Goal: Task Accomplishment & Management: Complete application form

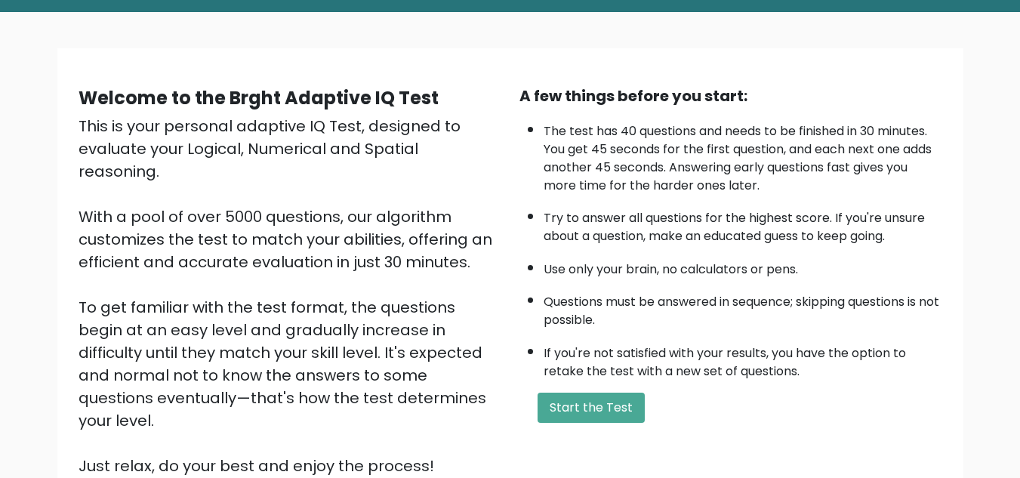
scroll to position [17, 0]
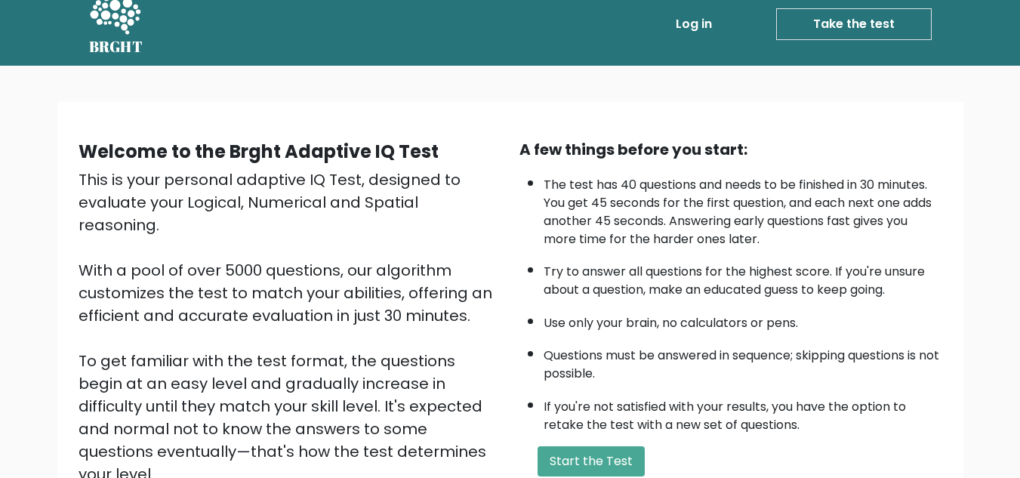
drag, startPoint x: 1019, startPoint y: 53, endPoint x: 1025, endPoint y: 38, distance: 16.0
click at [1019, 38] on html "BRGHT BRGHT Log in Take the test Take the test Welcome to the Brght Adaptive IQ…" at bounding box center [510, 351] width 1020 height 737
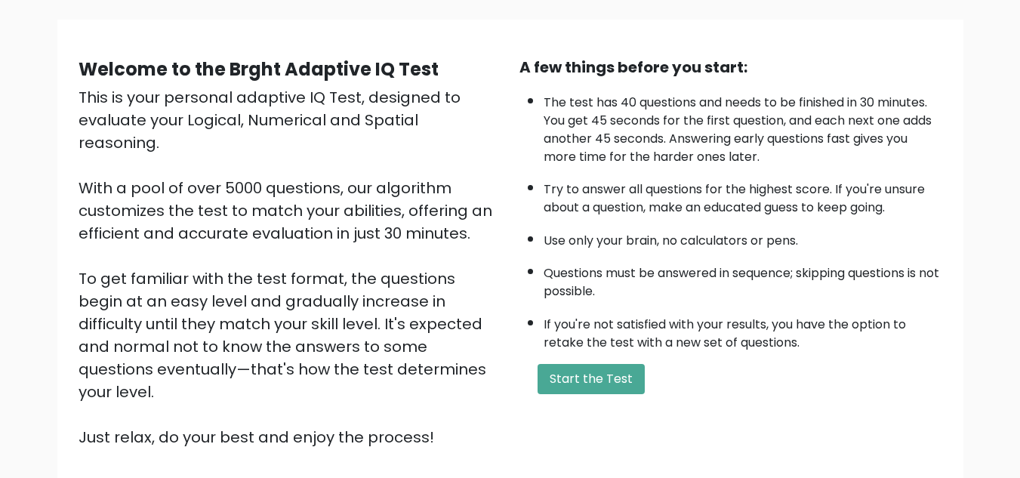
scroll to position [103, 0]
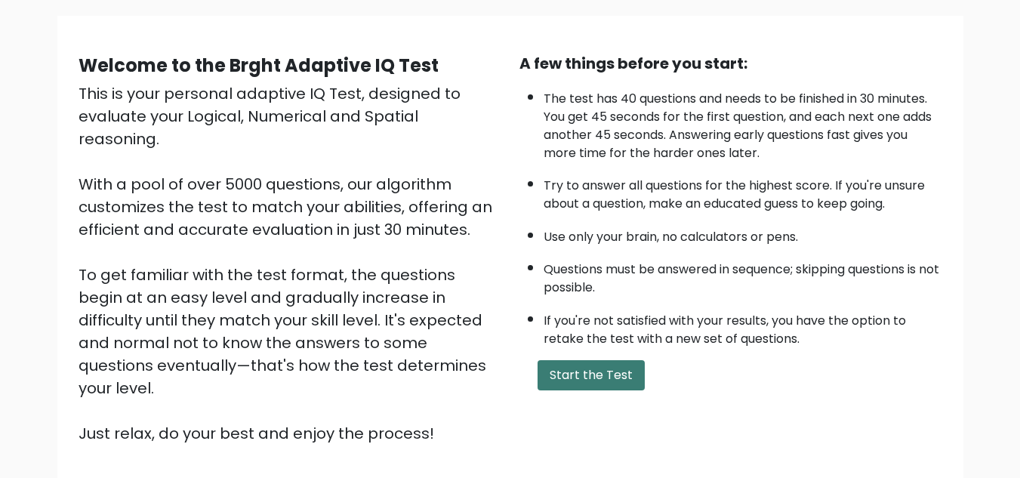
click at [564, 368] on button "Start the Test" at bounding box center [591, 375] width 107 height 30
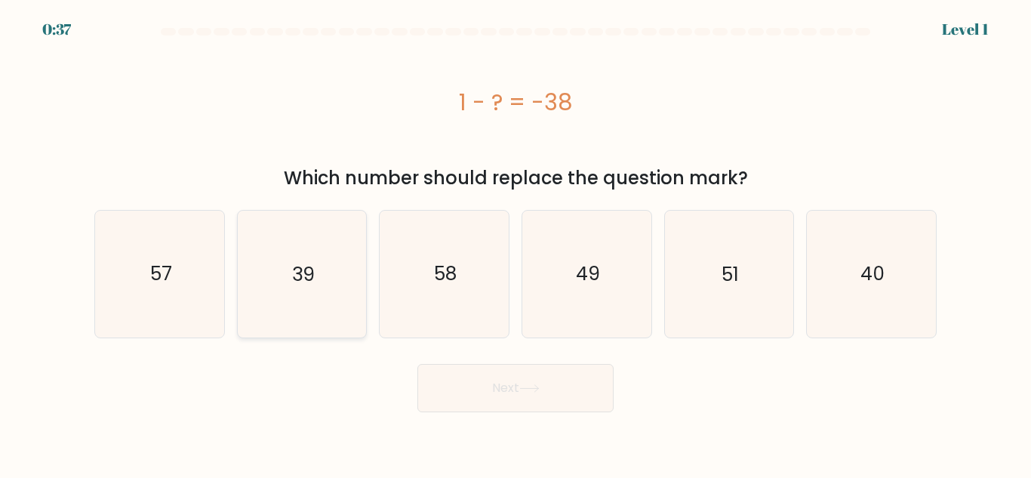
click at [293, 272] on text "39" at bounding box center [303, 273] width 23 height 26
click at [516, 243] on input "b. 39" at bounding box center [516, 241] width 1 height 4
radio input "true"
click at [503, 366] on button "Next" at bounding box center [516, 388] width 196 height 48
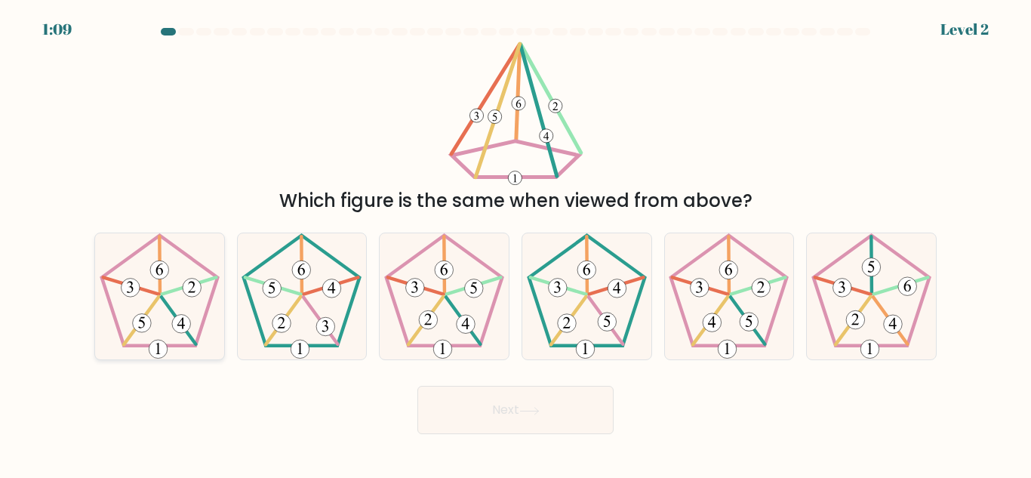
click at [138, 302] on icon at bounding box center [160, 296] width 126 height 126
click at [516, 243] on input "a." at bounding box center [516, 241] width 1 height 4
radio input "true"
click at [564, 432] on button "Next" at bounding box center [516, 410] width 196 height 48
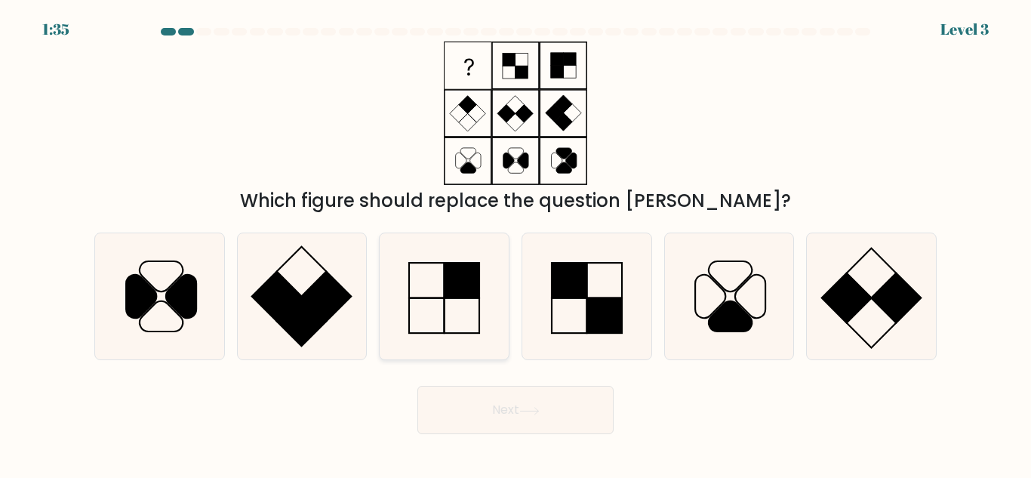
click at [473, 319] on icon at bounding box center [444, 296] width 126 height 126
click at [516, 243] on input "c." at bounding box center [516, 241] width 1 height 4
radio input "true"
click at [511, 410] on button "Next" at bounding box center [516, 410] width 196 height 48
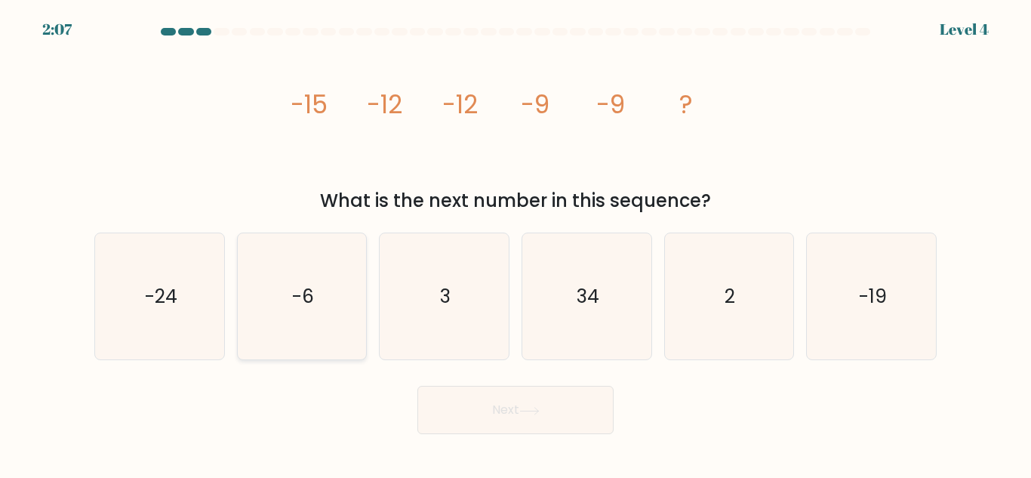
click at [300, 313] on icon "-6" at bounding box center [302, 296] width 126 height 126
click at [516, 243] on input "b. -6" at bounding box center [516, 241] width 1 height 4
radio input "true"
click at [581, 418] on button "Next" at bounding box center [516, 410] width 196 height 48
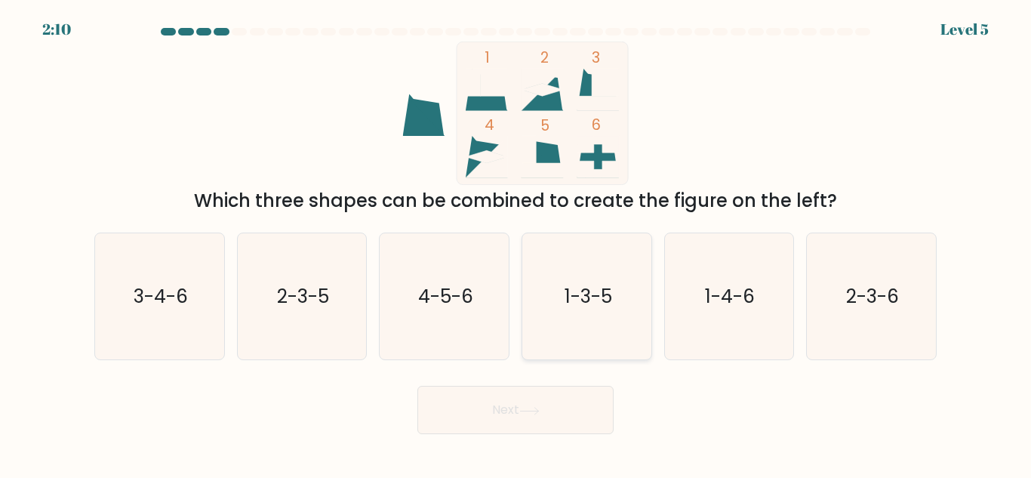
click at [618, 276] on icon "1-3-5" at bounding box center [587, 296] width 126 height 126
click at [516, 243] on input "d. 1-3-5" at bounding box center [516, 241] width 1 height 4
radio input "true"
click at [514, 425] on button "Next" at bounding box center [516, 410] width 196 height 48
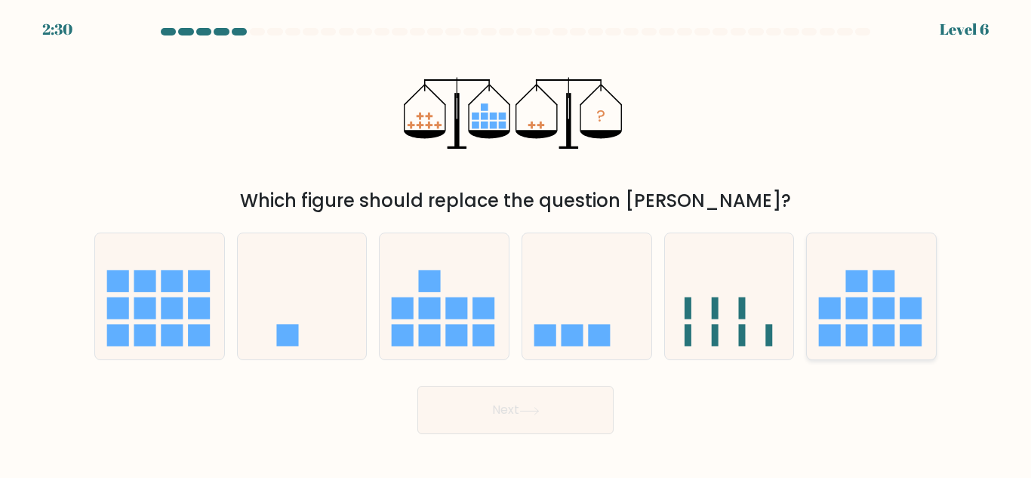
click at [843, 318] on icon at bounding box center [871, 296] width 129 height 106
click at [516, 243] on input "f." at bounding box center [516, 241] width 1 height 4
radio input "true"
click at [481, 418] on button "Next" at bounding box center [516, 410] width 196 height 48
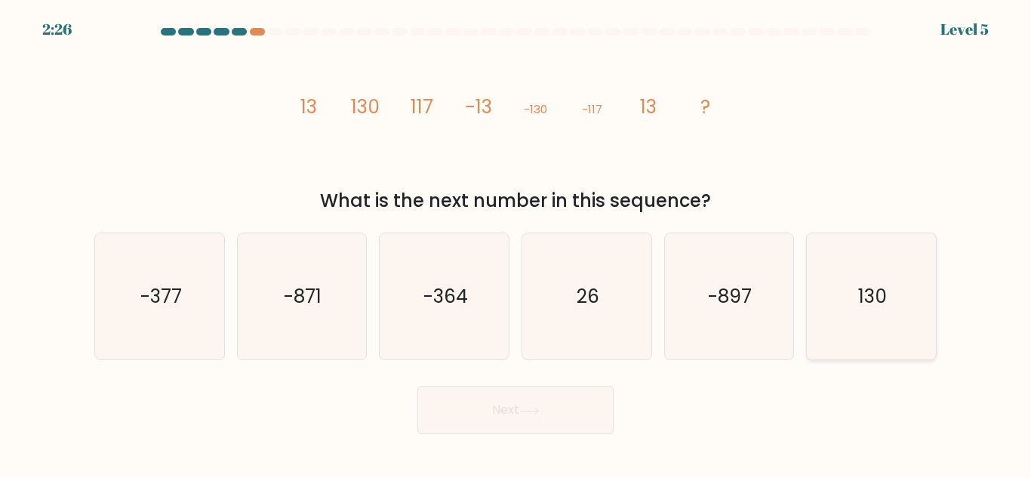
click at [874, 292] on text "130" at bounding box center [873, 296] width 29 height 26
click at [516, 243] on input "f. 130" at bounding box center [516, 241] width 1 height 4
radio input "true"
click at [540, 393] on button "Next" at bounding box center [516, 410] width 196 height 48
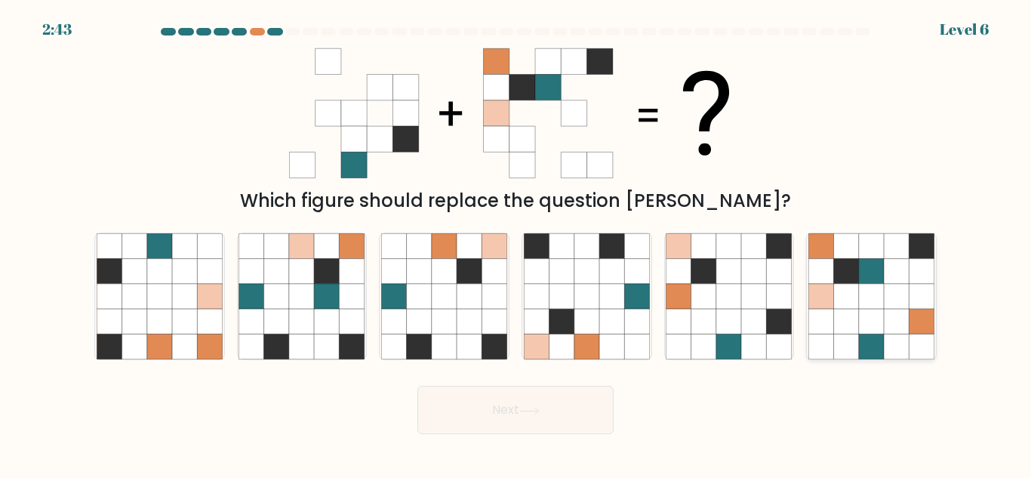
click at [860, 286] on icon at bounding box center [871, 296] width 25 height 25
click at [516, 243] on input "f." at bounding box center [516, 241] width 1 height 4
radio input "true"
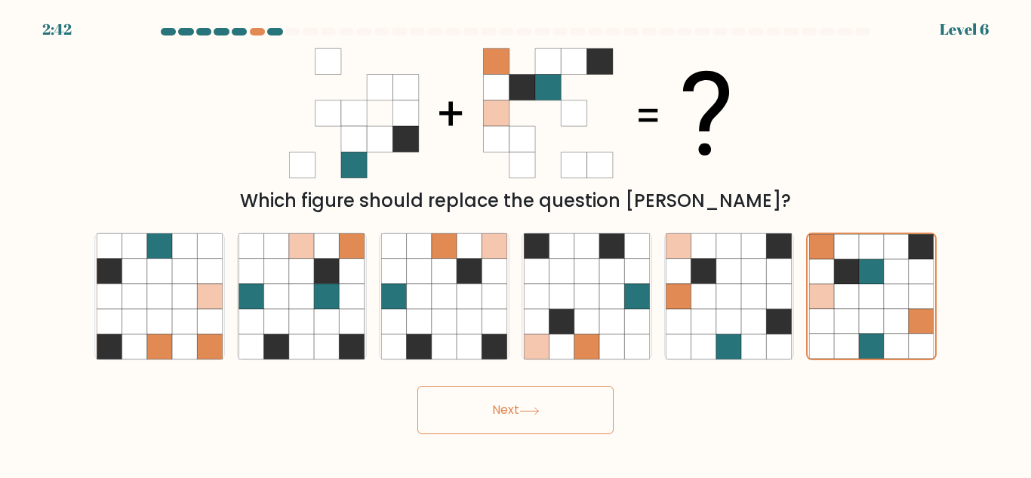
click at [450, 402] on button "Next" at bounding box center [516, 410] width 196 height 48
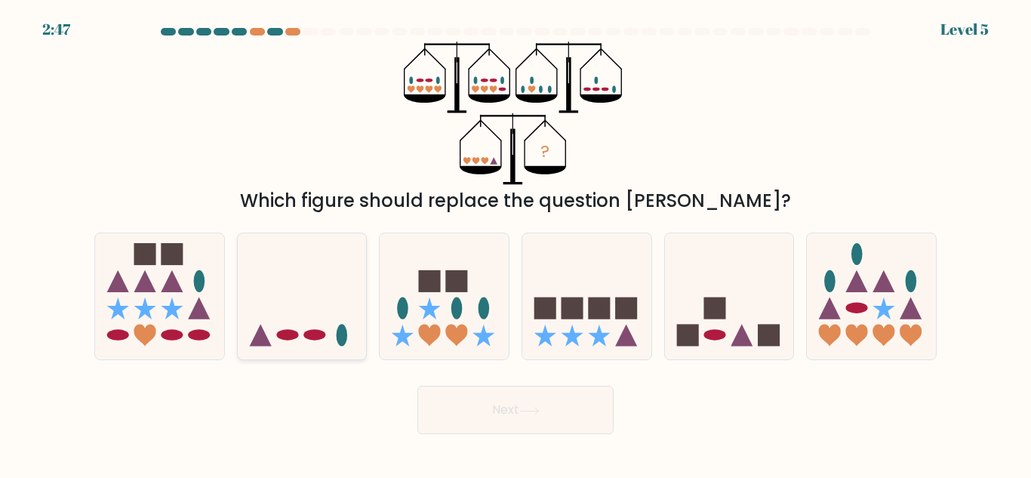
click at [316, 310] on icon at bounding box center [302, 296] width 129 height 106
click at [516, 243] on input "b." at bounding box center [516, 241] width 1 height 4
radio input "true"
click at [471, 399] on button "Next" at bounding box center [516, 410] width 196 height 48
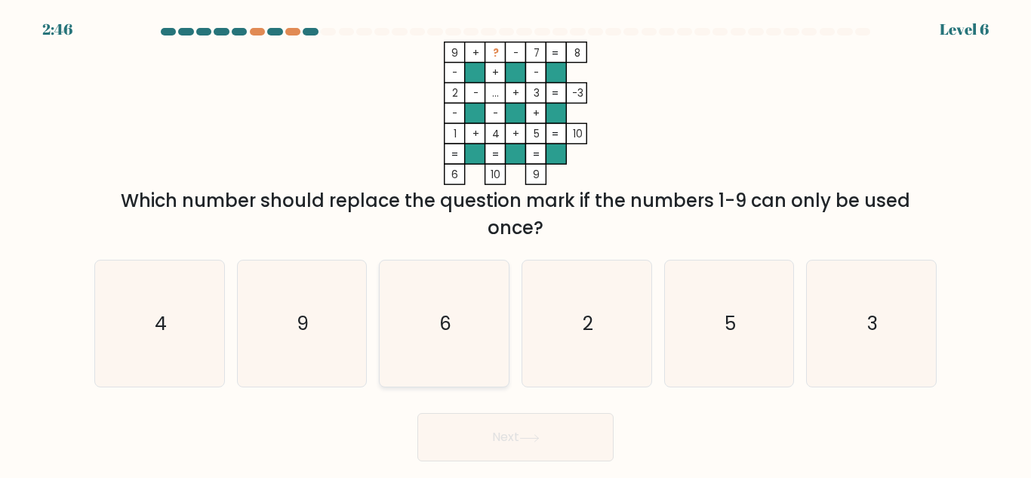
click at [451, 286] on icon "6" at bounding box center [444, 323] width 126 height 126
click at [516, 243] on input "c. 6" at bounding box center [516, 241] width 1 height 4
radio input "true"
click at [463, 439] on button "Next" at bounding box center [516, 437] width 196 height 48
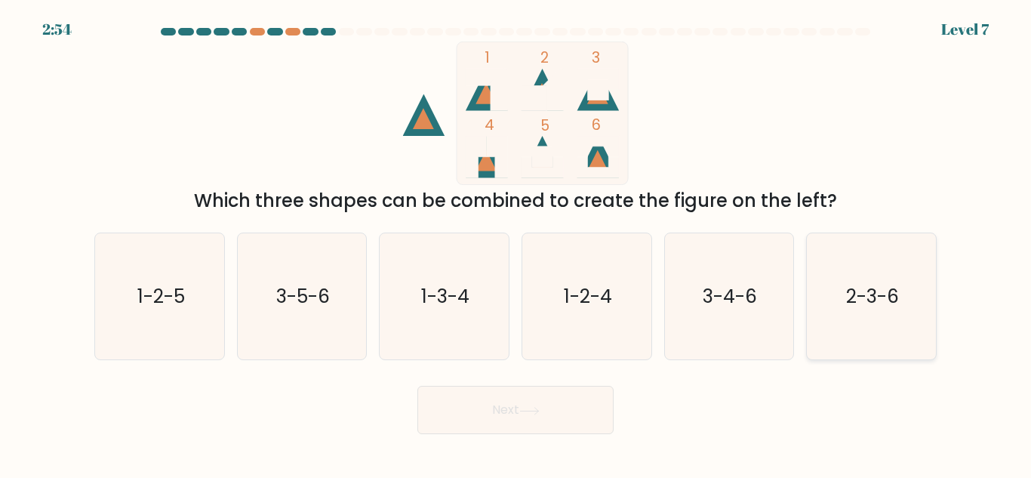
click at [845, 313] on icon "2-3-6" at bounding box center [872, 296] width 126 height 126
click at [516, 243] on input "f. 2-3-6" at bounding box center [516, 241] width 1 height 4
radio input "true"
click at [476, 424] on button "Next" at bounding box center [516, 410] width 196 height 48
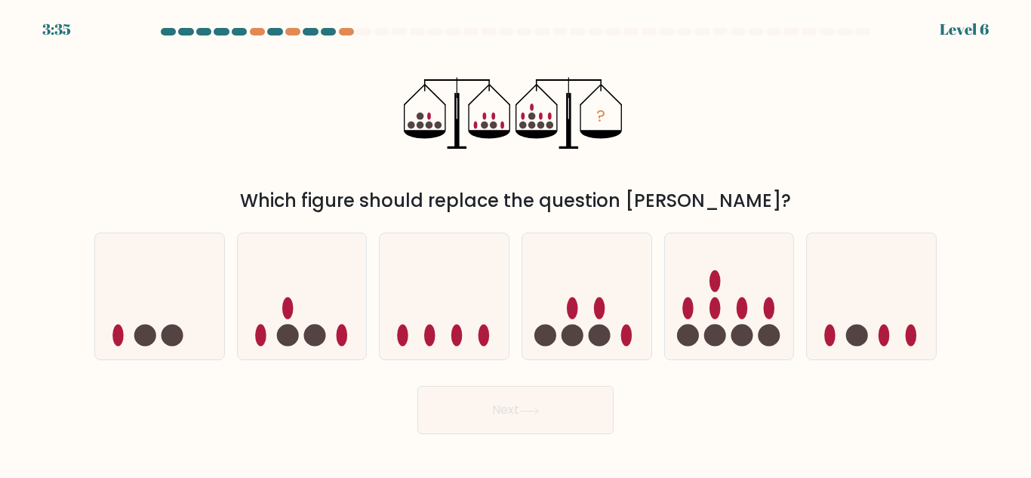
click at [476, 424] on button "Next" at bounding box center [516, 410] width 196 height 48
click at [738, 312] on ellipse at bounding box center [742, 308] width 11 height 22
click at [516, 243] on input "e." at bounding box center [516, 241] width 1 height 4
radio input "true"
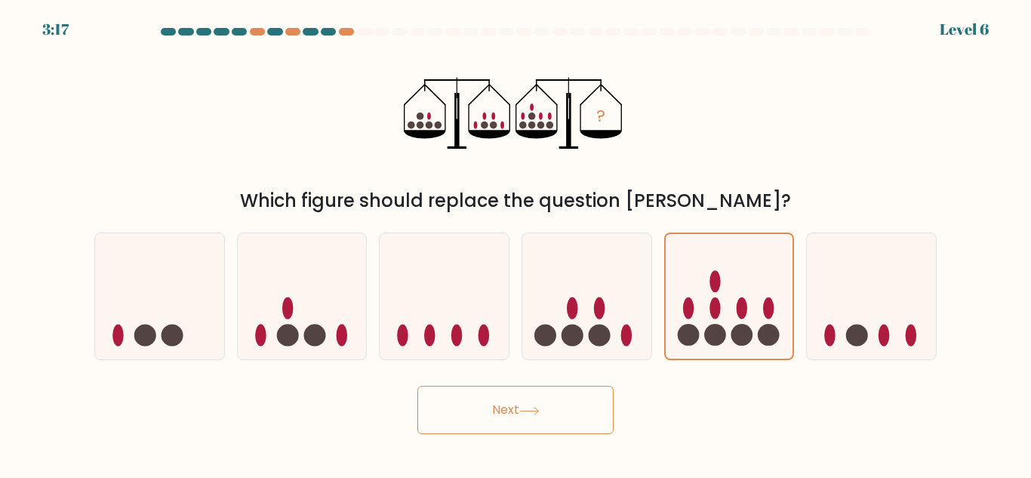
click at [583, 413] on button "Next" at bounding box center [516, 410] width 196 height 48
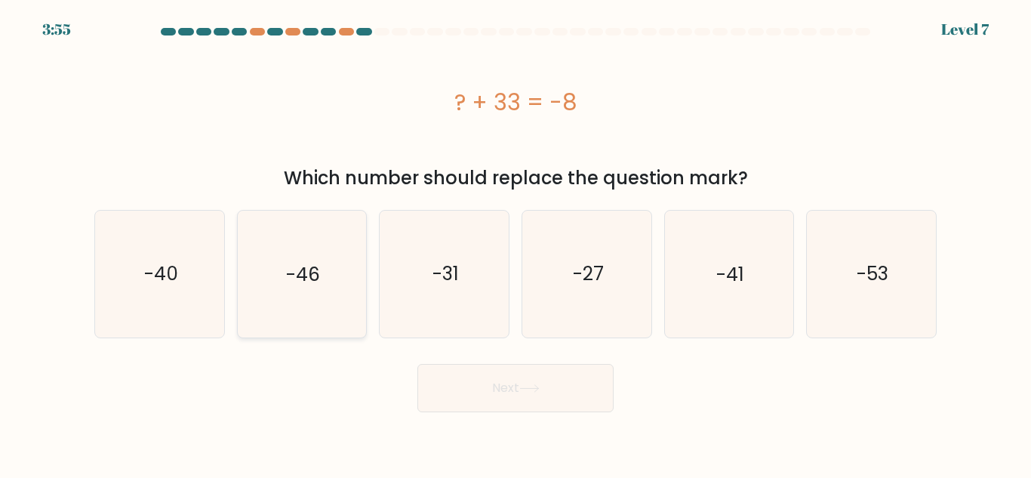
click at [247, 244] on icon "-46" at bounding box center [302, 274] width 126 height 126
click at [516, 243] on input "b. -46" at bounding box center [516, 241] width 1 height 4
radio input "true"
click at [514, 365] on button "Next" at bounding box center [516, 388] width 196 height 48
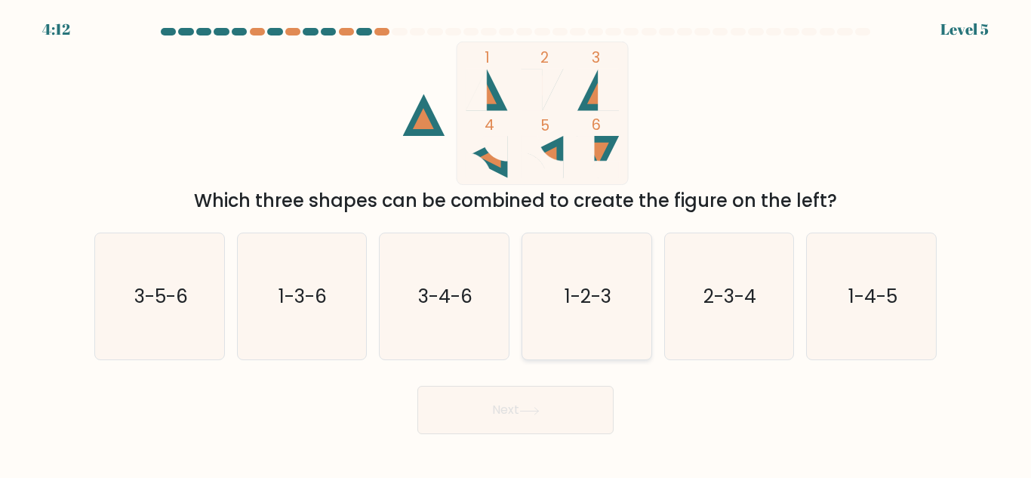
click at [532, 325] on icon "1-2-3" at bounding box center [587, 296] width 126 height 126
click at [516, 243] on input "d. 1-2-3" at bounding box center [516, 241] width 1 height 4
radio input "true"
click at [516, 396] on button "Next" at bounding box center [516, 410] width 196 height 48
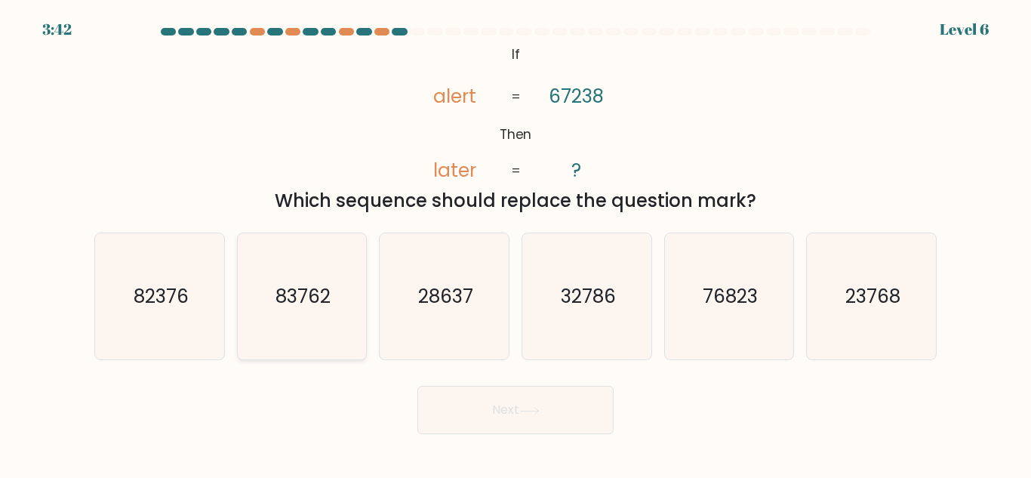
click at [302, 310] on icon "83762" at bounding box center [302, 296] width 126 height 126
click at [516, 243] on input "b. 83762" at bounding box center [516, 241] width 1 height 4
radio input "true"
click at [566, 431] on button "Next" at bounding box center [516, 410] width 196 height 48
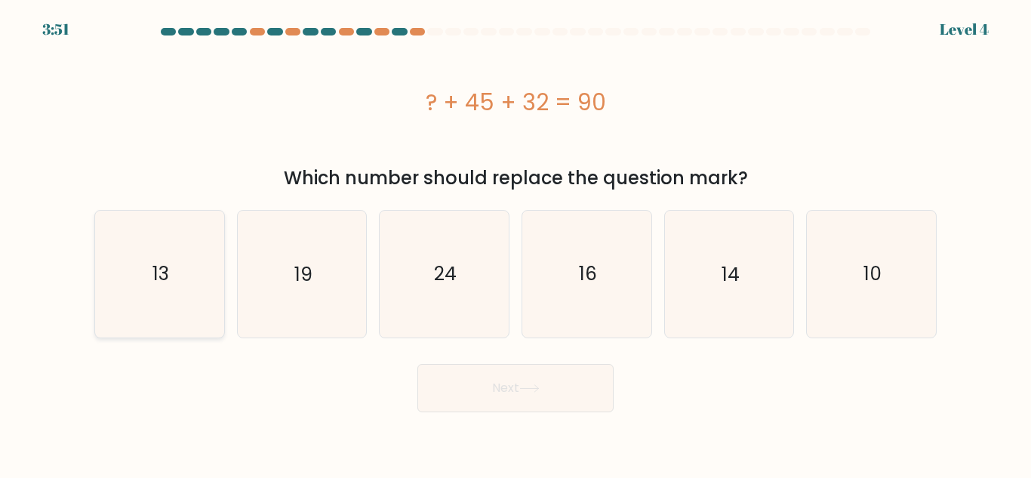
click at [180, 284] on icon "13" at bounding box center [160, 274] width 126 height 126
click at [516, 243] on input "a. 13" at bounding box center [516, 241] width 1 height 4
radio input "true"
click at [523, 384] on button "Next" at bounding box center [516, 388] width 196 height 48
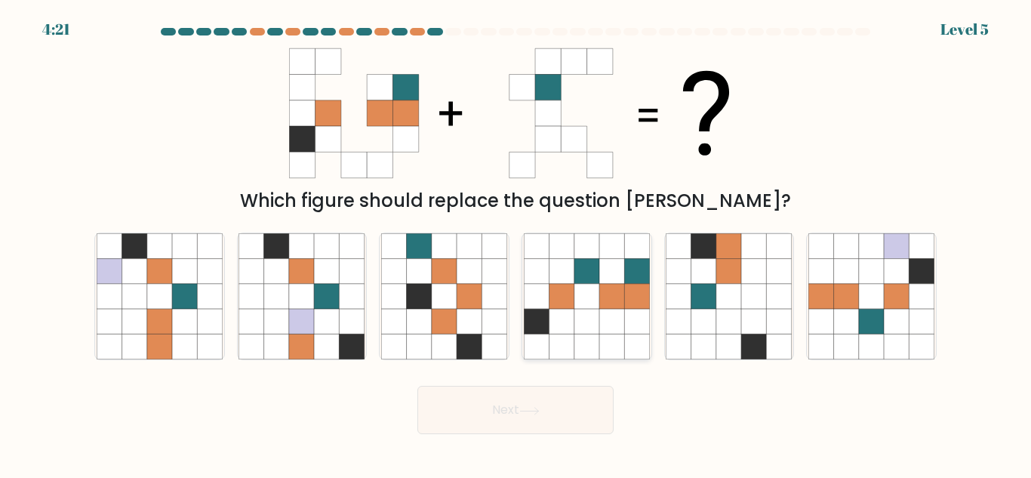
click at [589, 304] on icon at bounding box center [587, 296] width 25 height 25
click at [516, 243] on input "d." at bounding box center [516, 241] width 1 height 4
radio input "true"
click at [547, 398] on button "Next" at bounding box center [516, 410] width 196 height 48
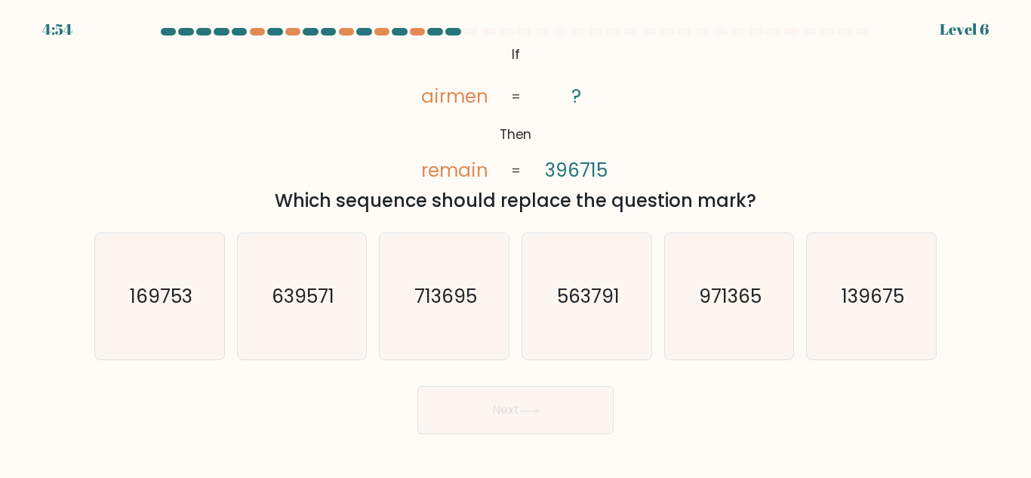
click at [437, 168] on tspan "remain" at bounding box center [454, 170] width 67 height 26
click at [655, 104] on div "@import url('https://fonts.googleapis.com/css?family=Abril+Fatface:400,100,100i…" at bounding box center [515, 128] width 861 height 173
click at [455, 254] on icon "713695" at bounding box center [444, 296] width 126 height 126
click at [516, 243] on input "c. 713695" at bounding box center [516, 241] width 1 height 4
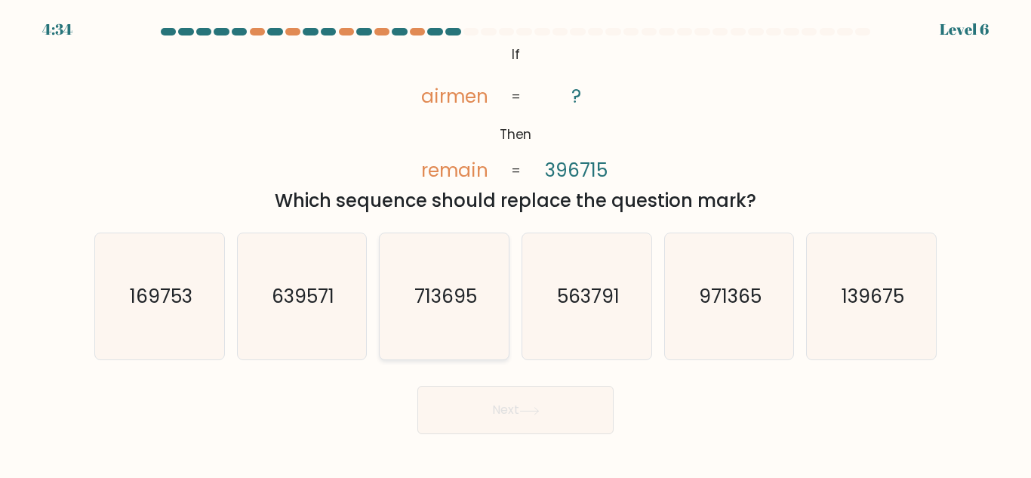
radio input "true"
click at [498, 402] on button "Next" at bounding box center [516, 410] width 196 height 48
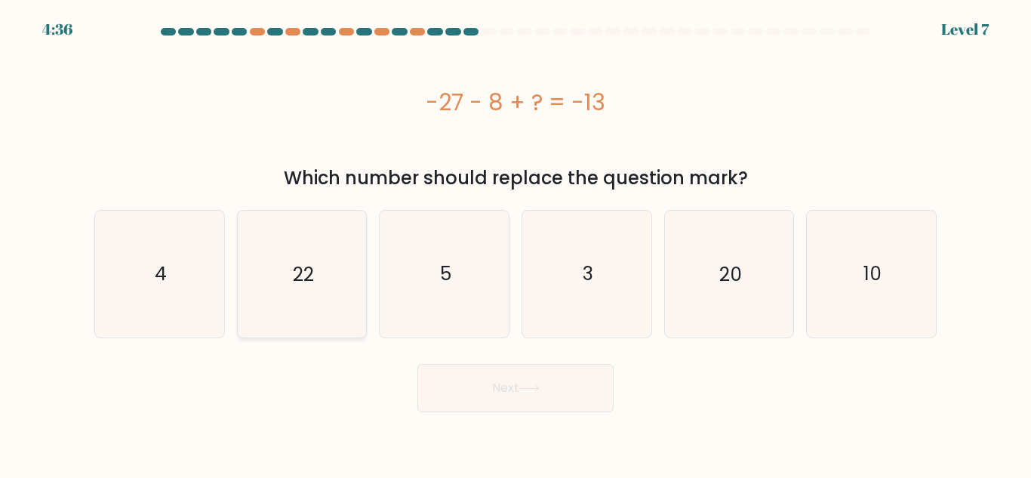
click at [242, 288] on icon "22" at bounding box center [302, 274] width 126 height 126
click at [516, 243] on input "b. 22" at bounding box center [516, 241] width 1 height 4
radio input "true"
click at [472, 388] on button "Next" at bounding box center [516, 388] width 196 height 48
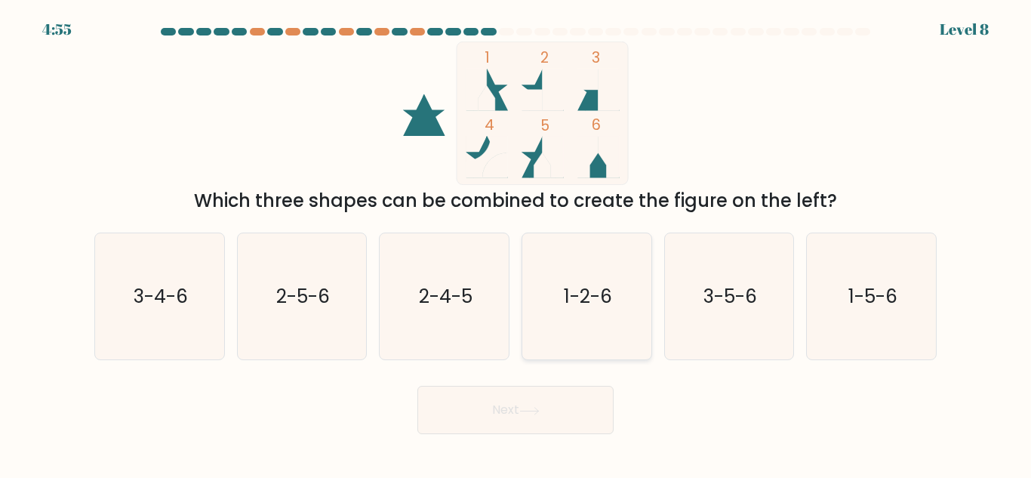
drag, startPoint x: 508, startPoint y: 307, endPoint x: 536, endPoint y: 311, distance: 28.2
click at [536, 311] on div "a. 3-4-6 b. 2-5-6 c. 2-4-5 d. 1-2-6" at bounding box center [515, 290] width 855 height 140
click at [536, 311] on icon "1-2-6" at bounding box center [587, 296] width 126 height 126
click at [516, 243] on input "d. 1-2-6" at bounding box center [516, 241] width 1 height 4
radio input "true"
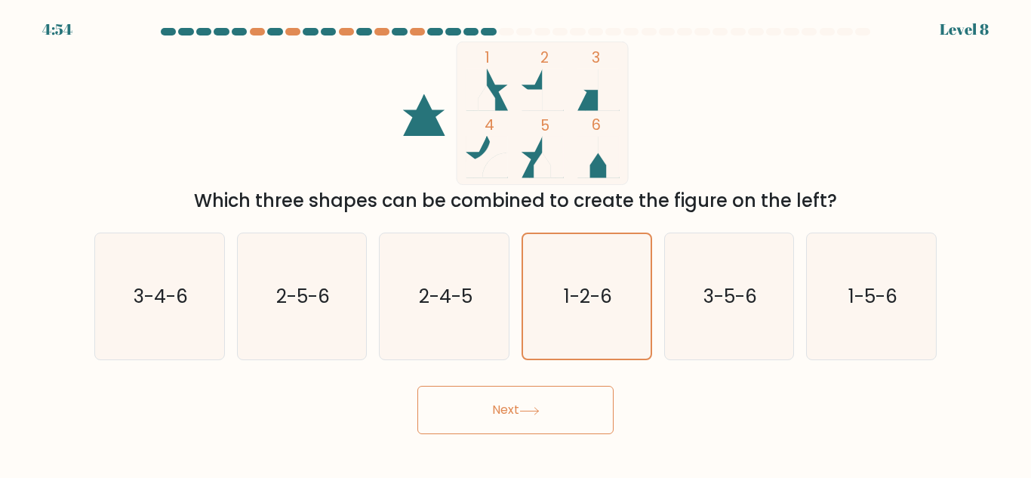
click at [535, 396] on button "Next" at bounding box center [516, 410] width 196 height 48
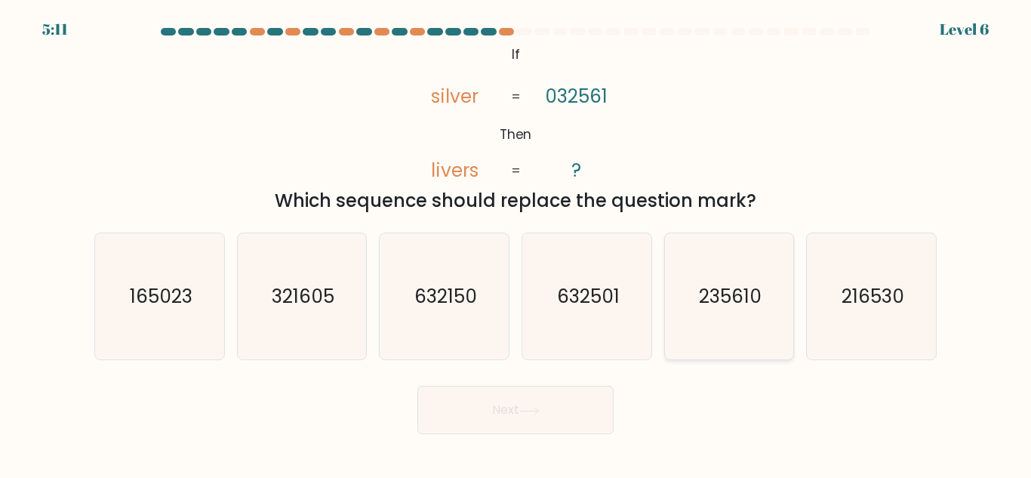
click at [715, 303] on text "235610" at bounding box center [730, 296] width 63 height 26
click at [516, 243] on input "e. 235610" at bounding box center [516, 241] width 1 height 4
radio input "true"
click at [512, 415] on button "Next" at bounding box center [516, 410] width 196 height 48
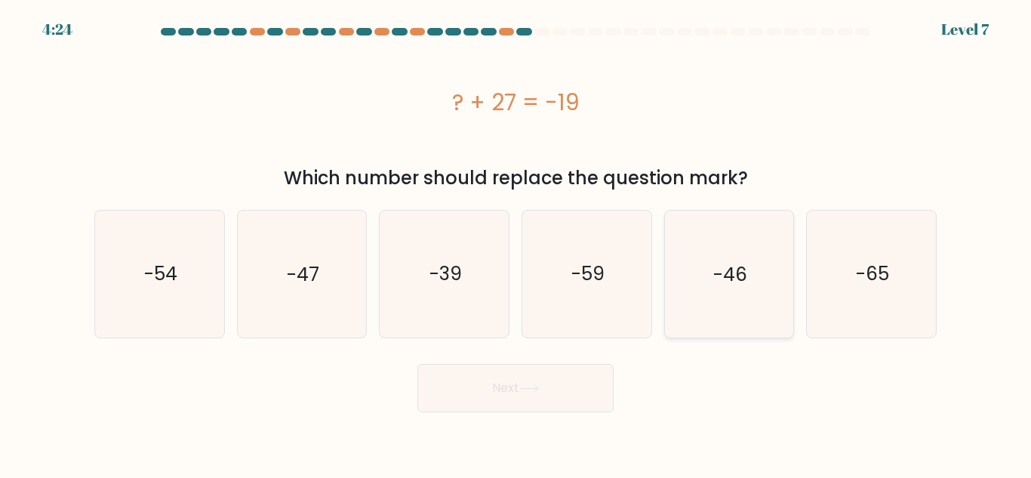
click at [728, 319] on icon "-46" at bounding box center [729, 274] width 126 height 126
click at [516, 243] on input "e. -46" at bounding box center [516, 241] width 1 height 4
radio input "true"
click at [559, 390] on button "Next" at bounding box center [516, 388] width 196 height 48
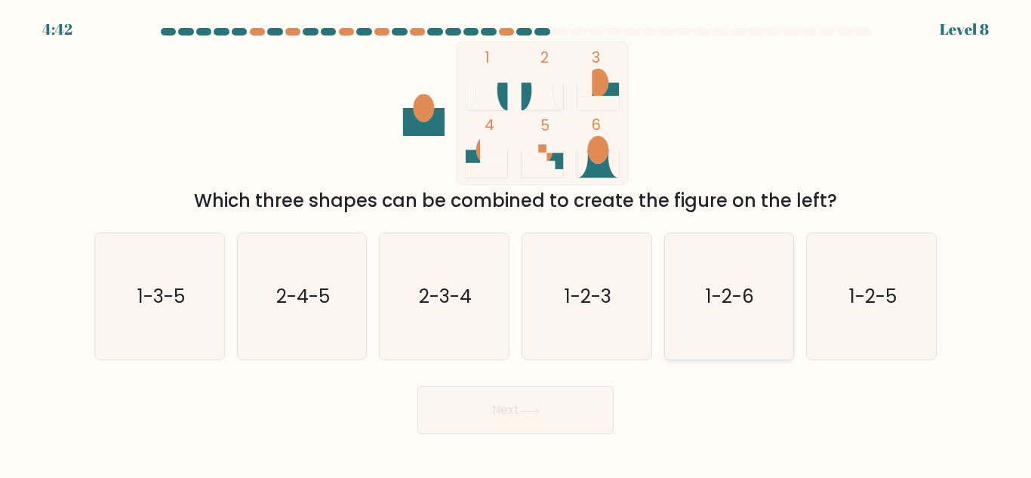
click at [709, 319] on icon "1-2-6" at bounding box center [729, 296] width 126 height 126
click at [516, 243] on input "e. 1-2-6" at bounding box center [516, 241] width 1 height 4
radio input "true"
click at [478, 424] on button "Next" at bounding box center [516, 410] width 196 height 48
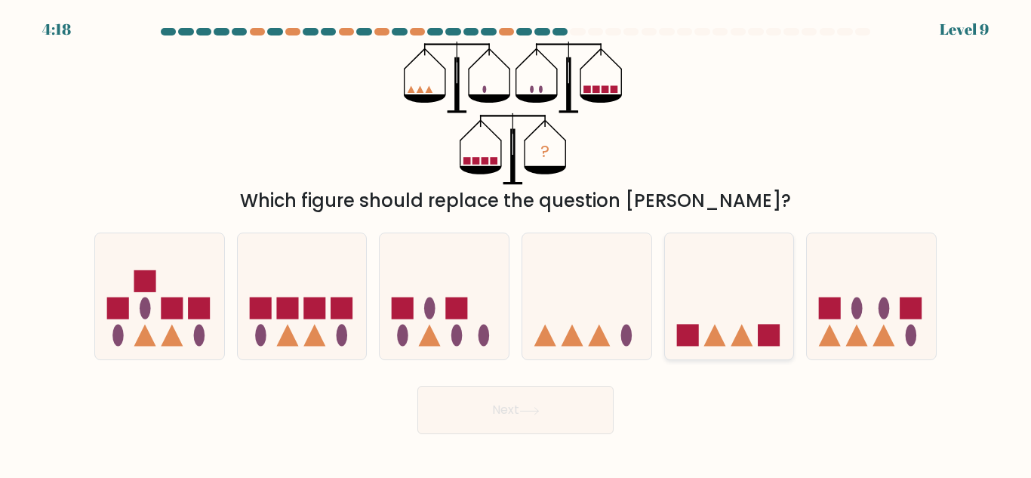
click at [688, 277] on icon at bounding box center [729, 296] width 129 height 106
click at [516, 243] on input "e." at bounding box center [516, 241] width 1 height 4
radio input "true"
click at [356, 325] on icon at bounding box center [302, 296] width 129 height 106
click at [516, 243] on input "b." at bounding box center [516, 241] width 1 height 4
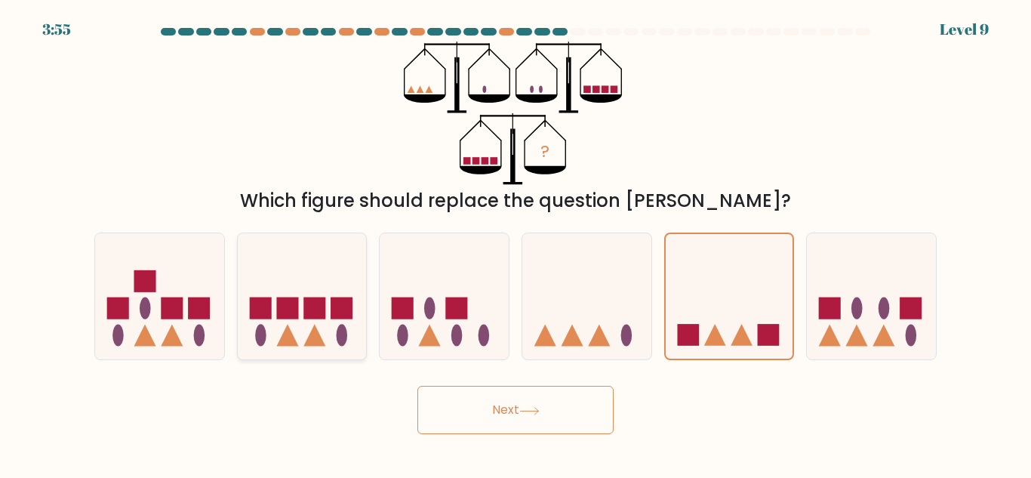
radio input "true"
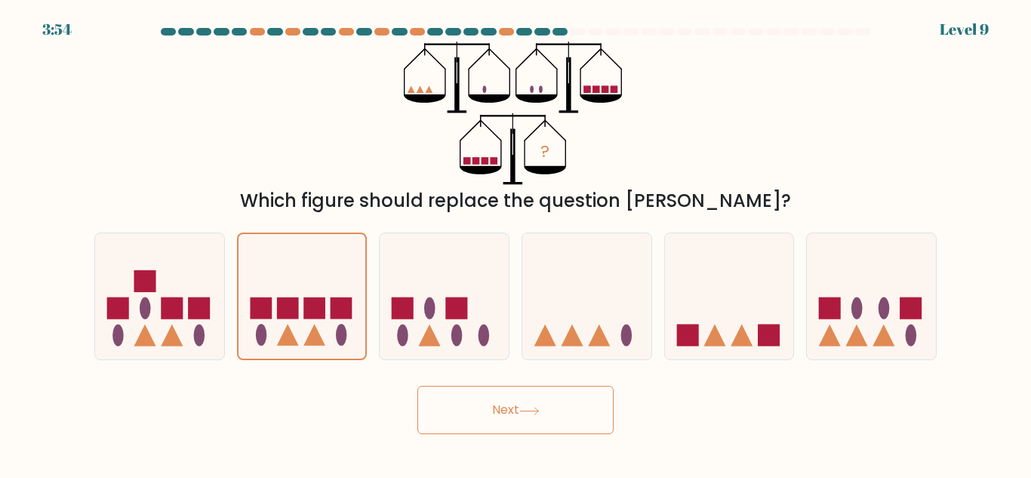
click at [491, 403] on button "Next" at bounding box center [516, 410] width 196 height 48
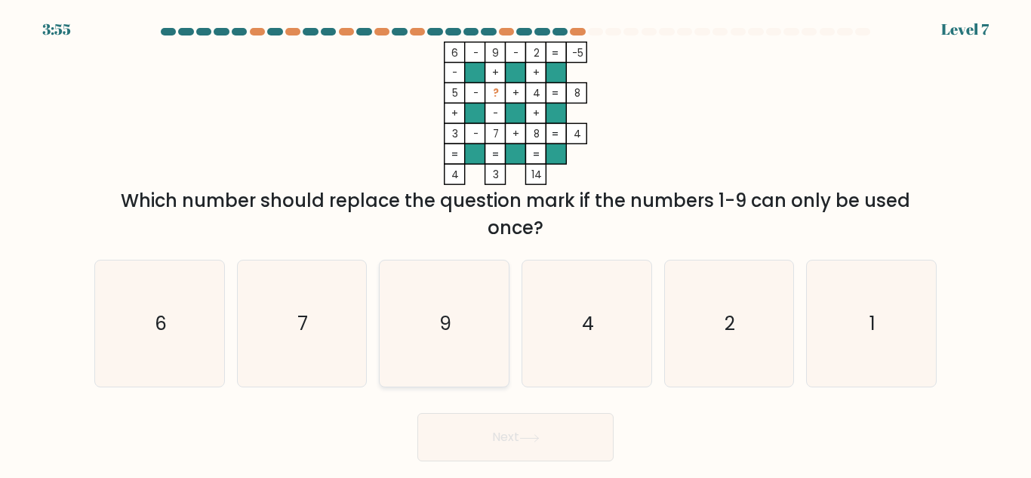
click at [484, 318] on icon "9" at bounding box center [444, 323] width 126 height 126
click at [516, 243] on input "c. 9" at bounding box center [516, 241] width 1 height 4
radio input "true"
click at [495, 407] on div "Next" at bounding box center [515, 433] width 861 height 56
click at [495, 426] on button "Next" at bounding box center [516, 437] width 196 height 48
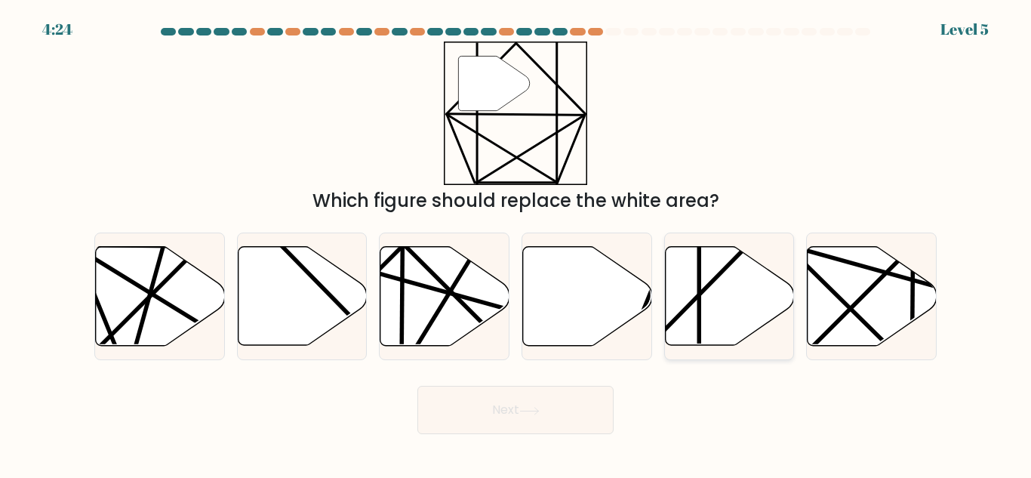
click at [752, 286] on icon at bounding box center [729, 296] width 129 height 99
click at [516, 243] on input "e." at bounding box center [516, 241] width 1 height 4
radio input "true"
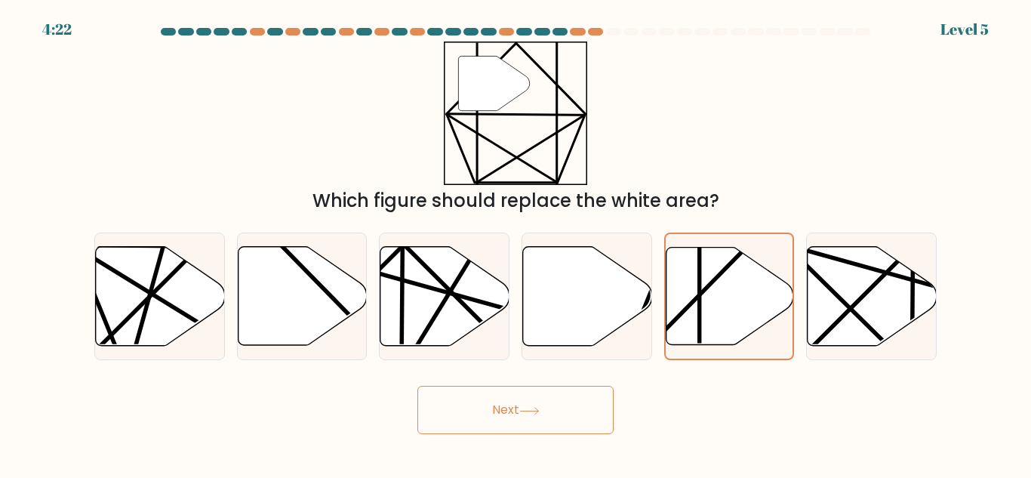
click at [519, 430] on button "Next" at bounding box center [516, 410] width 196 height 48
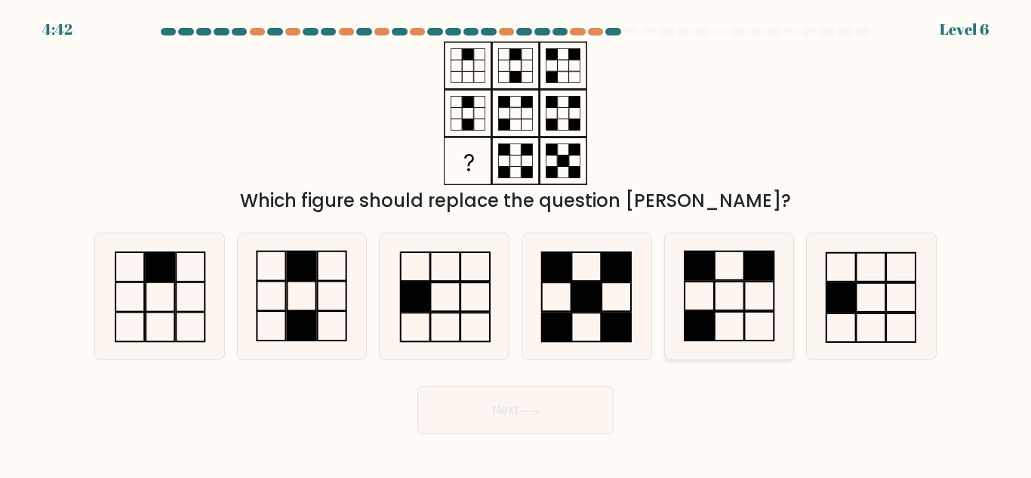
click at [760, 316] on icon at bounding box center [729, 296] width 126 height 126
click at [516, 243] on input "e." at bounding box center [516, 241] width 1 height 4
radio input "true"
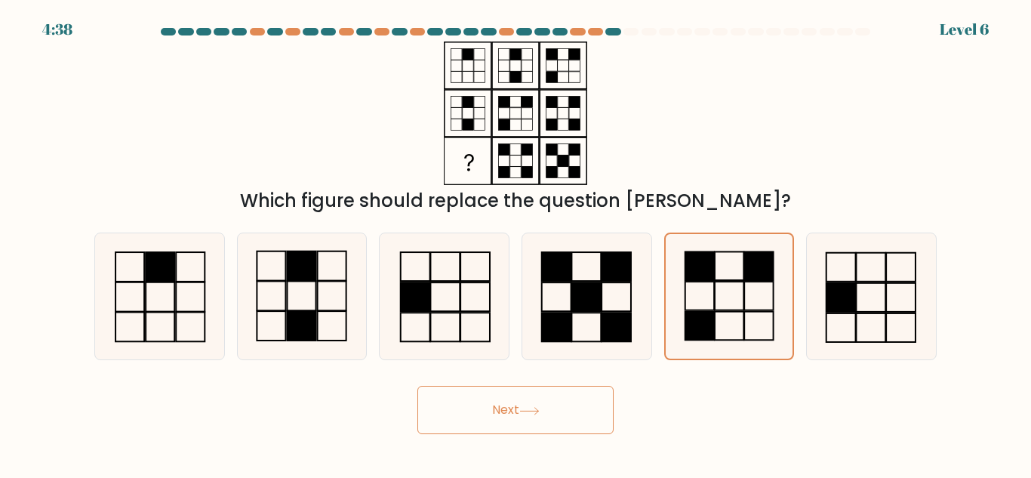
click at [588, 415] on button "Next" at bounding box center [516, 410] width 196 height 48
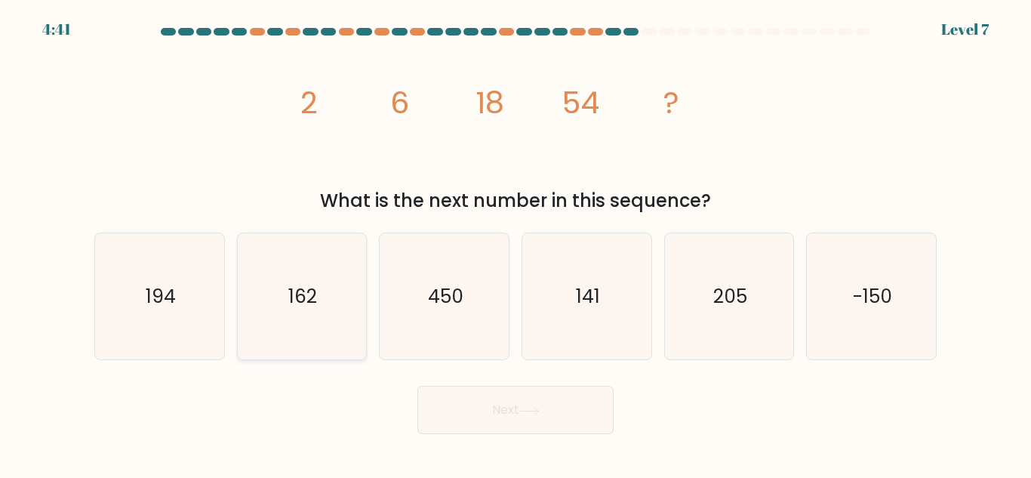
click at [316, 272] on icon "162" at bounding box center [302, 296] width 126 height 126
click at [516, 243] on input "b. 162" at bounding box center [516, 241] width 1 height 4
radio input "true"
click at [479, 400] on button "Next" at bounding box center [516, 410] width 196 height 48
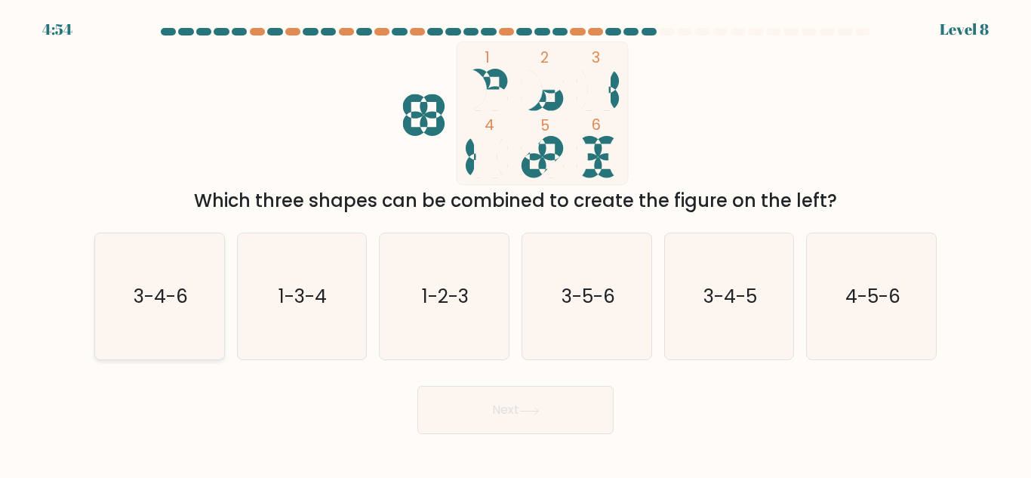
click at [109, 322] on icon "3-4-6" at bounding box center [160, 296] width 126 height 126
click at [516, 243] on input "a. 3-4-6" at bounding box center [516, 241] width 1 height 4
radio input "true"
click at [510, 419] on button "Next" at bounding box center [516, 410] width 196 height 48
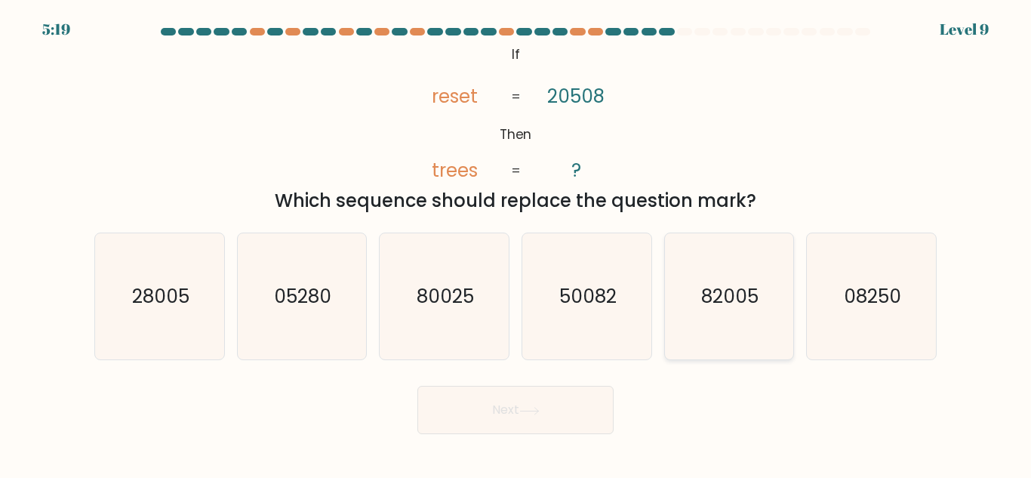
click at [765, 332] on icon "82005" at bounding box center [729, 296] width 126 height 126
click at [516, 243] on input "e. 82005" at bounding box center [516, 241] width 1 height 4
radio input "true"
click at [499, 400] on button "Next" at bounding box center [516, 410] width 196 height 48
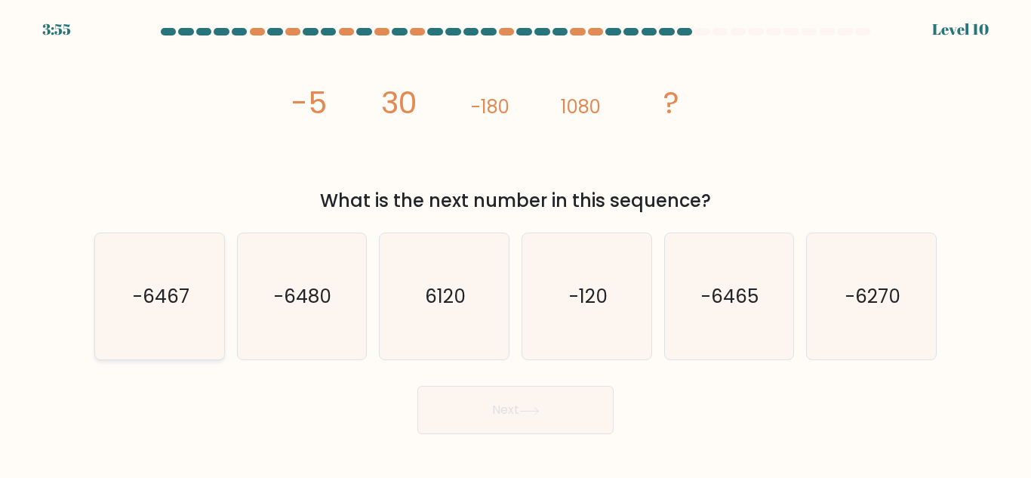
click at [157, 286] on text "-6467" at bounding box center [160, 296] width 57 height 26
click at [516, 243] on input "a. -6467" at bounding box center [516, 241] width 1 height 4
radio input "true"
click at [558, 430] on button "Next" at bounding box center [516, 410] width 196 height 48
click at [558, 421] on button "Next" at bounding box center [516, 410] width 196 height 48
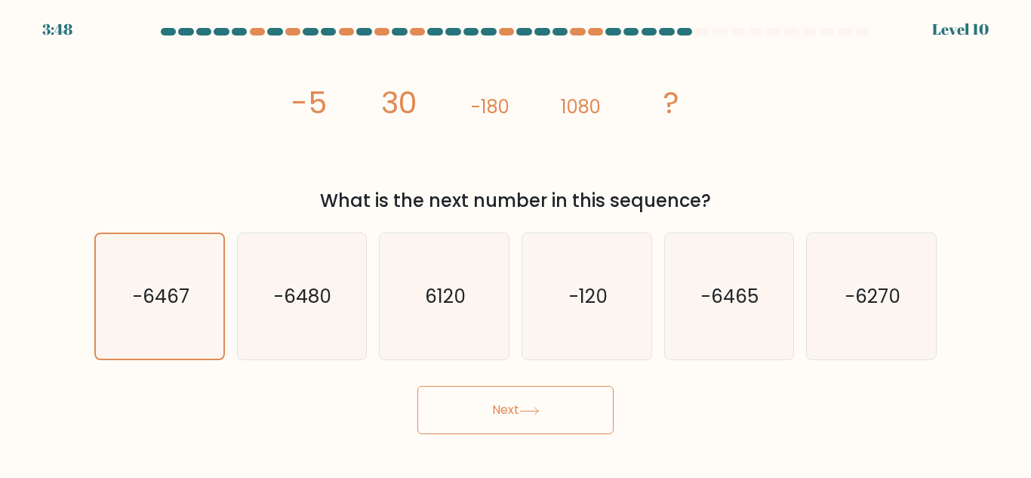
click at [558, 421] on button "Next" at bounding box center [516, 410] width 196 height 48
click at [627, 405] on div "Next" at bounding box center [515, 406] width 861 height 56
click at [543, 401] on button "Next" at bounding box center [516, 410] width 196 height 48
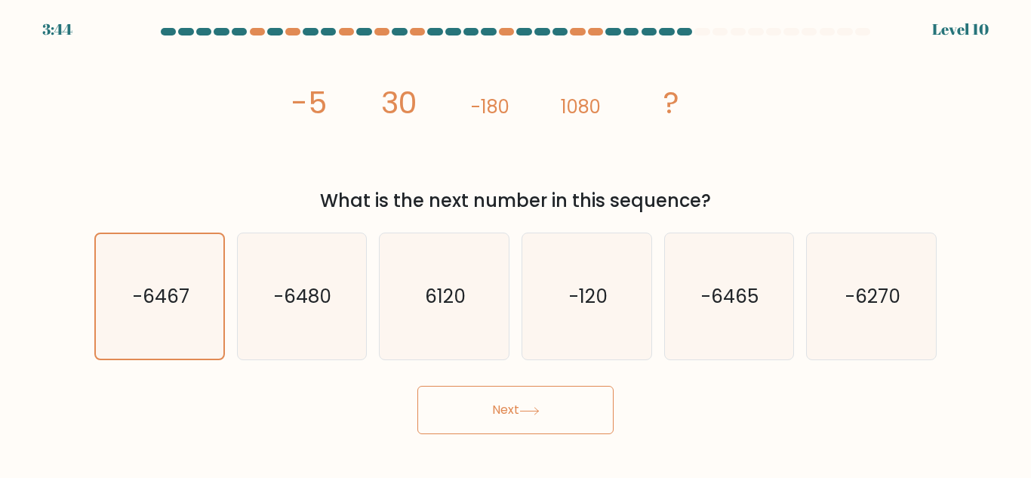
click at [543, 401] on button "Next" at bounding box center [516, 410] width 196 height 48
click at [90, 279] on div "a. -6467" at bounding box center [159, 297] width 143 height 128
click at [195, 326] on icon "-6467" at bounding box center [159, 296] width 125 height 125
click at [516, 243] on input "a. -6467" at bounding box center [516, 241] width 1 height 4
click at [529, 421] on button "Next" at bounding box center [516, 410] width 196 height 48
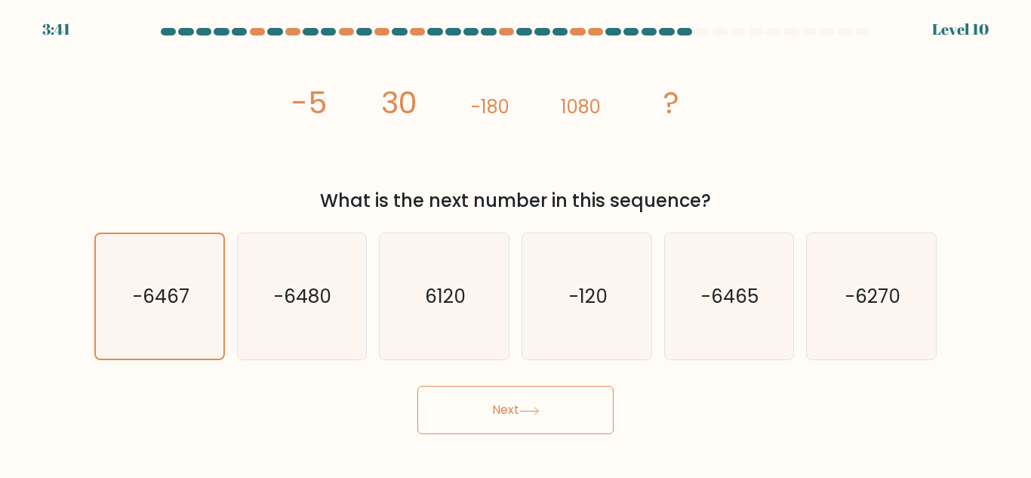
click at [529, 421] on button "Next" at bounding box center [516, 410] width 196 height 48
click at [880, 425] on div "Next" at bounding box center [515, 406] width 861 height 56
click at [370, 421] on div "Next" at bounding box center [515, 406] width 861 height 56
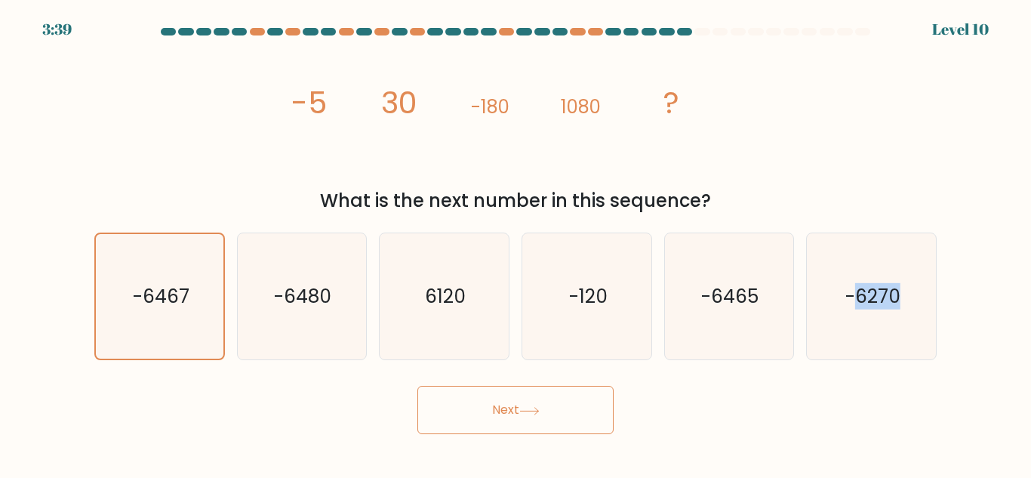
click at [370, 421] on div "Next" at bounding box center [515, 406] width 861 height 56
click at [369, 421] on div "Next" at bounding box center [515, 406] width 861 height 56
click at [458, 415] on button "Next" at bounding box center [516, 410] width 196 height 48
click at [738, 387] on div "Next" at bounding box center [515, 406] width 861 height 56
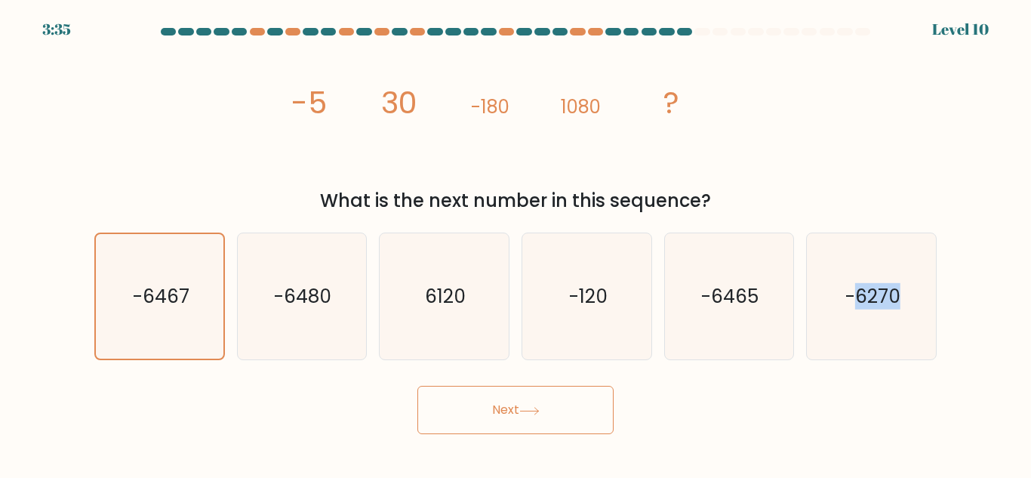
click at [738, 387] on div "Next" at bounding box center [515, 406] width 861 height 56
click at [639, 376] on form at bounding box center [515, 231] width 1031 height 406
click at [559, 412] on button "Next" at bounding box center [516, 410] width 196 height 48
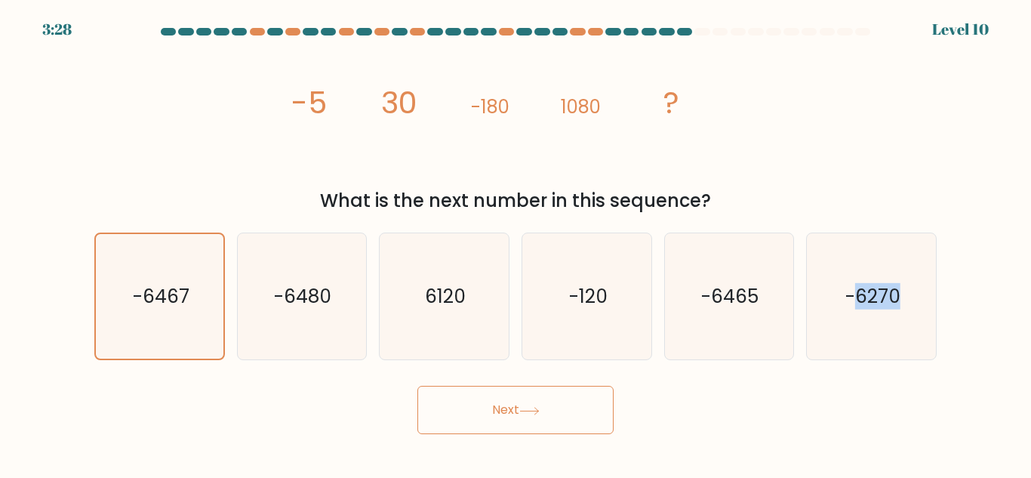
click at [559, 412] on button "Next" at bounding box center [516, 410] width 196 height 48
click at [684, 419] on div "Next" at bounding box center [515, 406] width 861 height 56
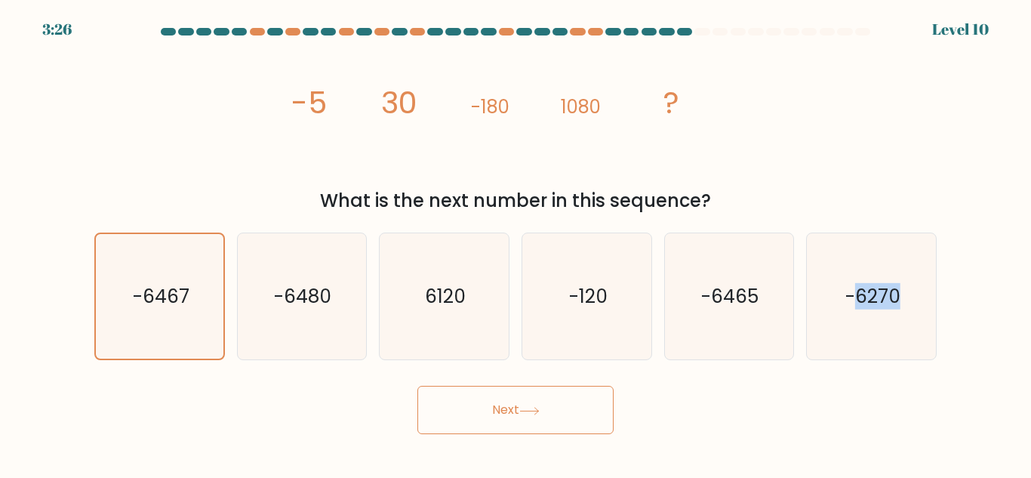
click at [684, 419] on div "Next" at bounding box center [515, 406] width 861 height 56
click at [551, 417] on button "Next" at bounding box center [516, 410] width 196 height 48
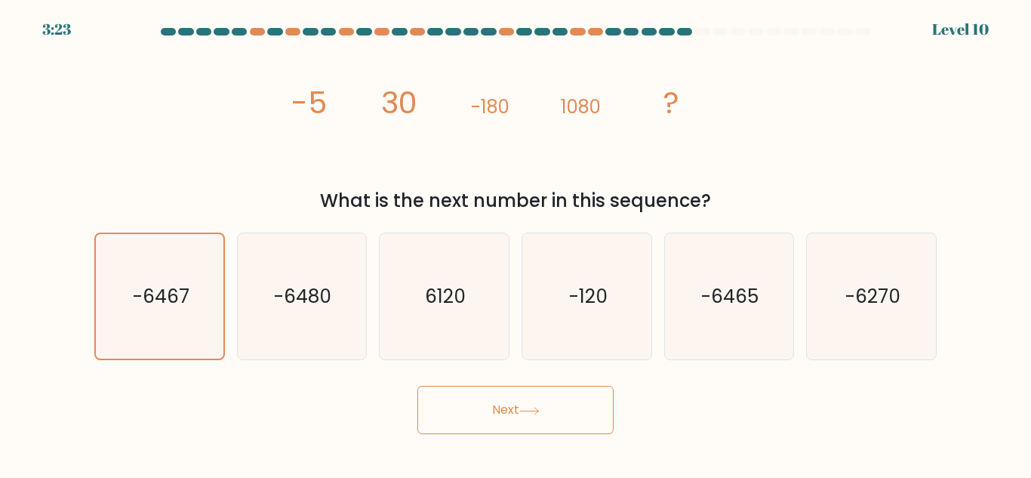
click at [551, 417] on button "Next" at bounding box center [516, 410] width 196 height 48
click at [699, 347] on icon "-6465" at bounding box center [729, 296] width 126 height 126
click at [516, 243] on input "e. -6465" at bounding box center [516, 241] width 1 height 4
radio input "true"
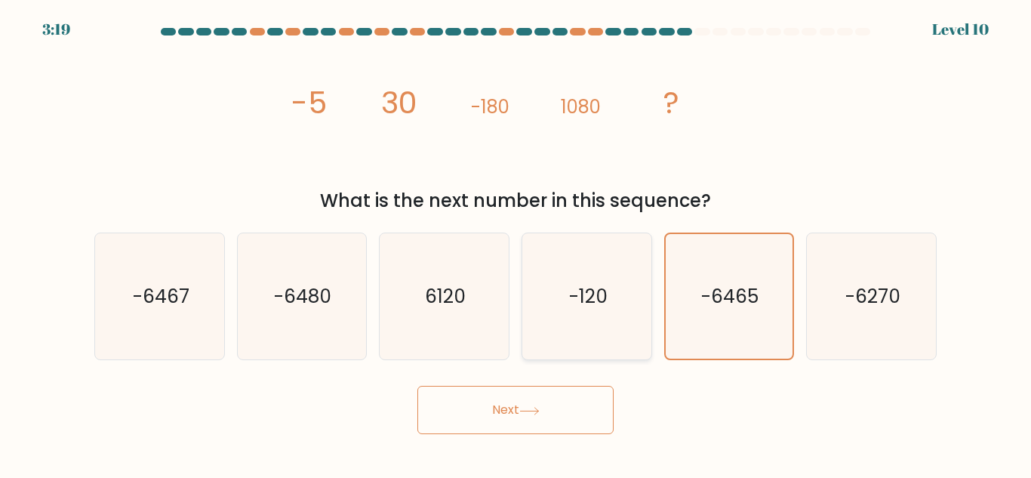
click at [624, 336] on icon "-120" at bounding box center [587, 296] width 126 height 126
click at [516, 243] on input "d. -120" at bounding box center [516, 241] width 1 height 4
radio input "true"
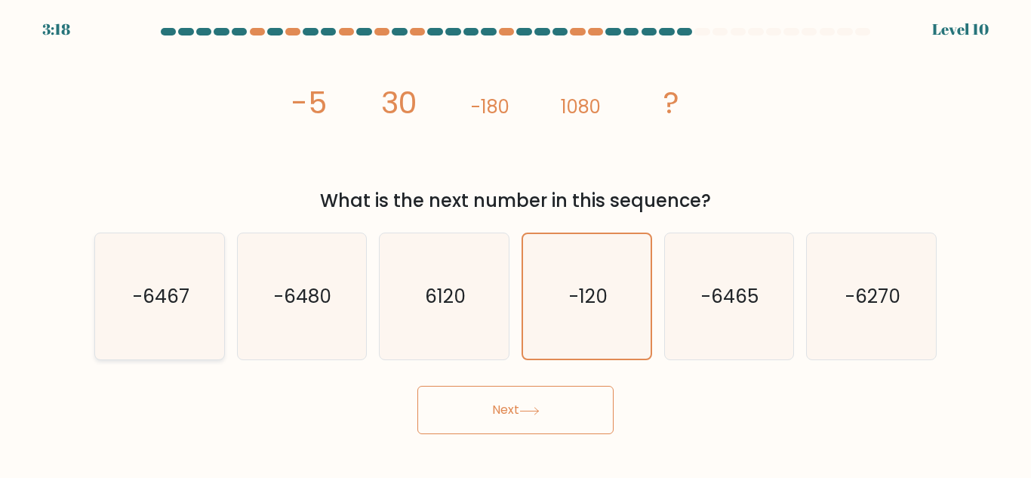
click at [177, 342] on icon "-6467" at bounding box center [160, 296] width 126 height 126
click at [516, 243] on input "a. -6467" at bounding box center [516, 241] width 1 height 4
radio input "true"
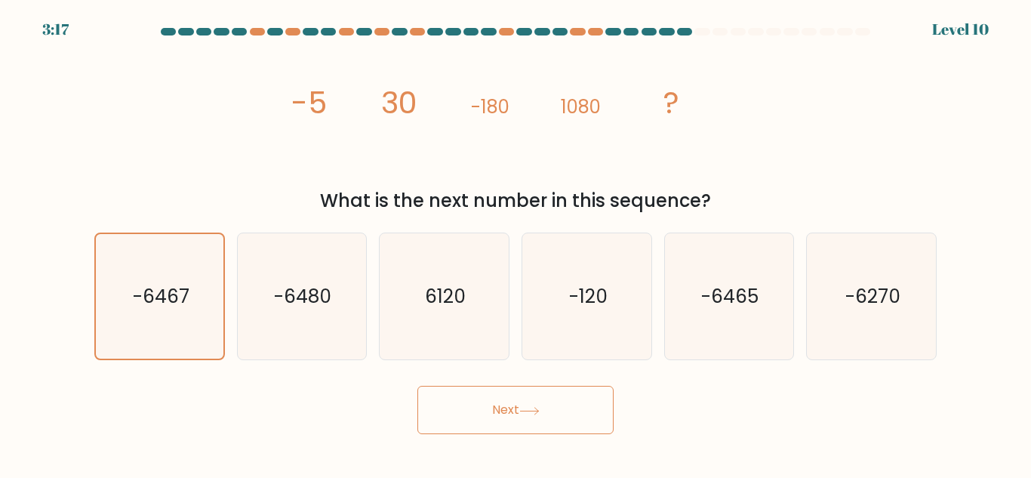
click at [429, 408] on button "Next" at bounding box center [516, 410] width 196 height 48
click at [880, 266] on icon "-6270" at bounding box center [872, 296] width 126 height 126
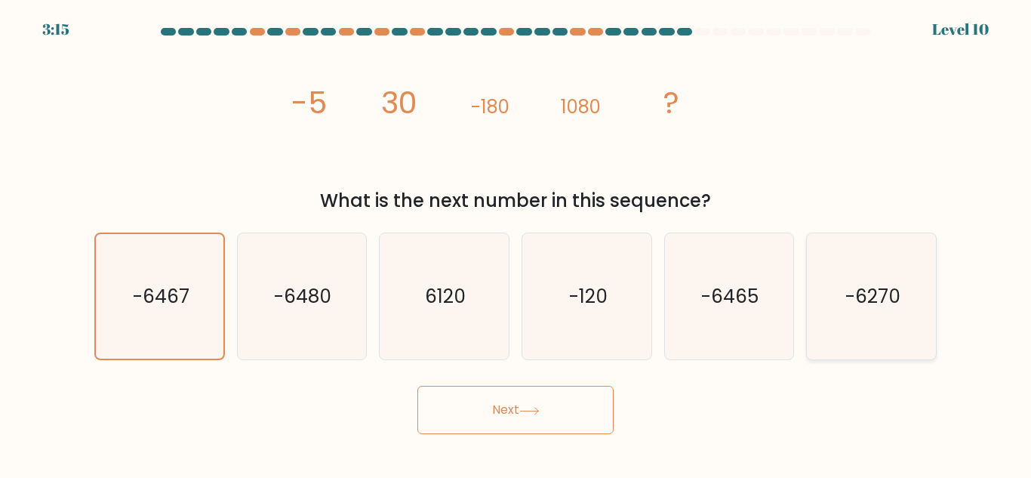
click at [516, 243] on input "f. -6270" at bounding box center [516, 241] width 1 height 4
radio input "true"
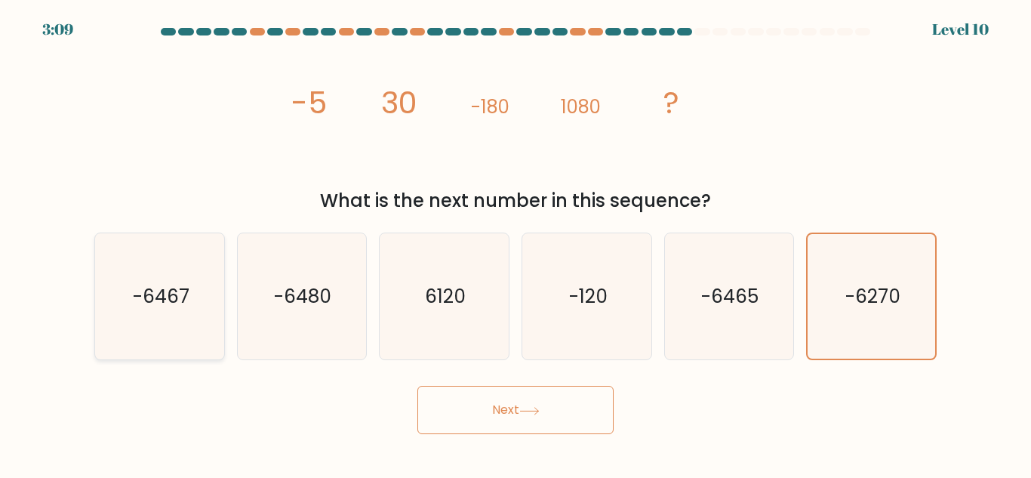
click at [200, 283] on icon "-6467" at bounding box center [160, 296] width 126 height 126
click at [516, 243] on input "a. -6467" at bounding box center [516, 241] width 1 height 4
radio input "true"
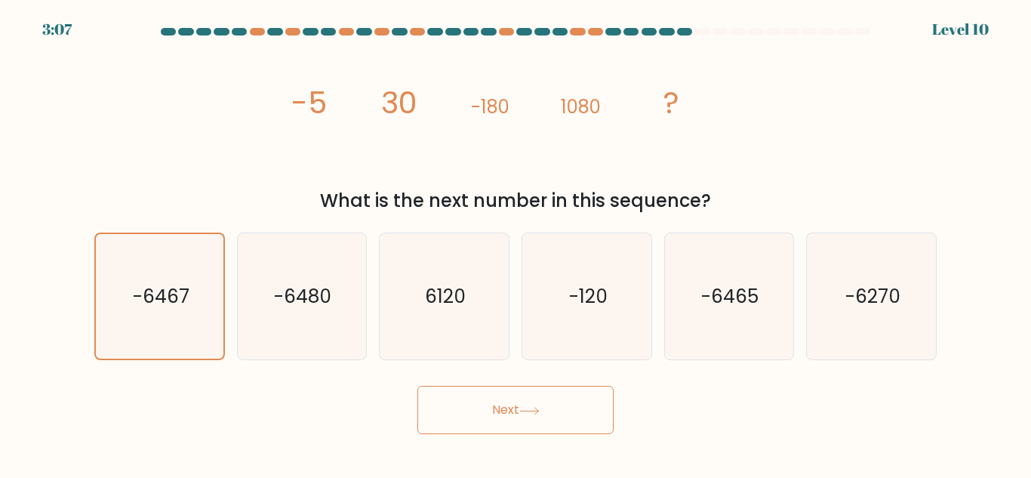
click at [580, 430] on button "Next" at bounding box center [516, 410] width 196 height 48
click at [418, 386] on button "Next" at bounding box center [516, 410] width 196 height 48
click at [568, 415] on button "Next" at bounding box center [516, 410] width 196 height 48
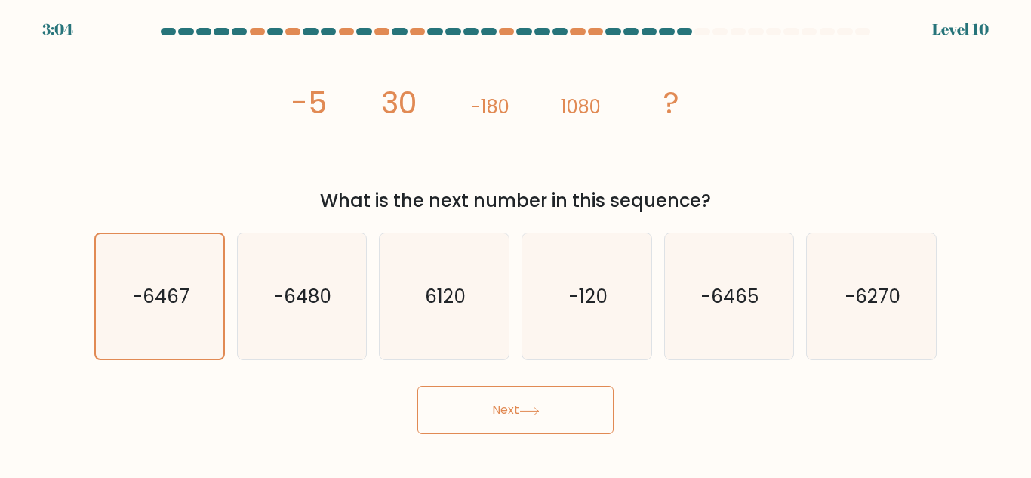
click at [568, 415] on button "Next" at bounding box center [516, 410] width 196 height 48
click at [565, 415] on button "Next" at bounding box center [516, 410] width 196 height 48
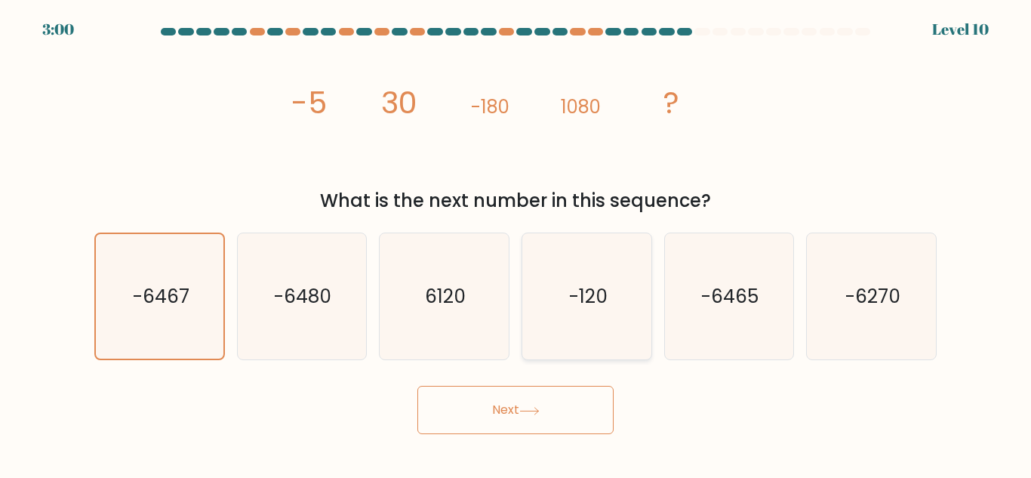
drag, startPoint x: 565, startPoint y: 415, endPoint x: 580, endPoint y: 356, distance: 60.8
click at [580, 356] on form at bounding box center [515, 231] width 1031 height 406
click at [199, 315] on icon "-6467" at bounding box center [159, 296] width 125 height 125
click at [516, 243] on input "a. -6467" at bounding box center [516, 241] width 1 height 4
click at [596, 413] on button "Next" at bounding box center [516, 410] width 196 height 48
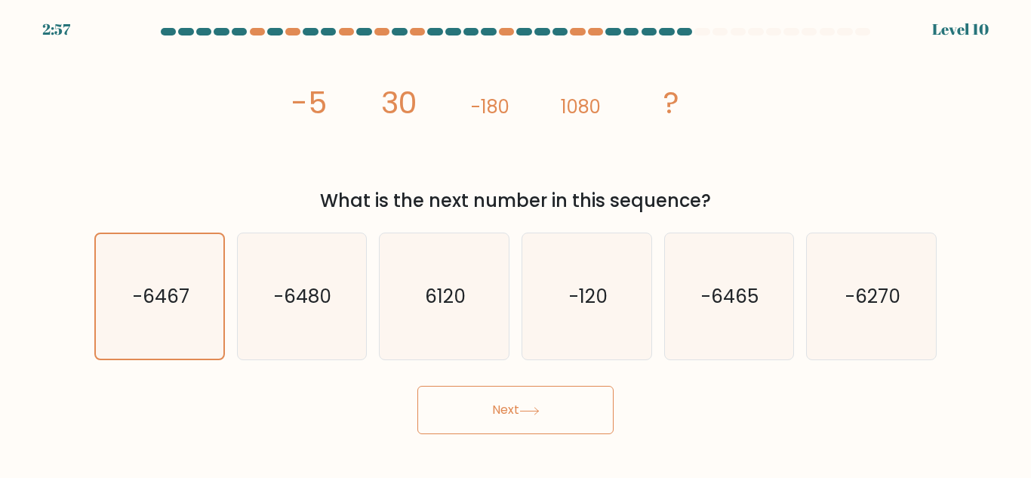
click at [596, 413] on button "Next" at bounding box center [516, 410] width 196 height 48
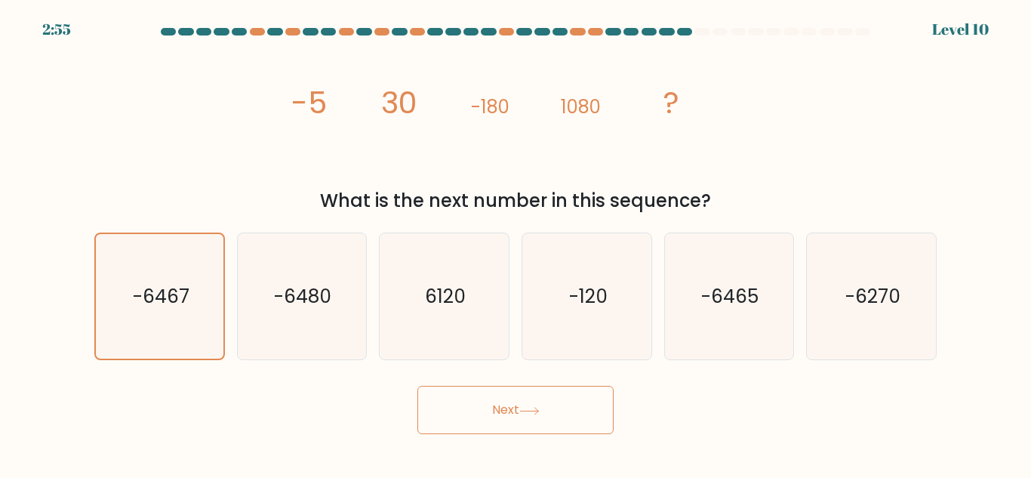
click at [596, 414] on button "Next" at bounding box center [516, 410] width 196 height 48
click at [572, 408] on button "Next" at bounding box center [516, 410] width 196 height 48
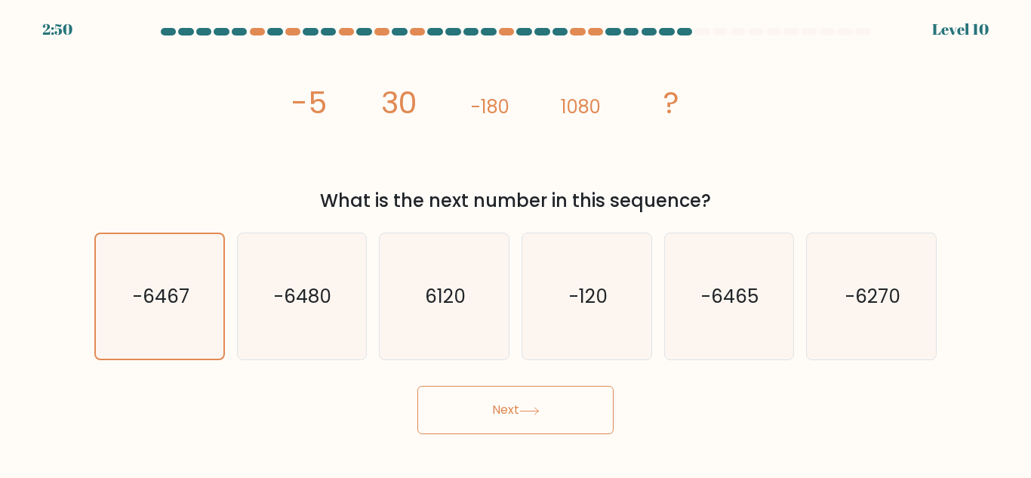
click at [749, 415] on div "Next" at bounding box center [515, 406] width 861 height 56
click at [537, 396] on button "Next" at bounding box center [516, 410] width 196 height 48
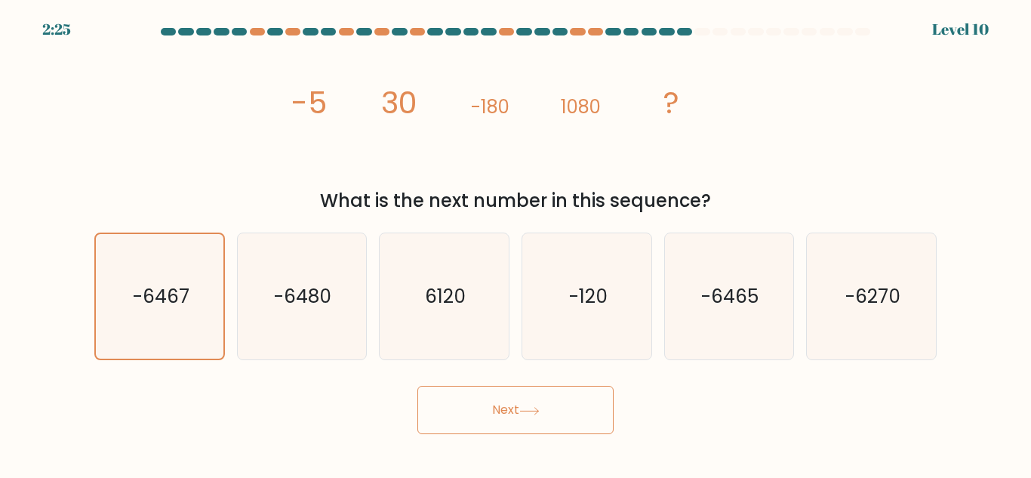
click at [537, 396] on button "Next" at bounding box center [516, 410] width 196 height 48
click at [537, 390] on button "Next" at bounding box center [516, 410] width 196 height 48
click at [536, 389] on button "Next" at bounding box center [516, 410] width 196 height 48
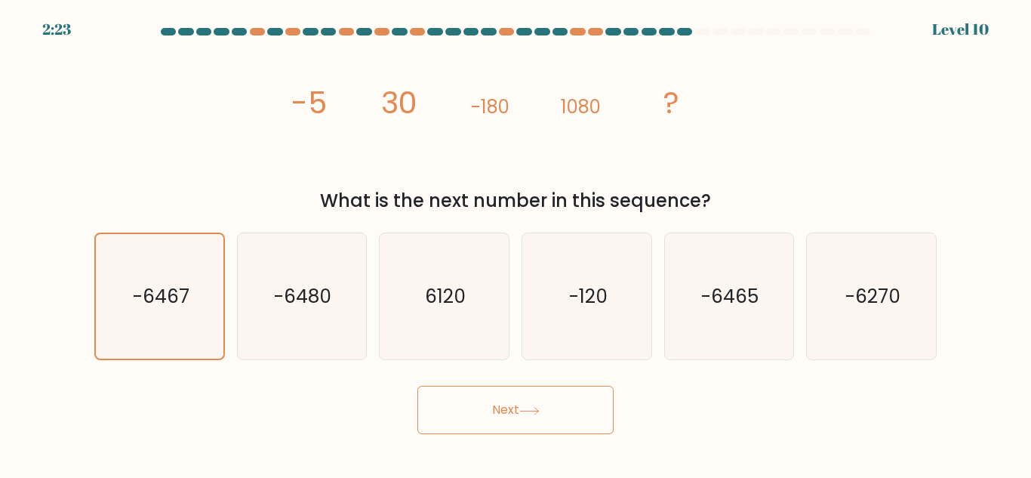
click at [536, 389] on button "Next" at bounding box center [516, 410] width 196 height 48
click at [537, 389] on button "Next" at bounding box center [516, 410] width 196 height 48
click at [208, 315] on icon "-6467" at bounding box center [159, 296] width 125 height 125
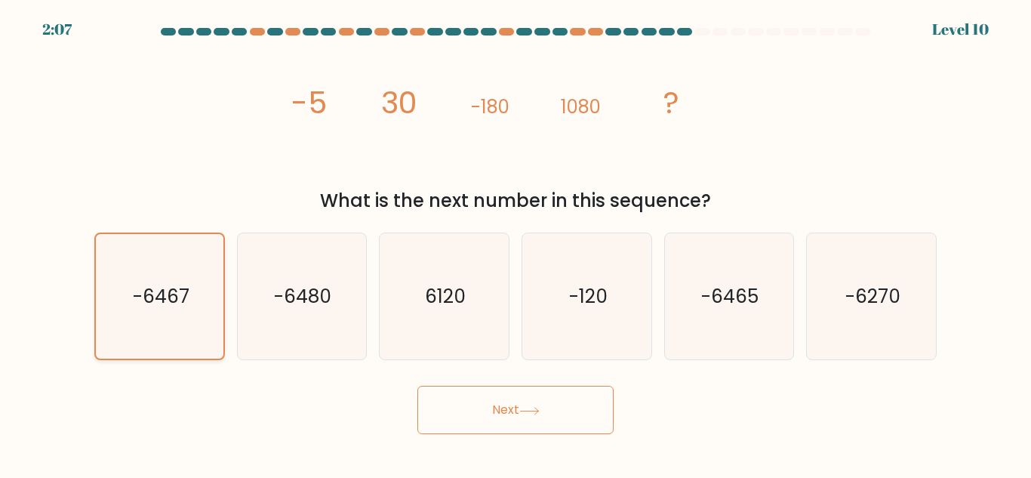
click at [516, 243] on input "a. -6467" at bounding box center [516, 241] width 1 height 4
click at [603, 412] on button "Next" at bounding box center [516, 410] width 196 height 48
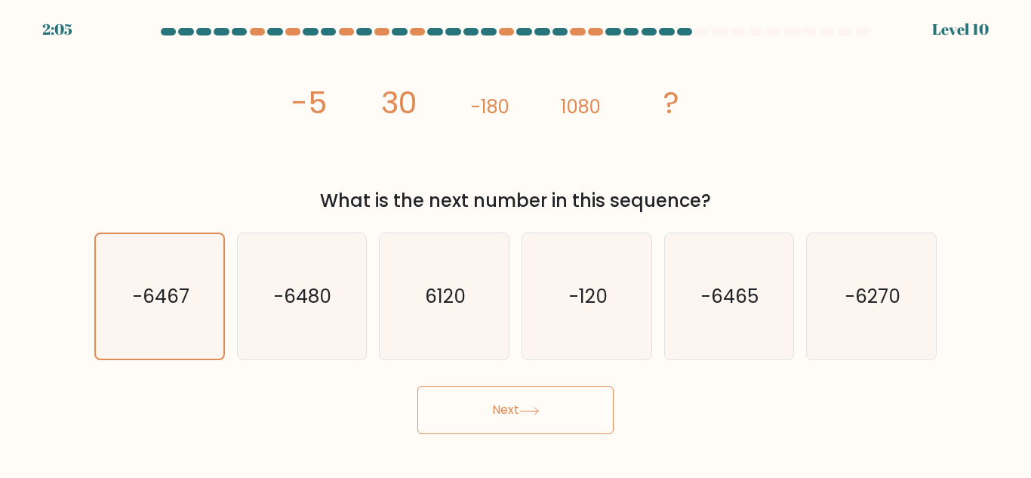
click at [603, 412] on button "Next" at bounding box center [516, 410] width 196 height 48
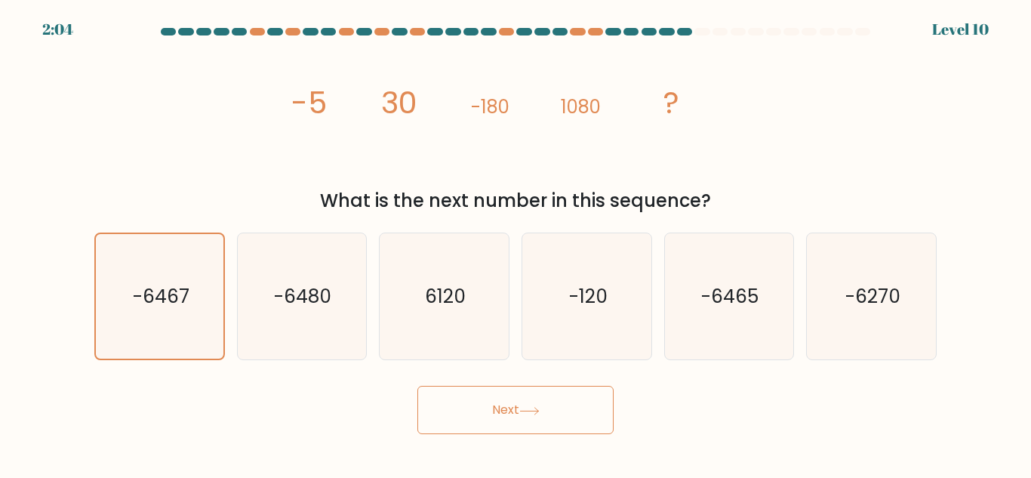
click at [603, 412] on button "Next" at bounding box center [516, 410] width 196 height 48
click at [714, 398] on div "Next" at bounding box center [515, 406] width 861 height 56
click at [460, 398] on button "Next" at bounding box center [516, 410] width 196 height 48
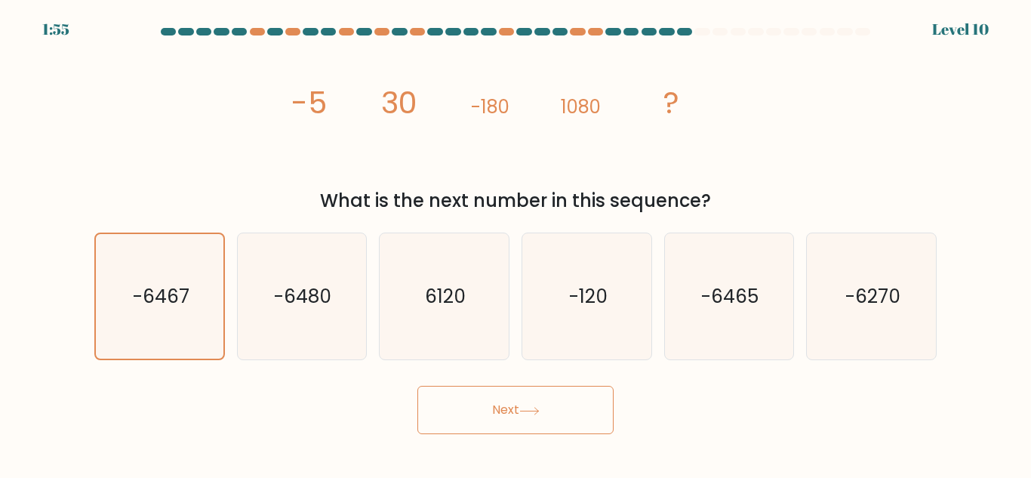
click at [460, 398] on button "Next" at bounding box center [516, 410] width 196 height 48
click at [351, 329] on icon "-6480" at bounding box center [302, 296] width 126 height 126
click at [516, 243] on input "b. -6480" at bounding box center [516, 241] width 1 height 4
radio input "true"
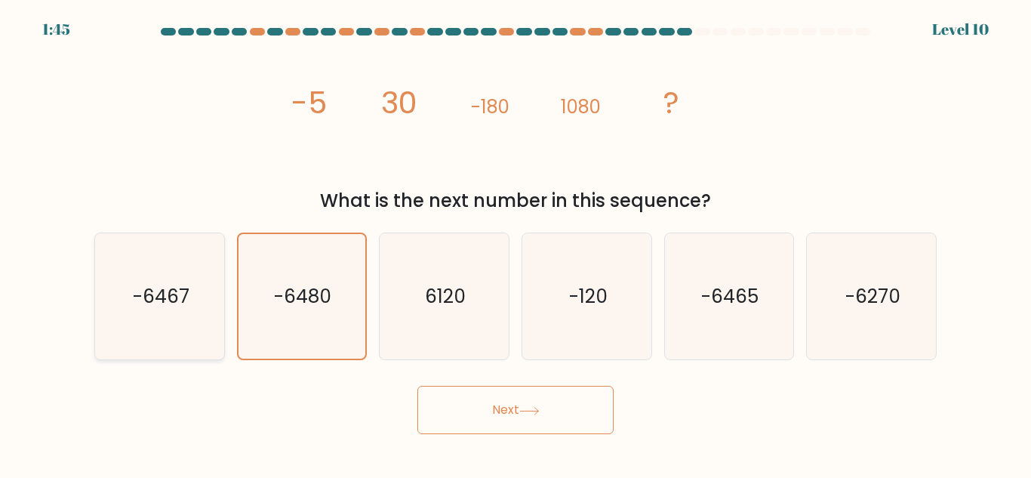
click at [195, 313] on icon "-6467" at bounding box center [160, 296] width 126 height 126
click at [516, 243] on input "a. -6467" at bounding box center [516, 241] width 1 height 4
radio input "true"
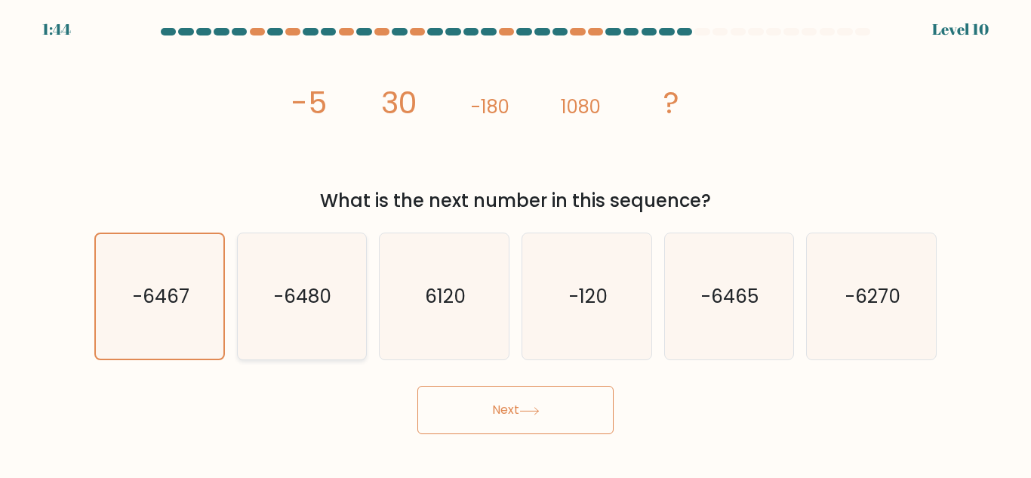
click at [334, 324] on icon "-6480" at bounding box center [302, 296] width 126 height 126
click at [516, 243] on input "b. -6480" at bounding box center [516, 241] width 1 height 4
radio input "true"
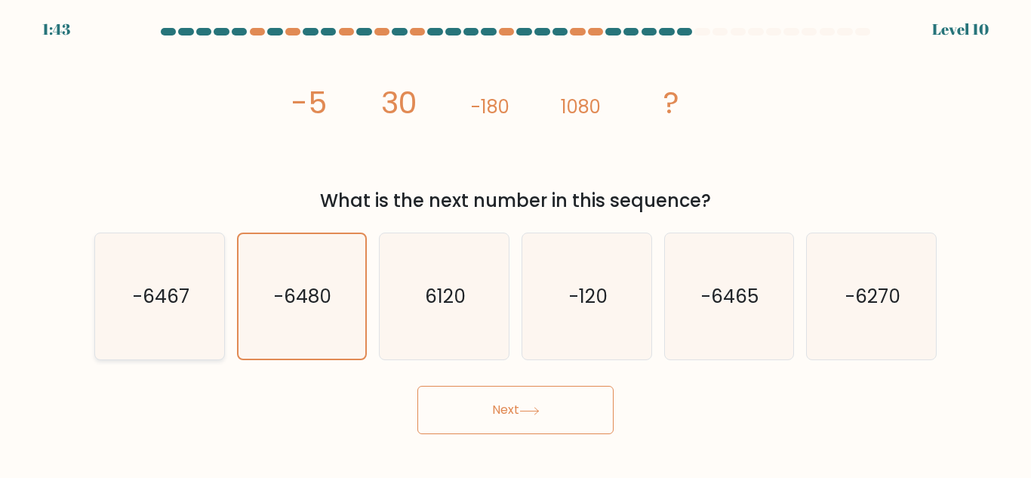
click at [156, 289] on text "-6467" at bounding box center [160, 296] width 57 height 26
click at [516, 243] on input "a. -6467" at bounding box center [516, 241] width 1 height 4
radio input "true"
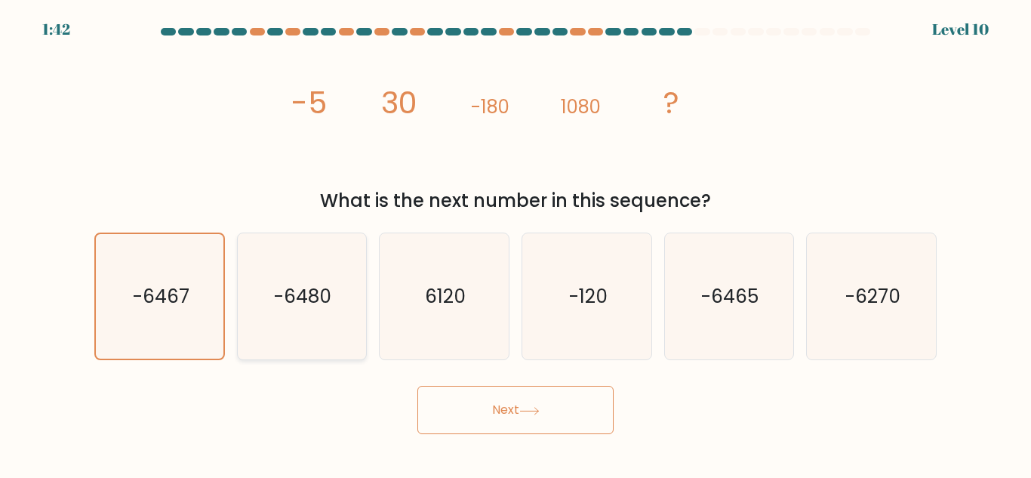
click at [257, 296] on icon "-6480" at bounding box center [302, 296] width 126 height 126
click at [516, 243] on input "b. -6480" at bounding box center [516, 241] width 1 height 4
radio input "true"
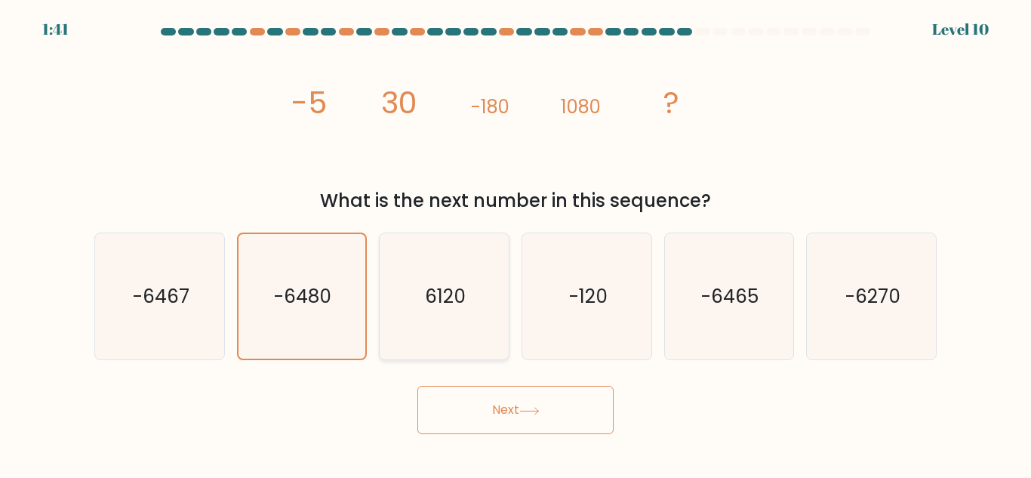
click at [459, 318] on icon "6120" at bounding box center [444, 296] width 126 height 126
click at [516, 243] on input "c. 6120" at bounding box center [516, 241] width 1 height 4
radio input "true"
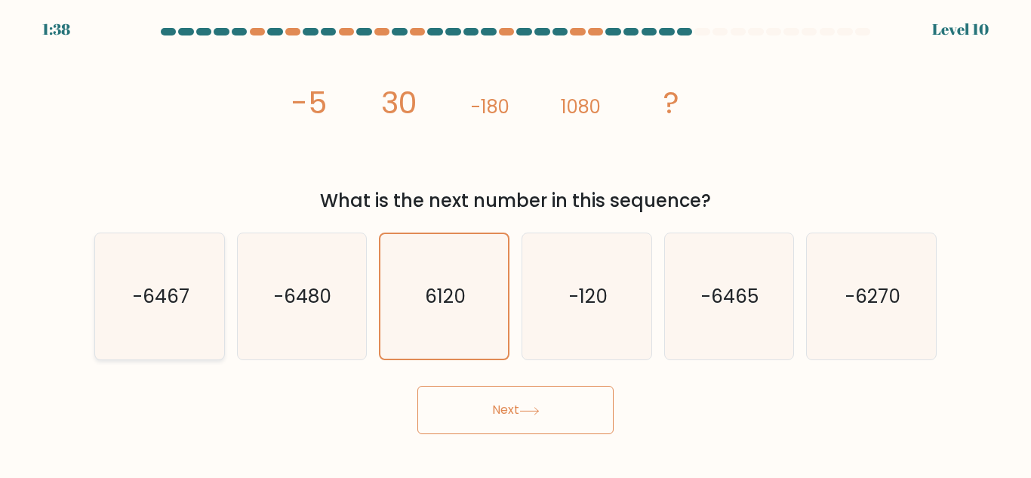
click at [195, 342] on icon "-6467" at bounding box center [160, 296] width 126 height 126
click at [516, 243] on input "a. -6467" at bounding box center [516, 241] width 1 height 4
radio input "true"
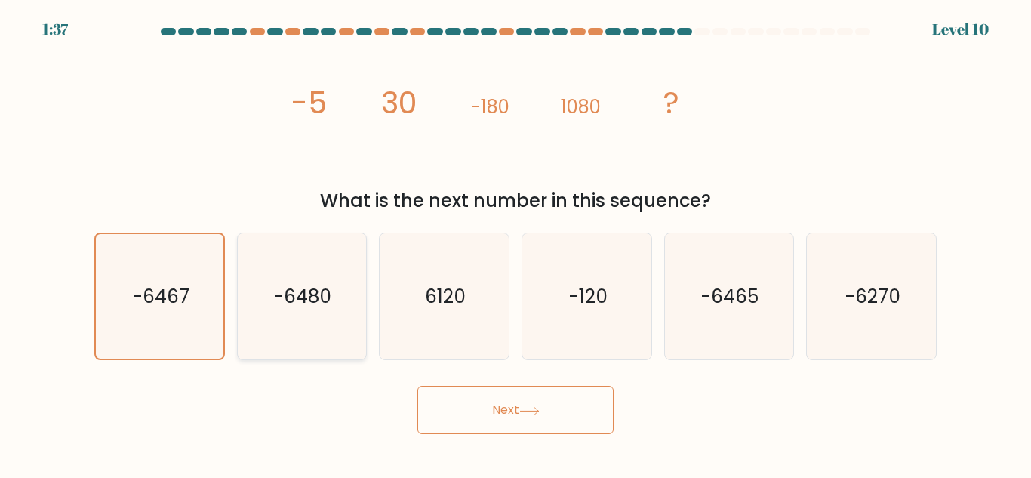
click at [264, 342] on icon "-6480" at bounding box center [302, 296] width 126 height 126
click at [516, 243] on input "b. -6480" at bounding box center [516, 241] width 1 height 4
radio input "true"
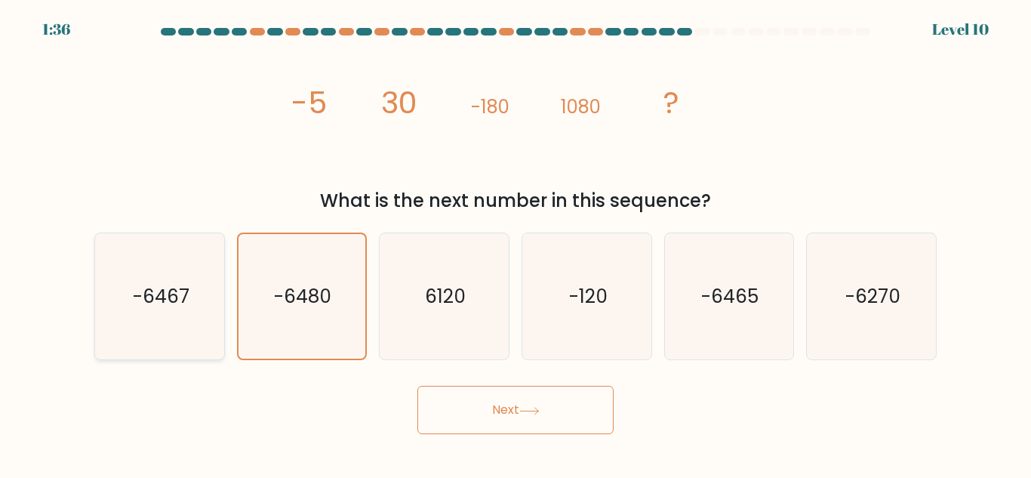
click at [191, 346] on icon "-6467" at bounding box center [160, 296] width 126 height 126
click at [516, 243] on input "a. -6467" at bounding box center [516, 241] width 1 height 4
radio input "true"
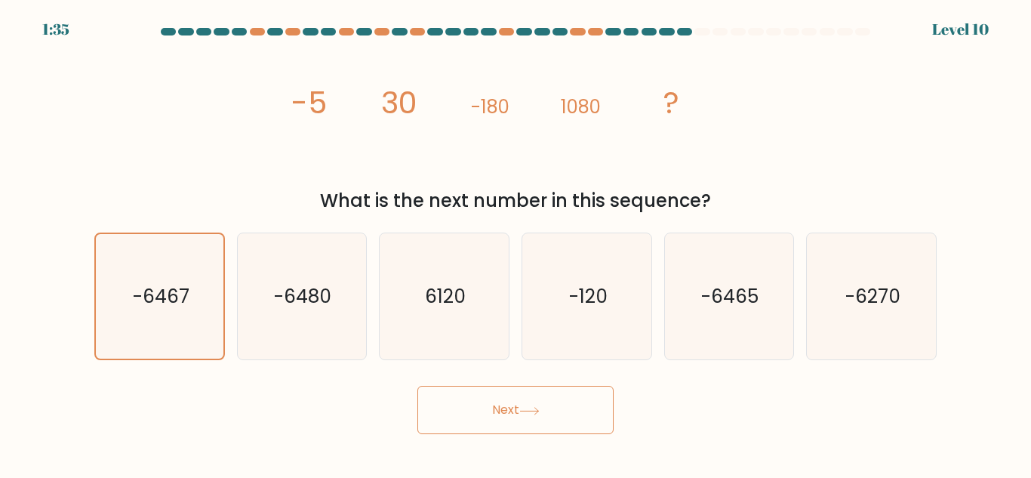
click at [455, 399] on button "Next" at bounding box center [516, 410] width 196 height 48
click at [260, 313] on icon "-6480" at bounding box center [302, 296] width 126 height 126
click at [516, 243] on input "b. -6480" at bounding box center [516, 241] width 1 height 4
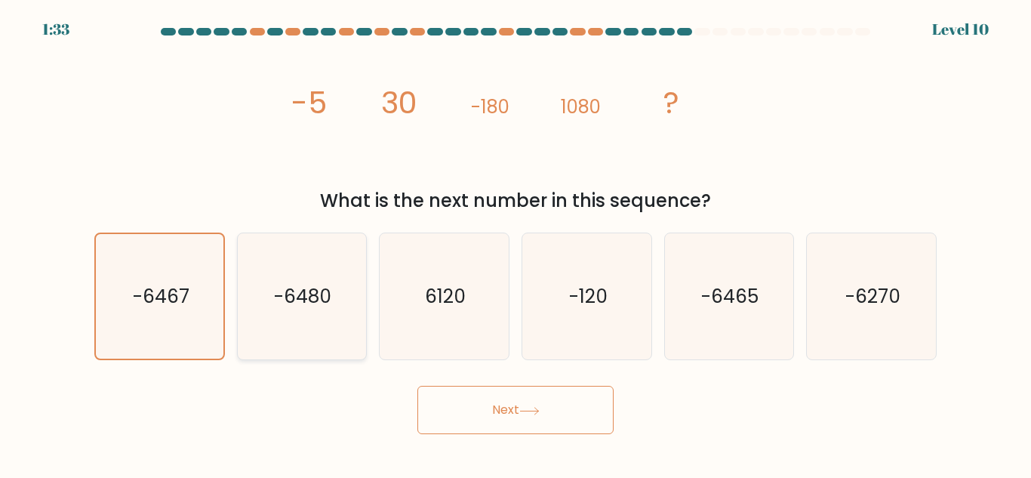
radio input "true"
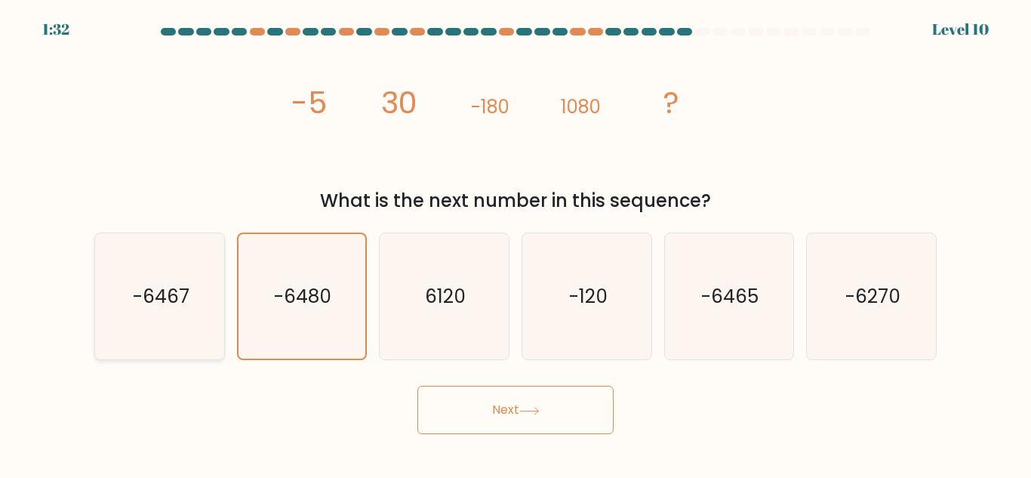
click at [219, 307] on icon "-6467" at bounding box center [160, 296] width 126 height 126
click at [516, 243] on input "a. -6467" at bounding box center [516, 241] width 1 height 4
radio input "true"
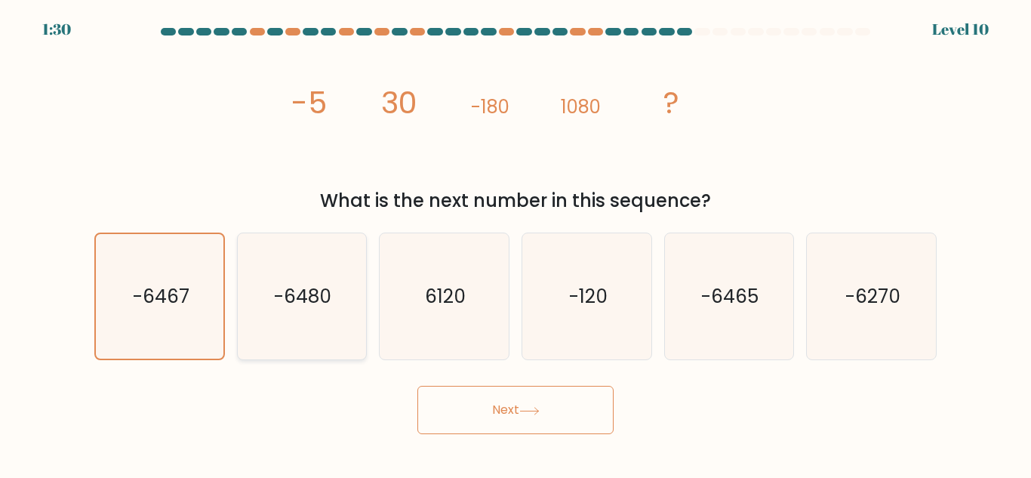
click at [326, 295] on text "-6480" at bounding box center [303, 296] width 57 height 26
click at [516, 243] on input "b. -6480" at bounding box center [516, 241] width 1 height 4
radio input "true"
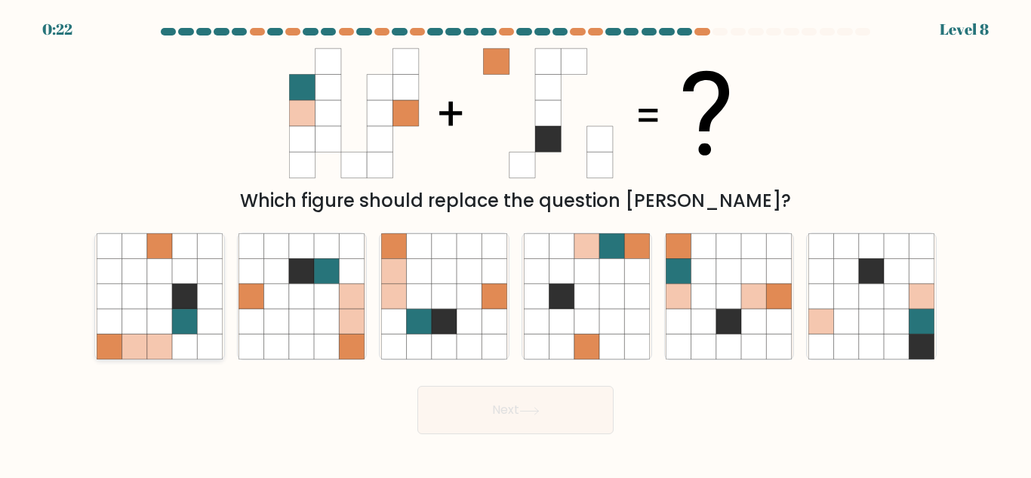
click at [196, 304] on icon at bounding box center [184, 296] width 25 height 25
click at [516, 243] on input "a." at bounding box center [516, 241] width 1 height 4
radio input "true"
click at [504, 438] on body "0:18 Level 8" at bounding box center [515, 239] width 1031 height 478
click at [502, 413] on button "Next" at bounding box center [516, 410] width 196 height 48
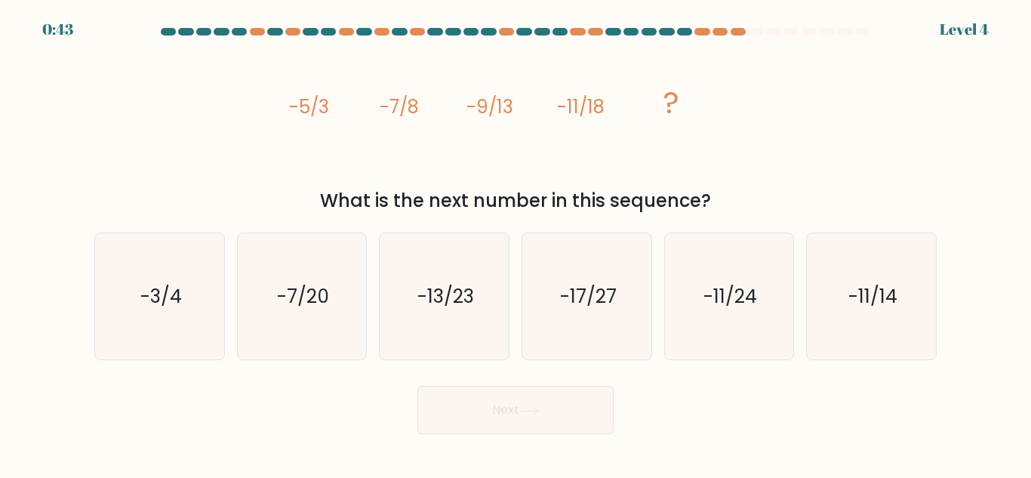
click at [507, 348] on icon "-13/23" at bounding box center [444, 296] width 126 height 126
click at [516, 243] on input "c. -13/23" at bounding box center [516, 241] width 1 height 4
radio input "true"
click at [272, 323] on icon "-7/20" at bounding box center [302, 296] width 126 height 126
click at [516, 243] on input "b. -7/20" at bounding box center [516, 241] width 1 height 4
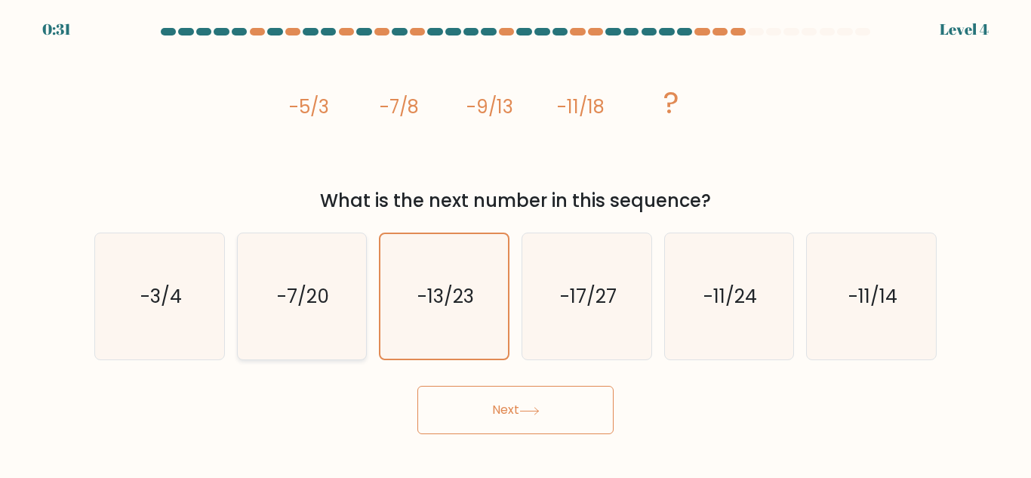
radio input "true"
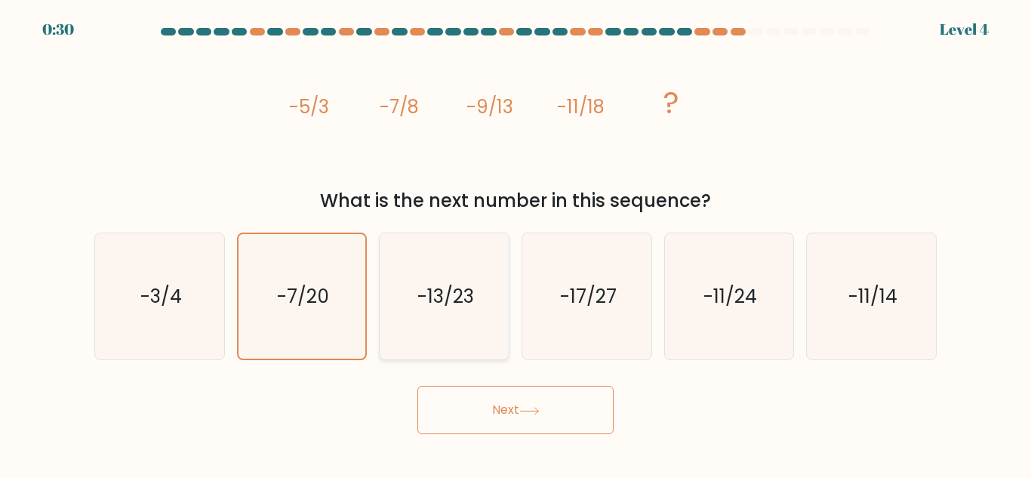
click at [438, 313] on icon "-13/23" at bounding box center [444, 296] width 126 height 126
click at [516, 243] on input "c. -13/23" at bounding box center [516, 241] width 1 height 4
radio input "true"
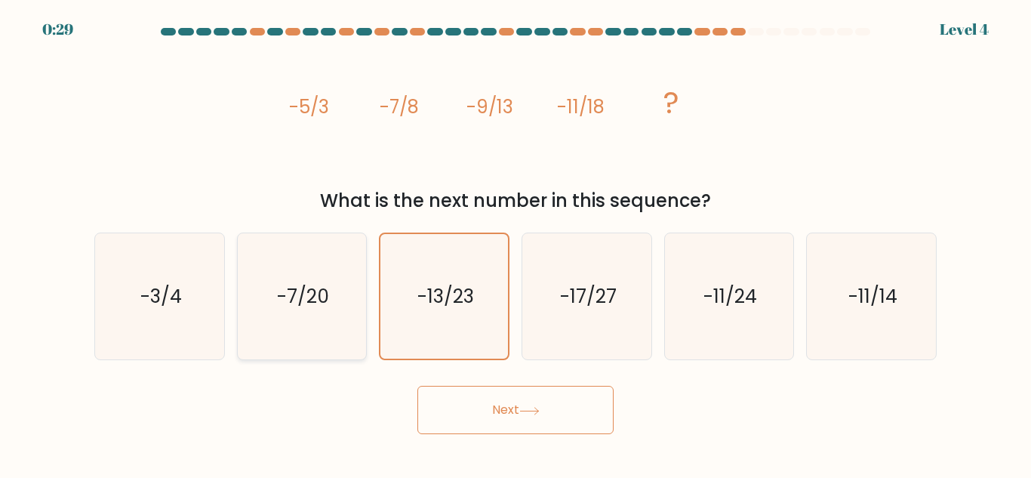
click at [350, 307] on icon "-7/20" at bounding box center [302, 296] width 126 height 126
click at [516, 243] on input "b. -7/20" at bounding box center [516, 241] width 1 height 4
radio input "true"
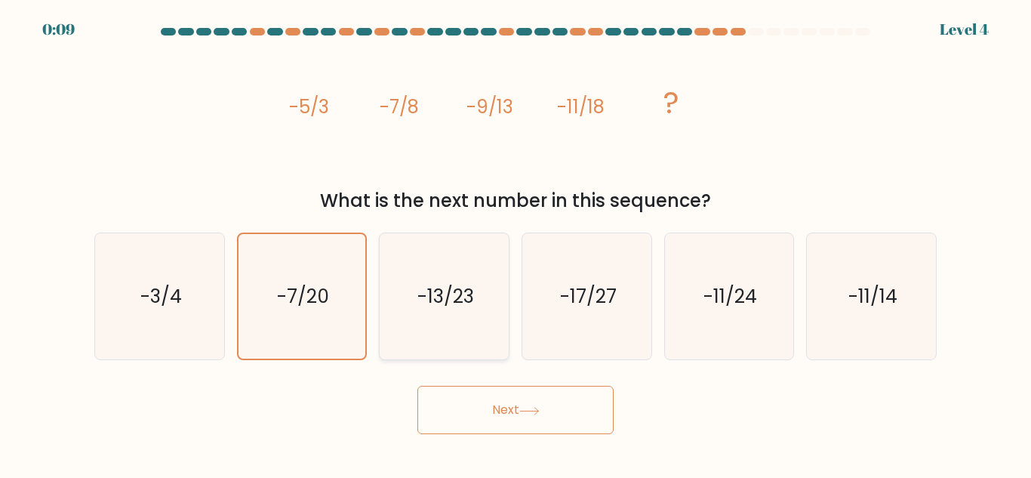
click at [453, 320] on icon "-13/23" at bounding box center [444, 296] width 126 height 126
click at [516, 243] on input "c. -13/23" at bounding box center [516, 241] width 1 height 4
radio input "true"
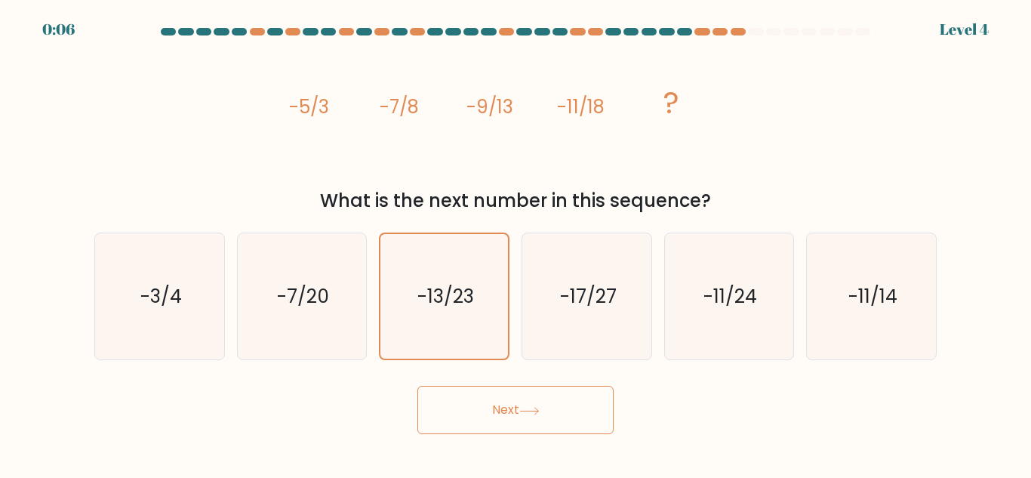
click at [471, 404] on button "Next" at bounding box center [516, 410] width 196 height 48
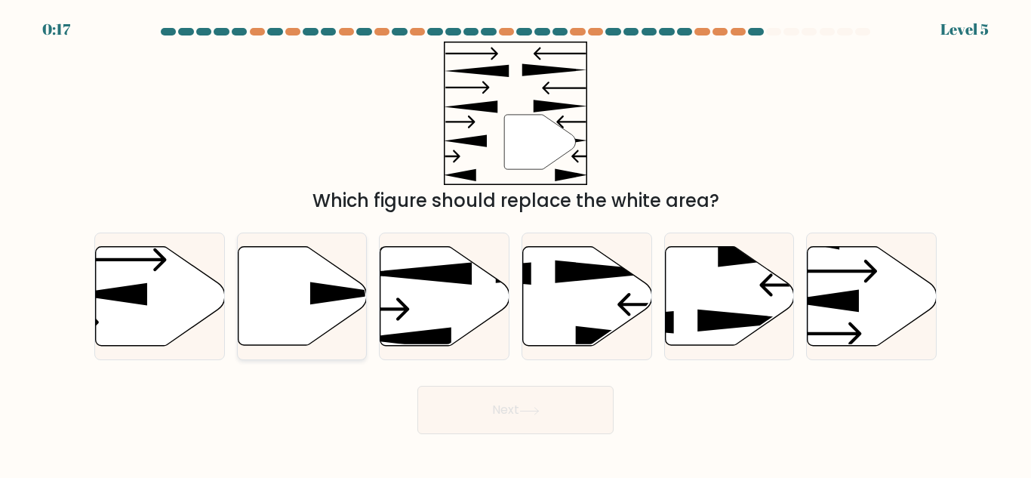
click at [351, 310] on icon at bounding box center [302, 296] width 129 height 99
click at [516, 243] on input "b." at bounding box center [516, 241] width 1 height 4
radio input "true"
click at [455, 415] on button "Next" at bounding box center [516, 410] width 196 height 48
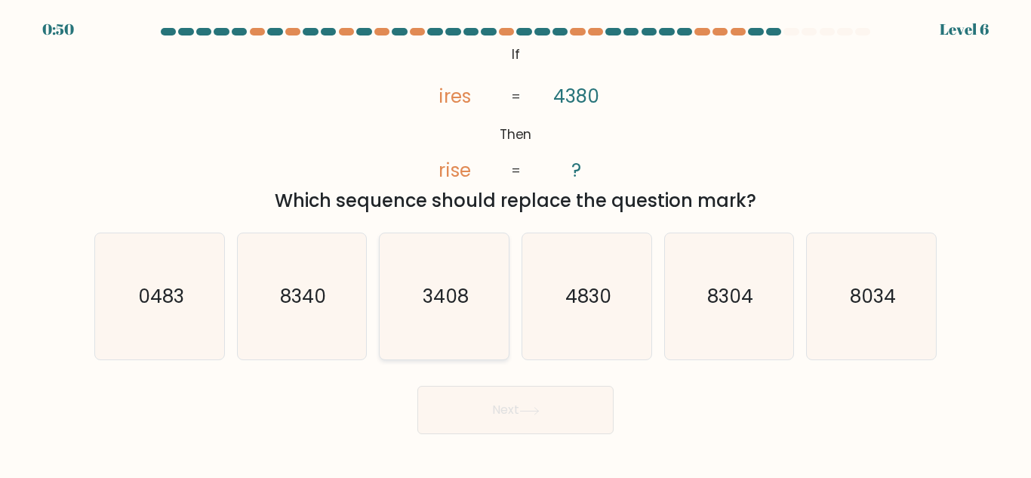
click at [461, 313] on icon "3408" at bounding box center [444, 296] width 126 height 126
click at [516, 243] on input "c. 3408" at bounding box center [516, 241] width 1 height 4
radio input "true"
click at [478, 393] on button "Next" at bounding box center [516, 410] width 196 height 48
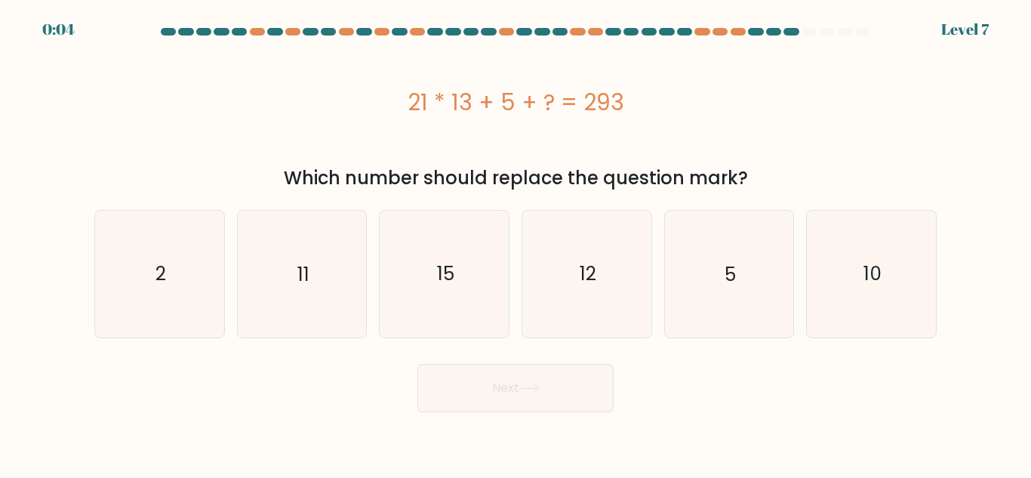
click at [659, 309] on div "e. 5" at bounding box center [729, 274] width 143 height 128
click at [716, 307] on icon "5" at bounding box center [729, 274] width 126 height 126
click at [516, 243] on input "e. 5" at bounding box center [516, 241] width 1 height 4
radio input "true"
click at [504, 408] on button "Next" at bounding box center [516, 388] width 196 height 48
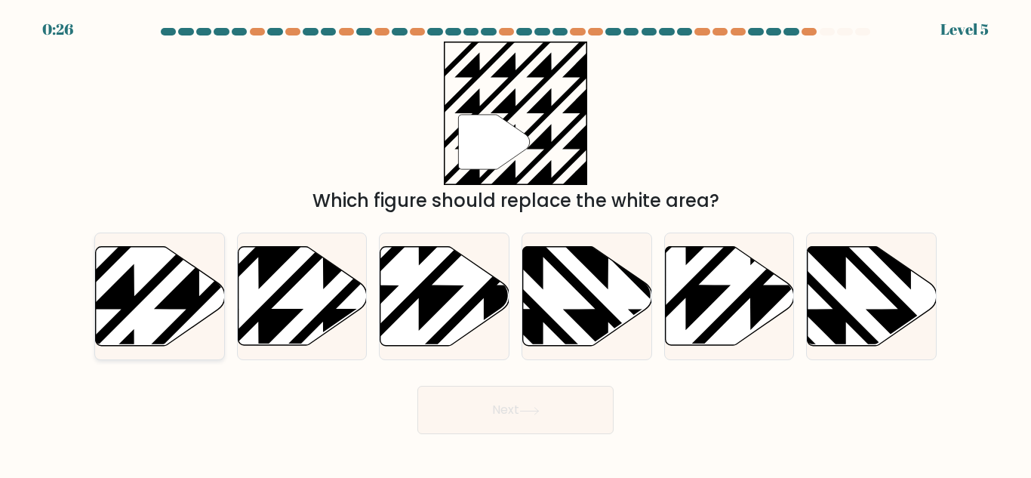
click at [190, 283] on icon at bounding box center [199, 244] width 260 height 260
click at [516, 243] on input "a." at bounding box center [516, 241] width 1 height 4
radio input "true"
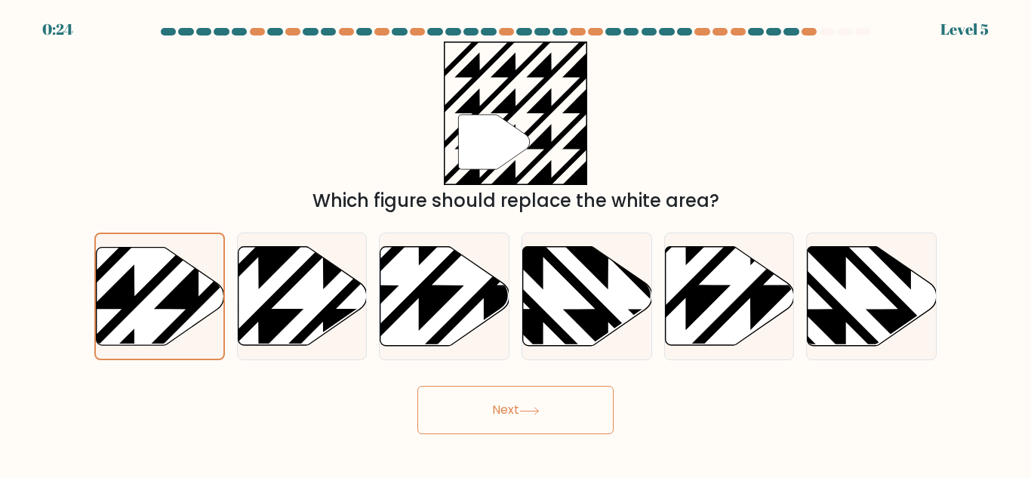
click at [571, 402] on button "Next" at bounding box center [516, 410] width 196 height 48
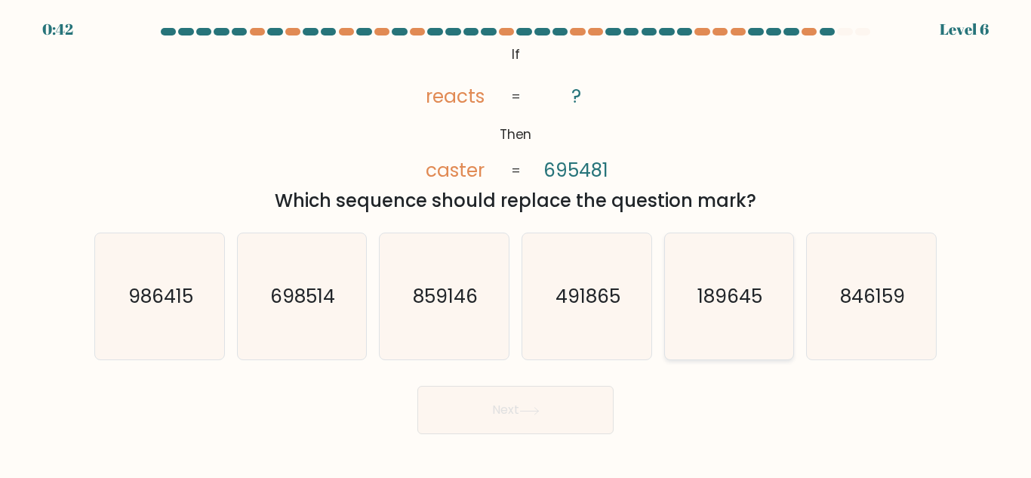
click at [770, 323] on icon "189645" at bounding box center [729, 296] width 126 height 126
click at [516, 243] on input "e. 189645" at bounding box center [516, 241] width 1 height 4
radio input "true"
click at [457, 417] on button "Next" at bounding box center [516, 410] width 196 height 48
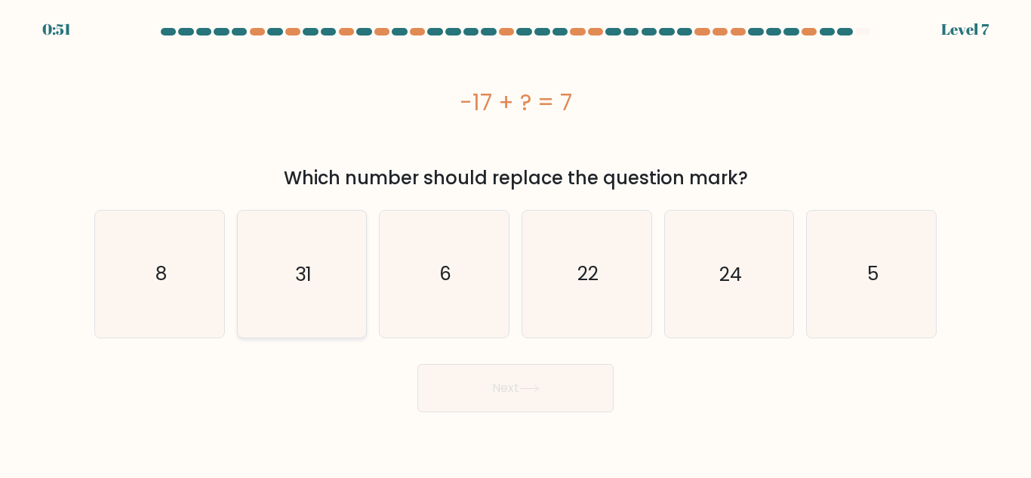
click at [343, 302] on icon "31" at bounding box center [302, 274] width 126 height 126
click at [516, 243] on input "b. 31" at bounding box center [516, 241] width 1 height 4
radio input "true"
click at [539, 319] on icon "22" at bounding box center [587, 274] width 126 height 126
click at [516, 243] on input "d. 22" at bounding box center [516, 241] width 1 height 4
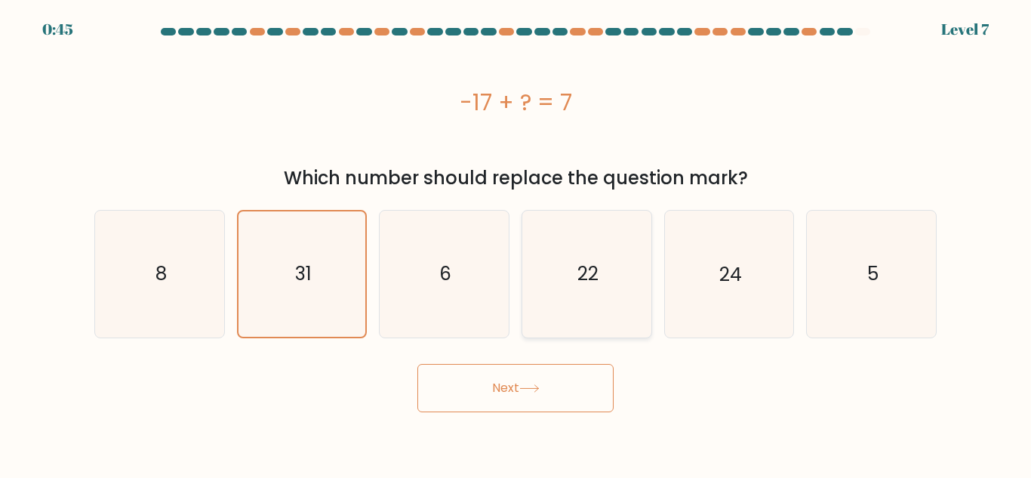
radio input "true"
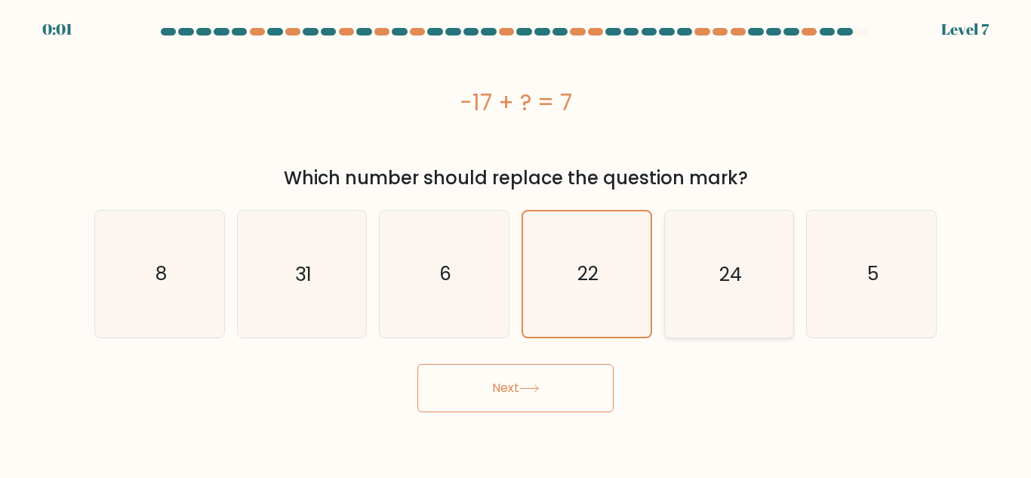
click at [787, 265] on icon "24" at bounding box center [729, 274] width 126 height 126
click at [516, 243] on input "e. 24" at bounding box center [516, 241] width 1 height 4
radio input "true"
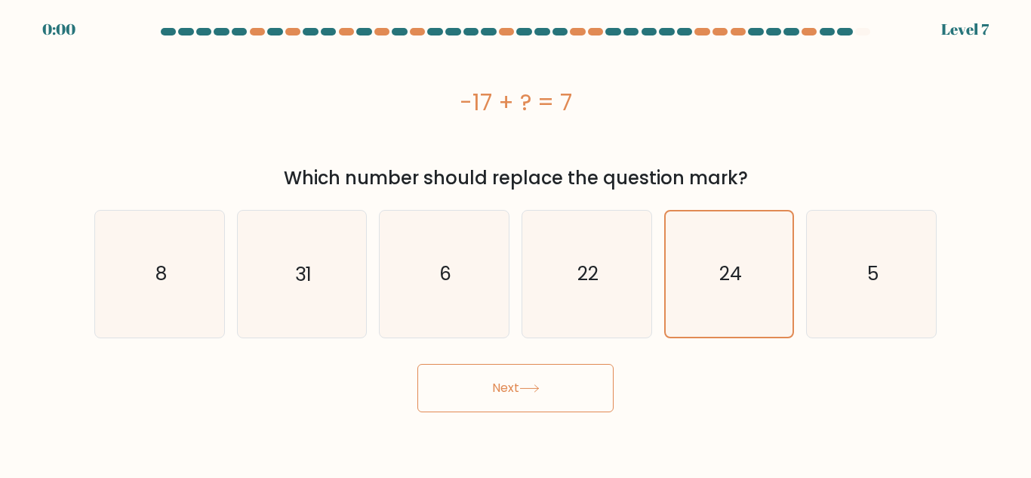
click at [541, 374] on button "Next" at bounding box center [516, 388] width 196 height 48
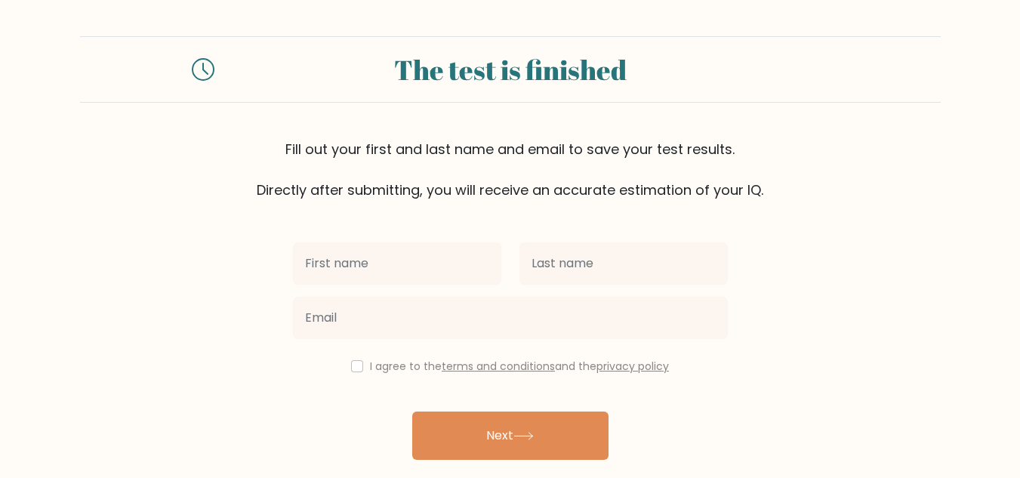
click at [449, 275] on input "text" at bounding box center [397, 263] width 208 height 42
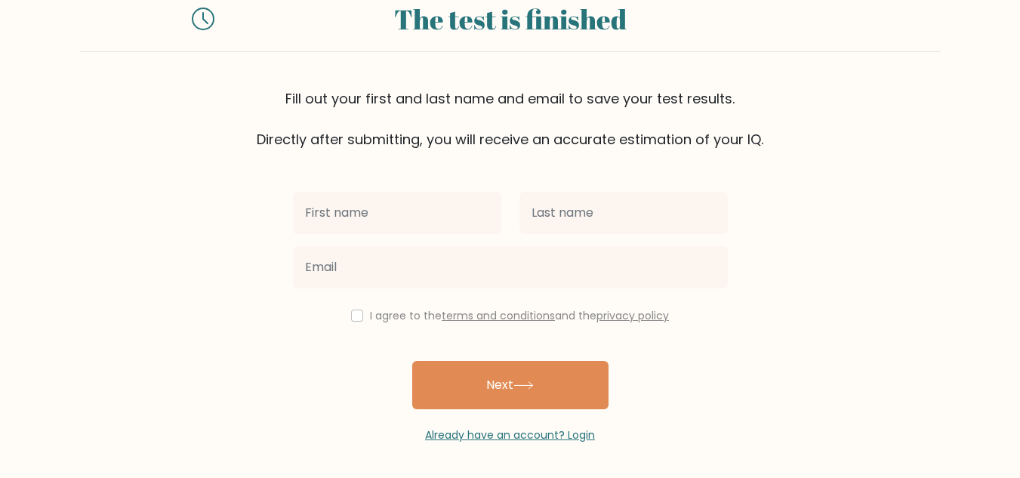
scroll to position [52, 0]
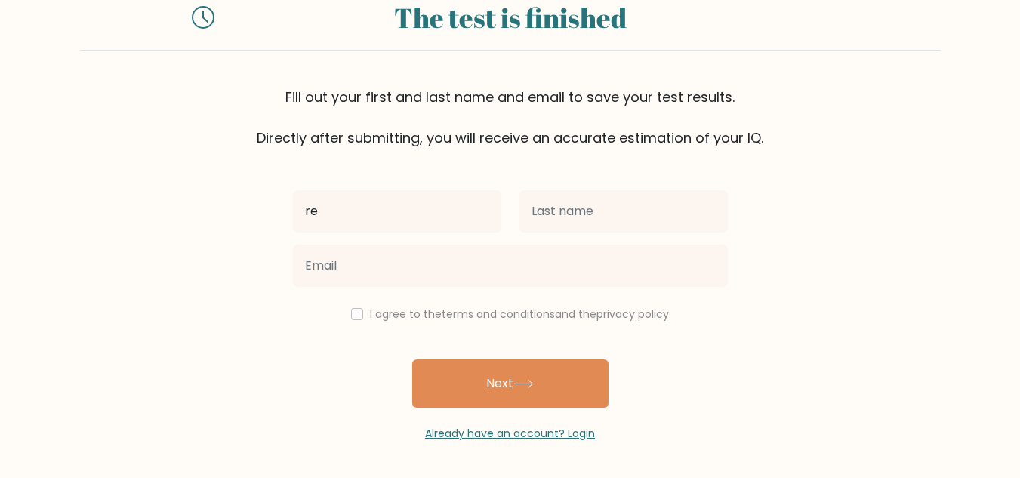
type input "r"
type input "reniel"
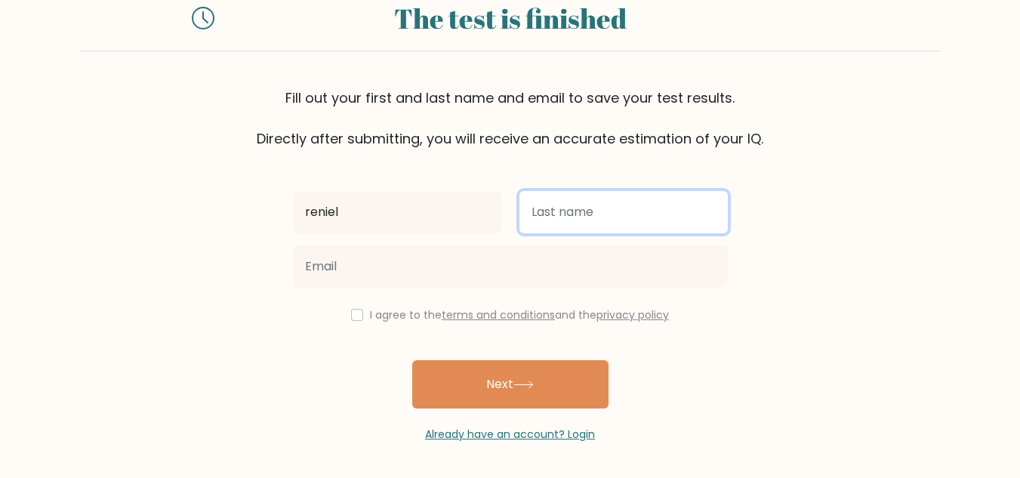
click at [652, 231] on input "text" at bounding box center [623, 212] width 208 height 42
type input "peruda"
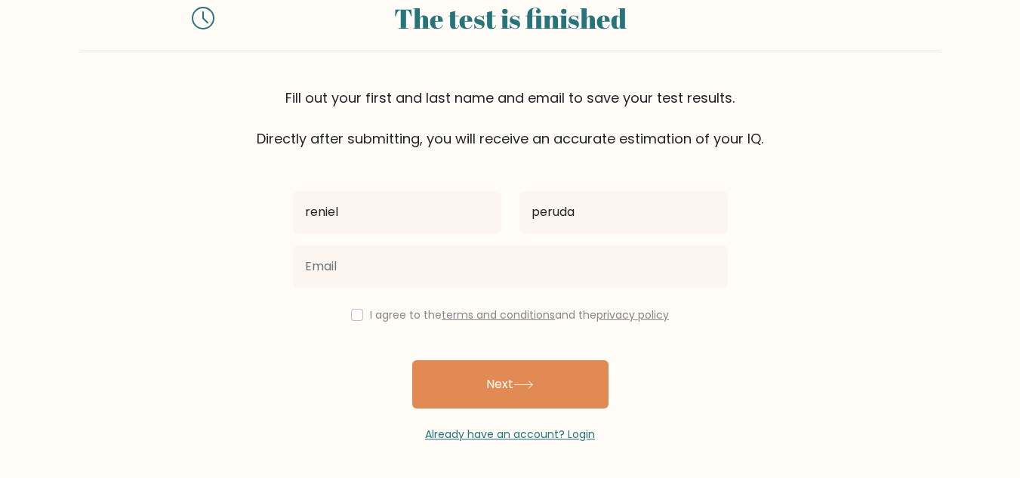
click at [480, 295] on div "reniel peruda I agree to the terms and conditions and the privacy policy Next A…" at bounding box center [510, 296] width 453 height 294
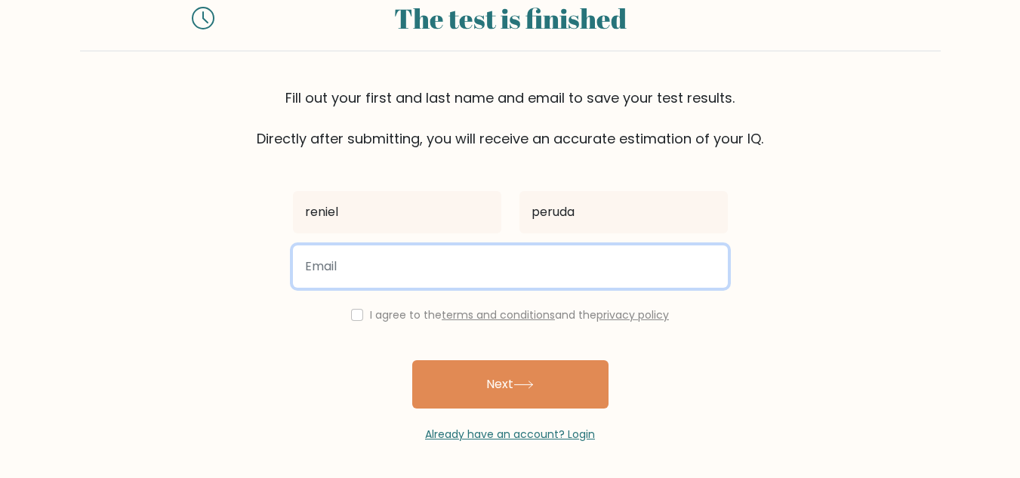
click at [481, 273] on input "email" at bounding box center [510, 266] width 435 height 42
type input "renielperuda2@gmail.com"
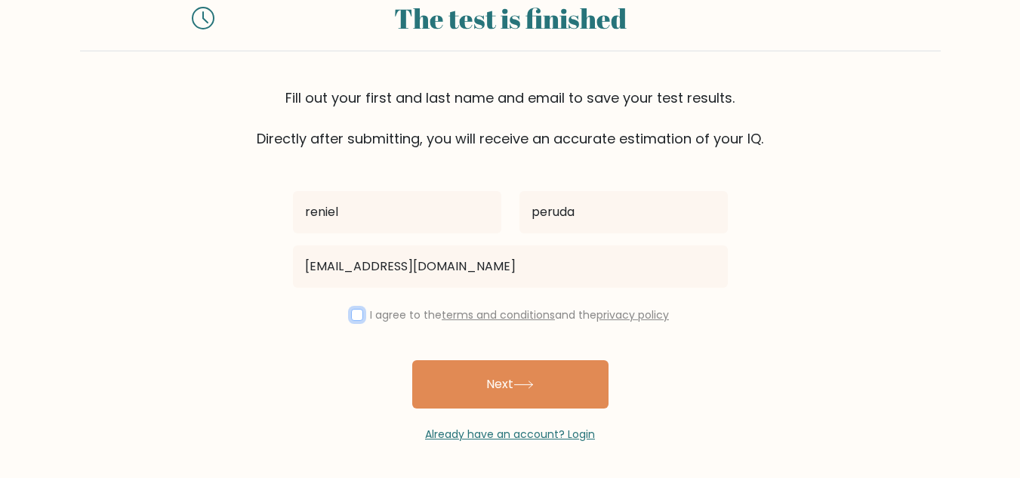
click at [351, 313] on input "checkbox" at bounding box center [357, 315] width 12 height 12
checkbox input "true"
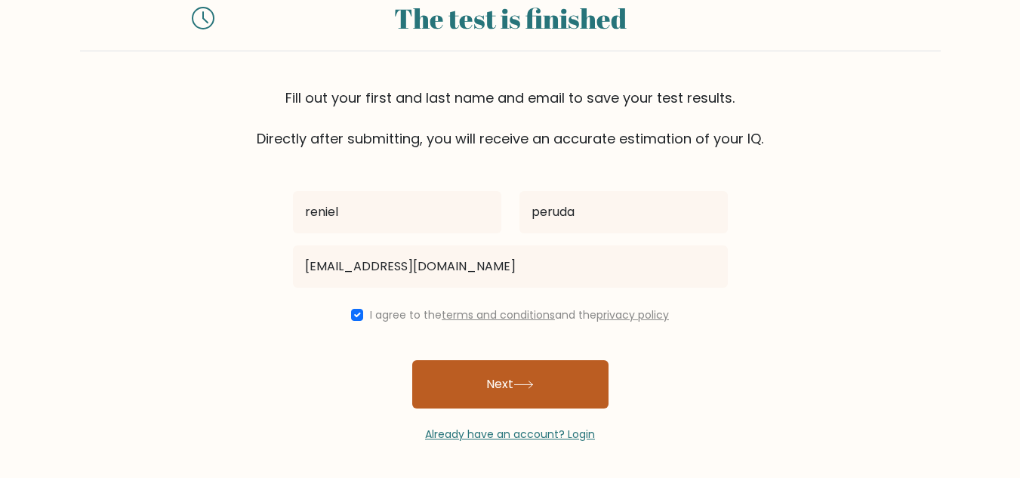
click at [516, 385] on button "Next" at bounding box center [510, 384] width 196 height 48
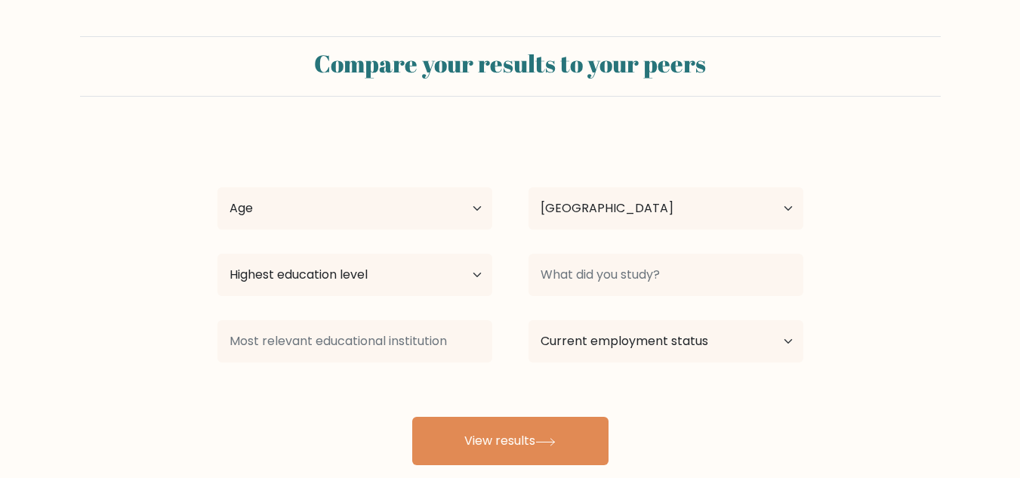
select select "PH"
click at [420, 285] on select "Highest education level No schooling Primary Lower Secondary Upper Secondary Oc…" at bounding box center [354, 275] width 275 height 42
select select "bachelors_degree"
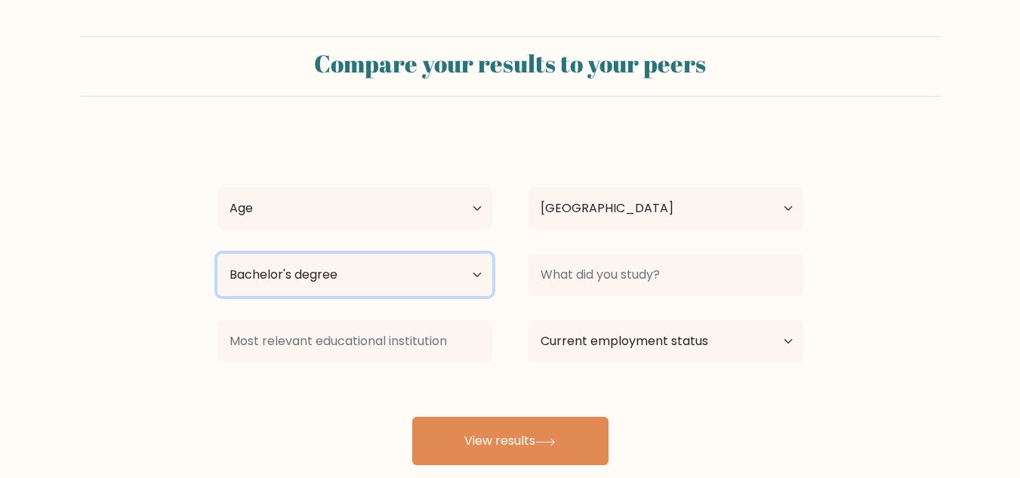
click at [217, 254] on select "Highest education level No schooling Primary Lower Secondary Upper Secondary Oc…" at bounding box center [354, 275] width 275 height 42
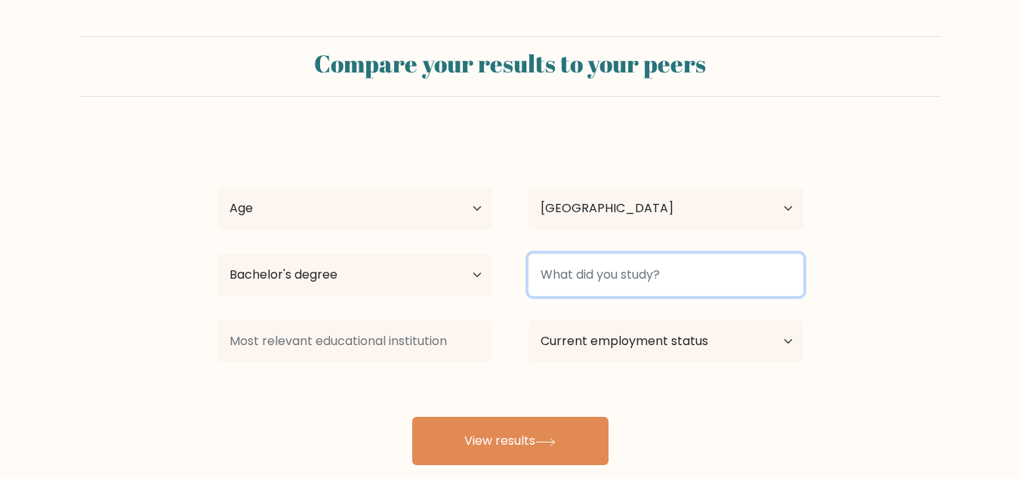
click at [593, 268] on input at bounding box center [666, 275] width 275 height 42
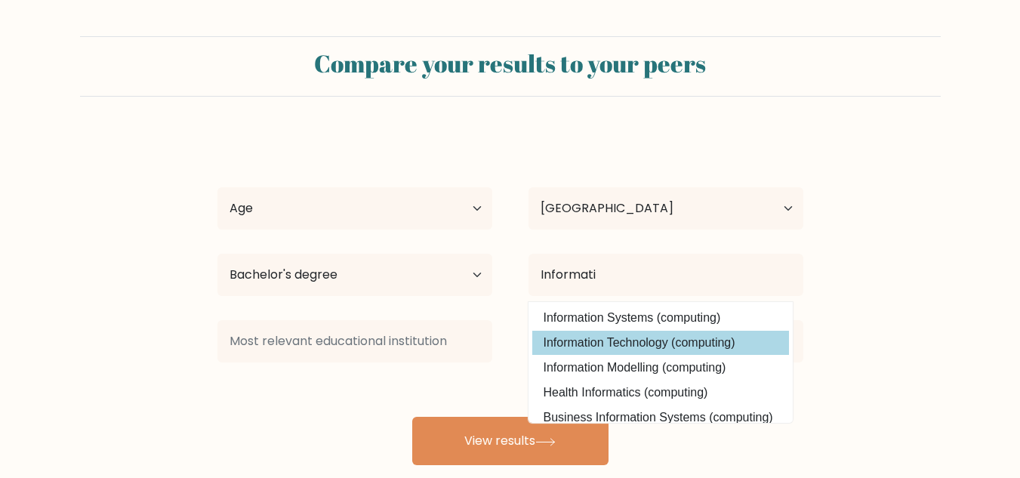
click at [593, 336] on option "Information Technology (computing)" at bounding box center [660, 343] width 257 height 24
type input "Information Technology"
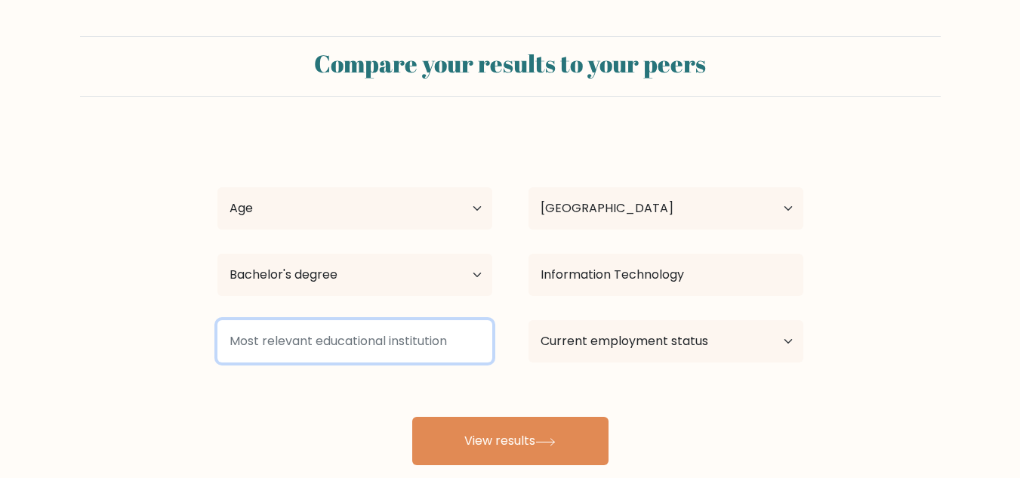
click at [333, 356] on input at bounding box center [354, 341] width 275 height 42
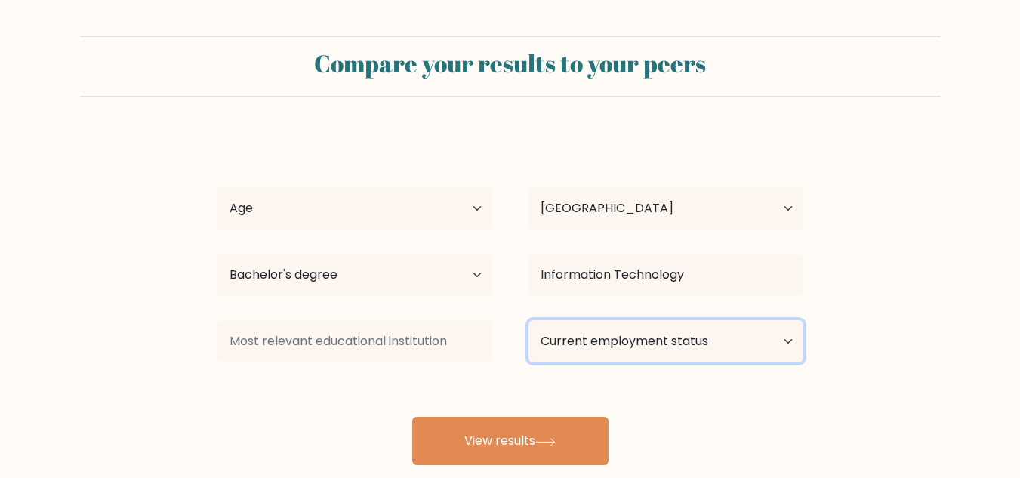
click at [683, 353] on select "Current employment status Employed Student Retired Other / prefer not to answer" at bounding box center [666, 341] width 275 height 42
select select "other"
click at [529, 320] on select "Current employment status Employed Student Retired Other / prefer not to answer" at bounding box center [666, 341] width 275 height 42
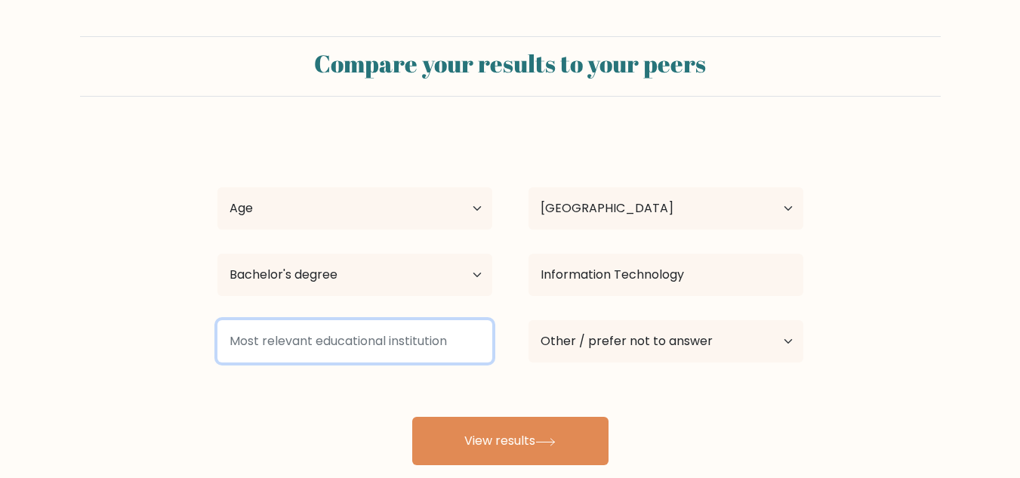
click at [334, 347] on input at bounding box center [354, 341] width 275 height 42
type input "S"
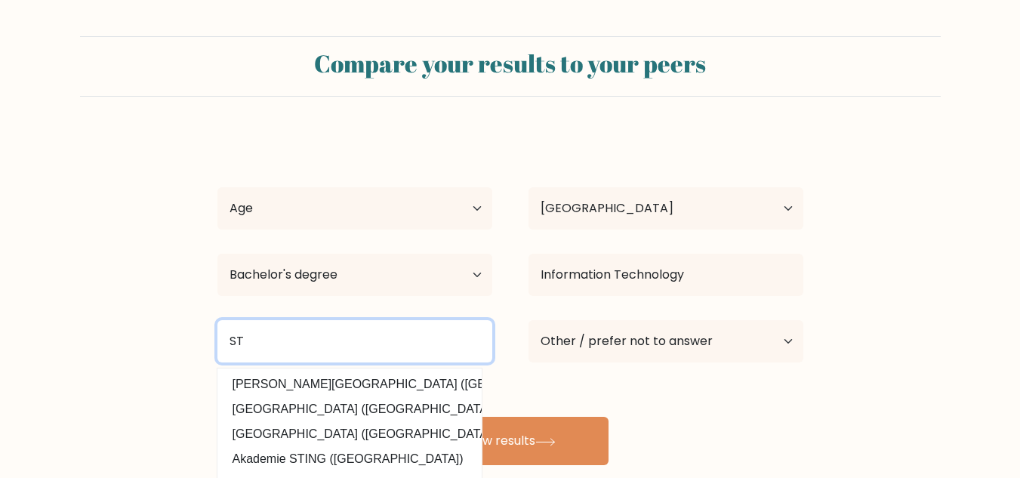
type input "S"
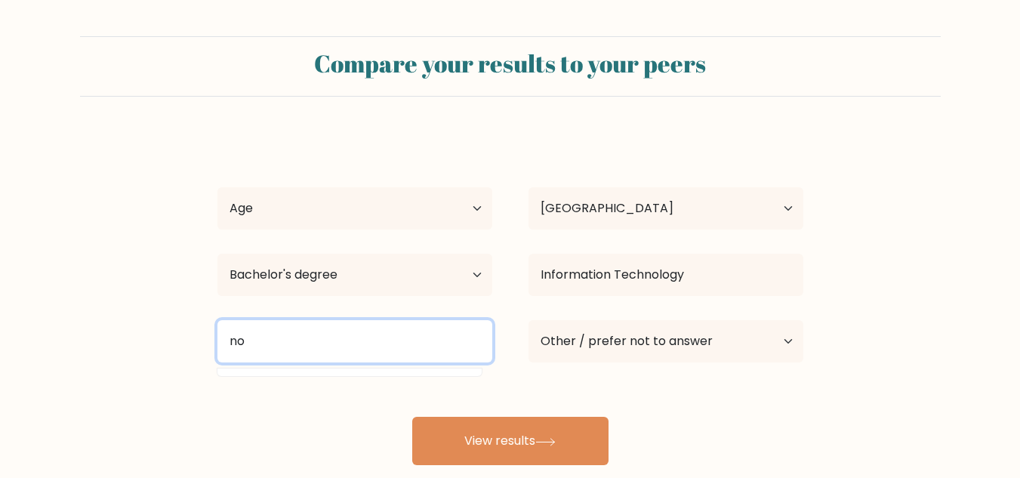
type input "n"
type input "o"
type input "n"
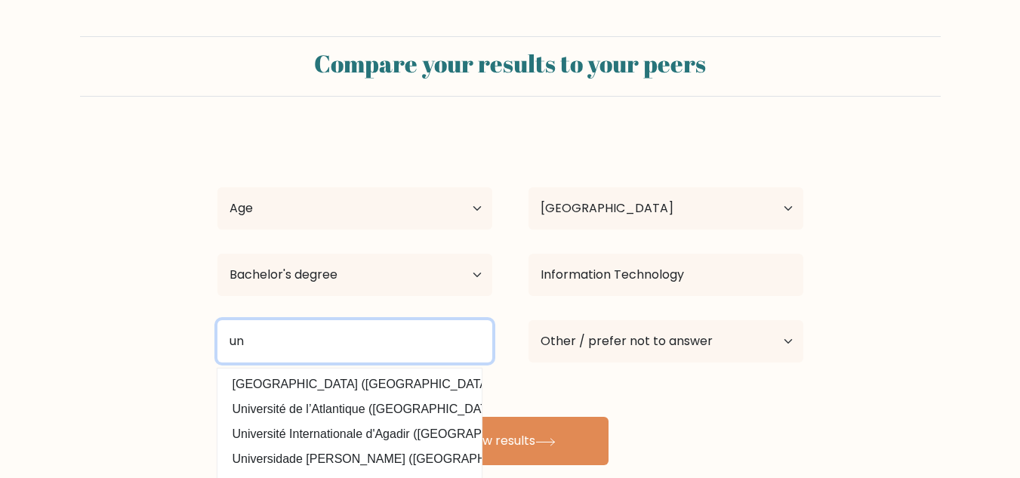
type input "u"
type input "[GEOGRAPHIC_DATA]"
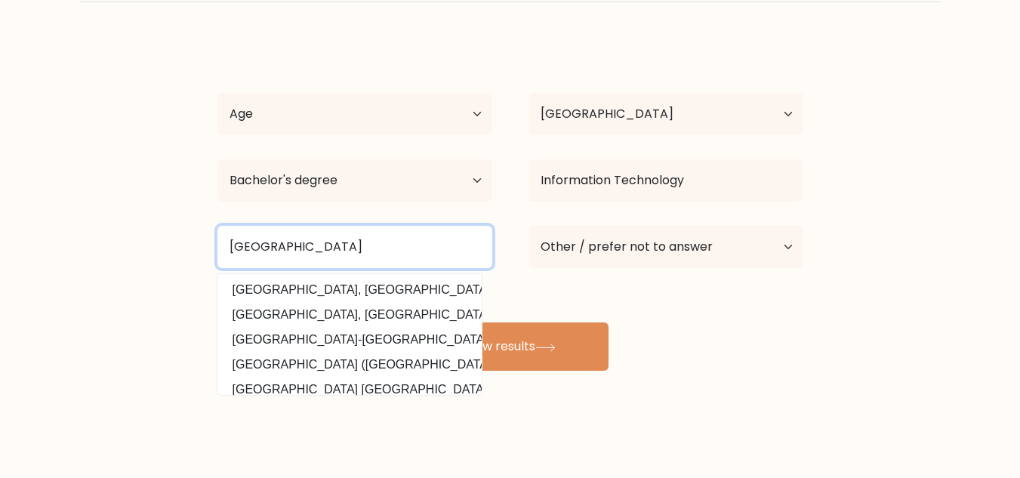
click at [340, 236] on input "[GEOGRAPHIC_DATA]" at bounding box center [354, 247] width 275 height 42
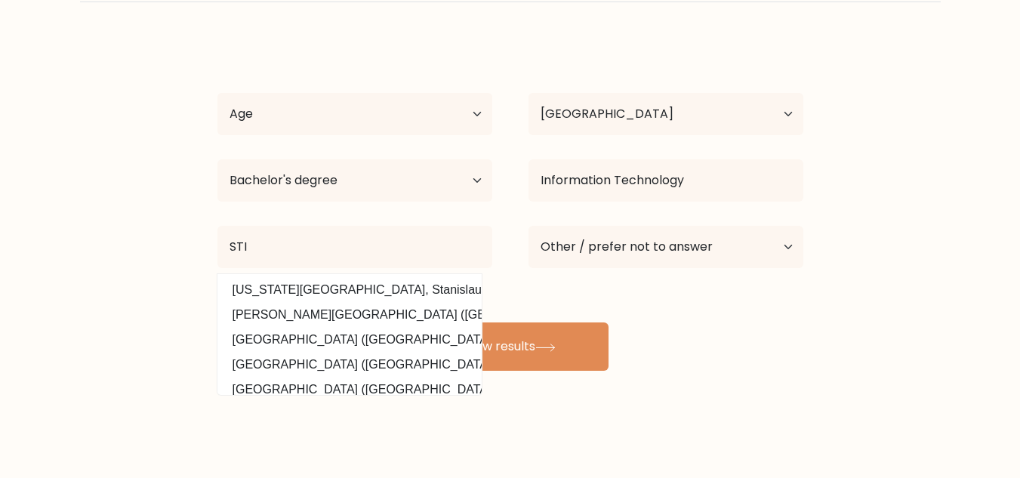
click at [572, 285] on div "[PERSON_NAME] Age Under [DEMOGRAPHIC_DATA] [DEMOGRAPHIC_DATA] [DEMOGRAPHIC_DATA…" at bounding box center [510, 205] width 604 height 332
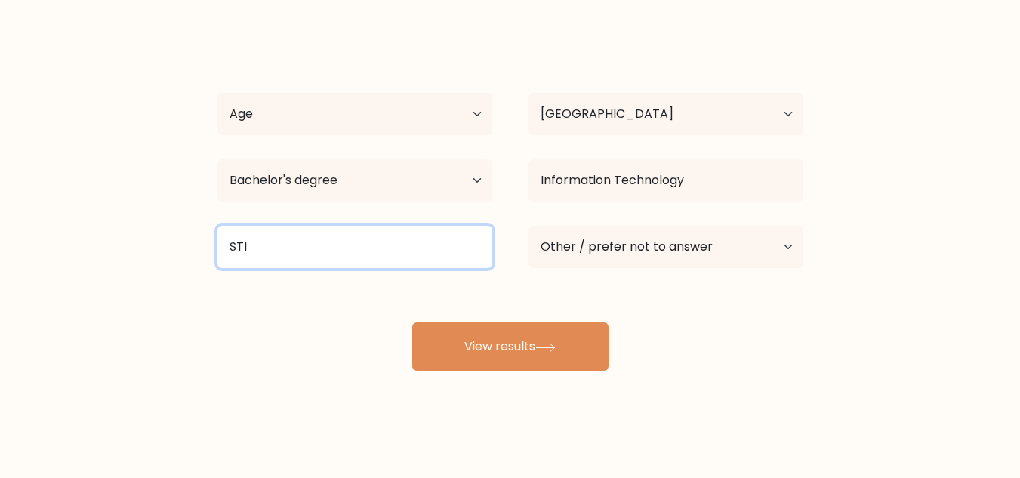
click at [426, 254] on input "STI" at bounding box center [354, 247] width 275 height 42
click at [261, 248] on input "STI" at bounding box center [354, 247] width 275 height 42
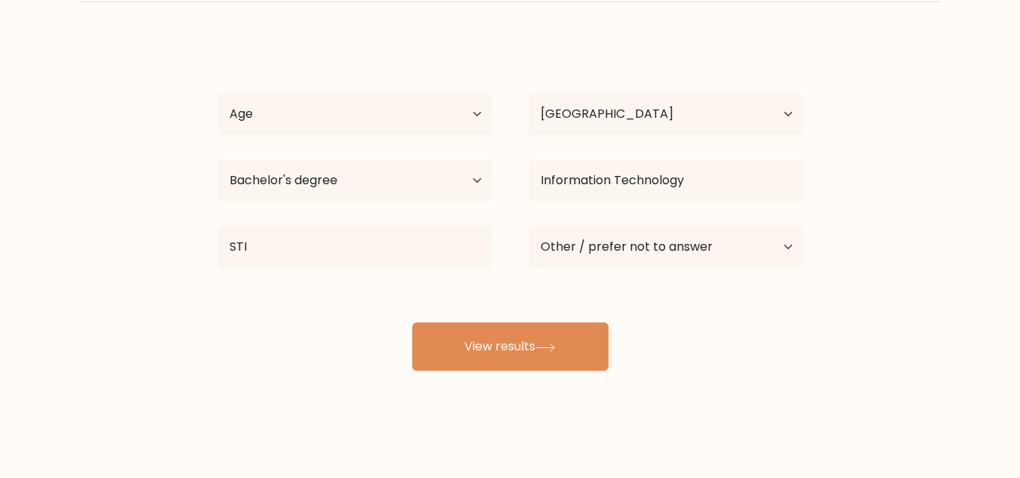
click at [808, 290] on div "reniel peruda Age Under 18 years old 18-24 years old 25-34 years old 35-44 year…" at bounding box center [510, 205] width 604 height 332
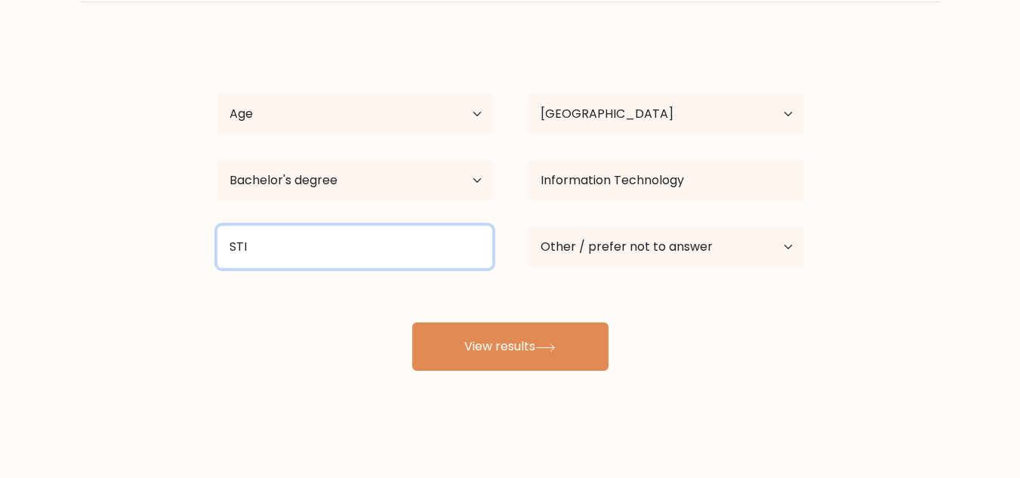
click at [282, 256] on input "STI" at bounding box center [354, 247] width 275 height 42
type input "S"
type input "N"
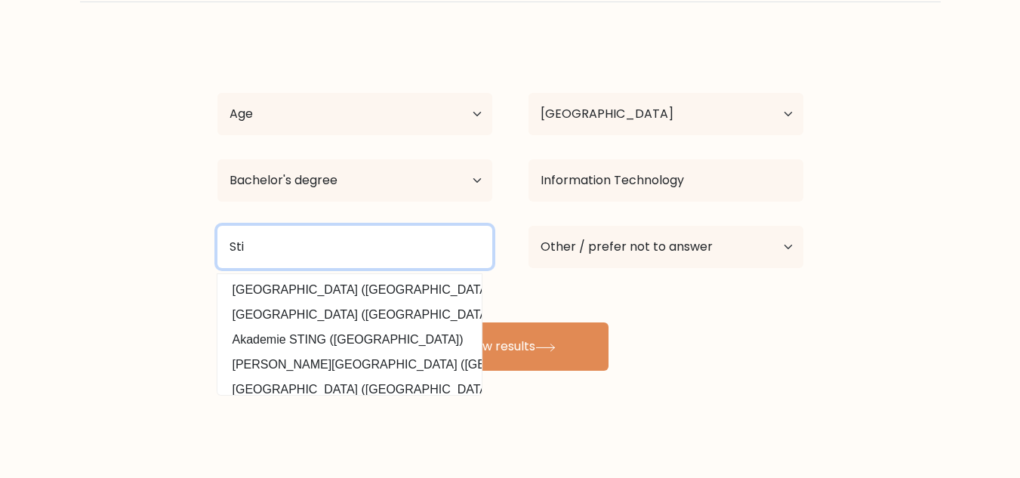
click at [299, 227] on input "Sti" at bounding box center [354, 247] width 275 height 42
type input "STI College Alabang"
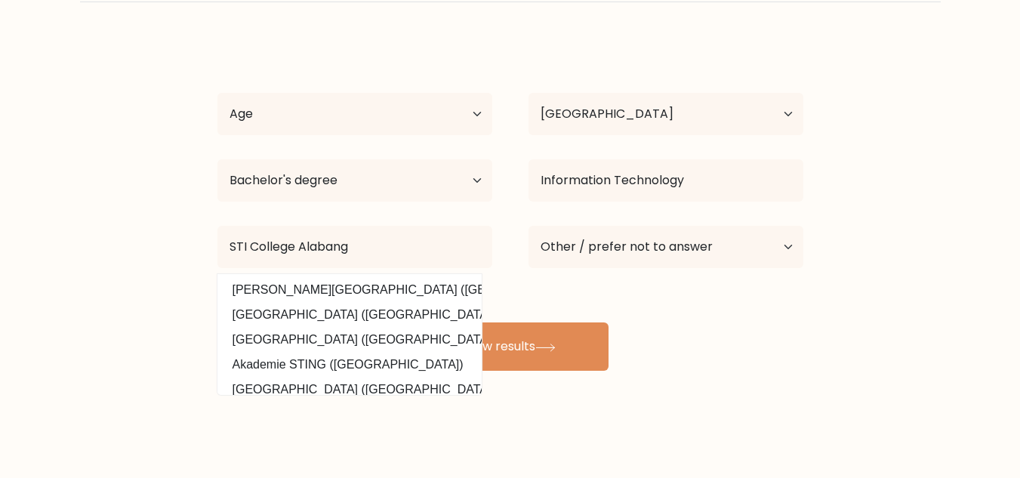
click at [689, 304] on div "reniel peruda Age Under 18 years old 18-24 years old 25-34 years old 35-44 year…" at bounding box center [510, 205] width 604 height 332
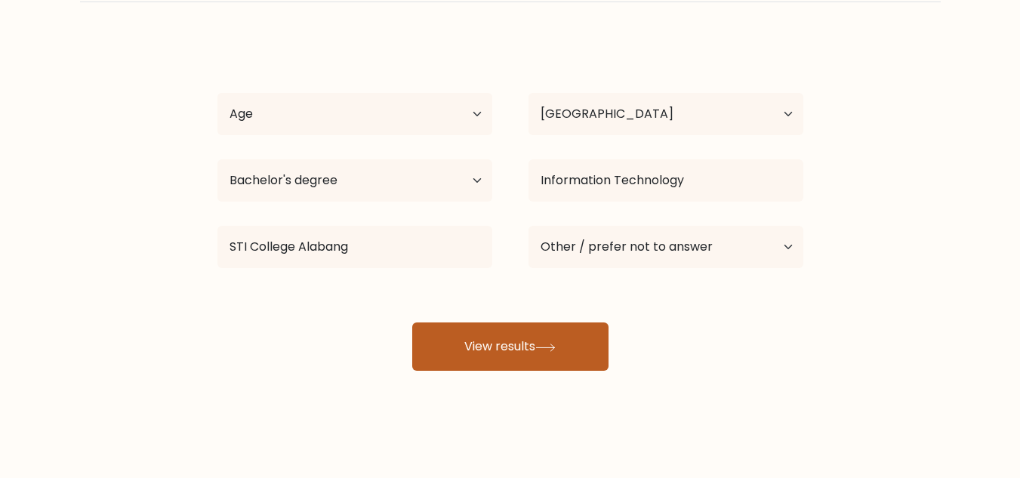
click at [468, 361] on button "View results" at bounding box center [510, 346] width 196 height 48
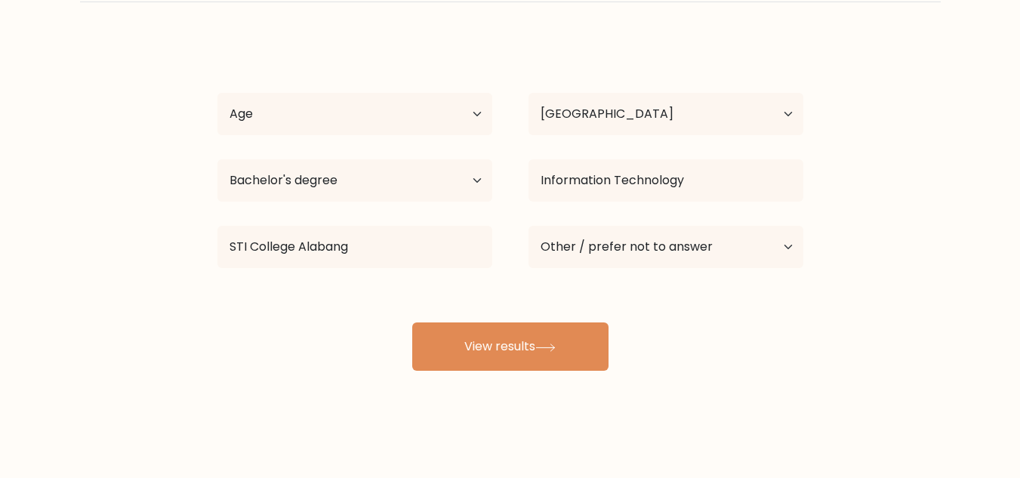
click at [412, 91] on div "Age Under 18 years old 18-24 years old 25-34 years old 35-44 years old 45-54 ye…" at bounding box center [354, 114] width 311 height 54
click at [412, 104] on select "Age Under 18 years old 18-24 years old 25-34 years old 35-44 years old 45-54 ye…" at bounding box center [354, 114] width 275 height 42
select select "18_24"
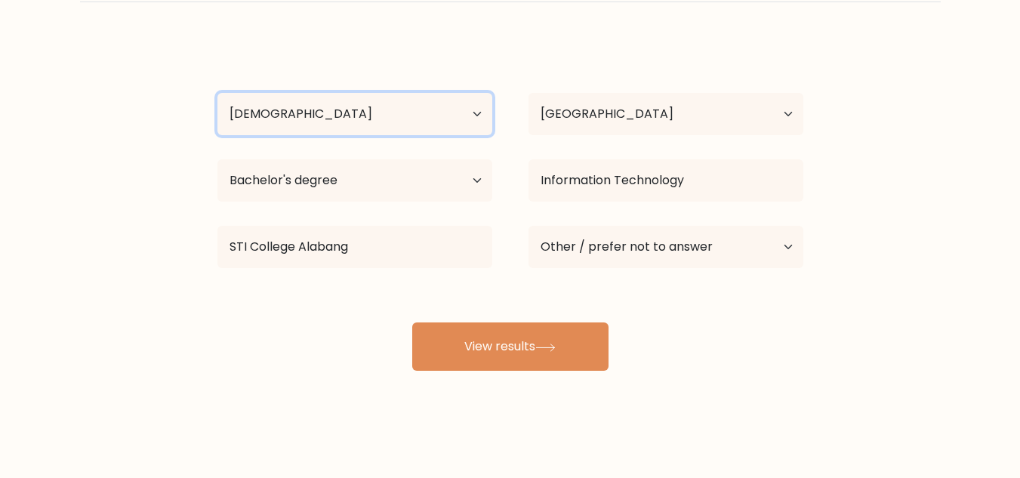
click at [217, 93] on select "Age Under 18 years old 18-24 years old 25-34 years old 35-44 years old 45-54 ye…" at bounding box center [354, 114] width 275 height 42
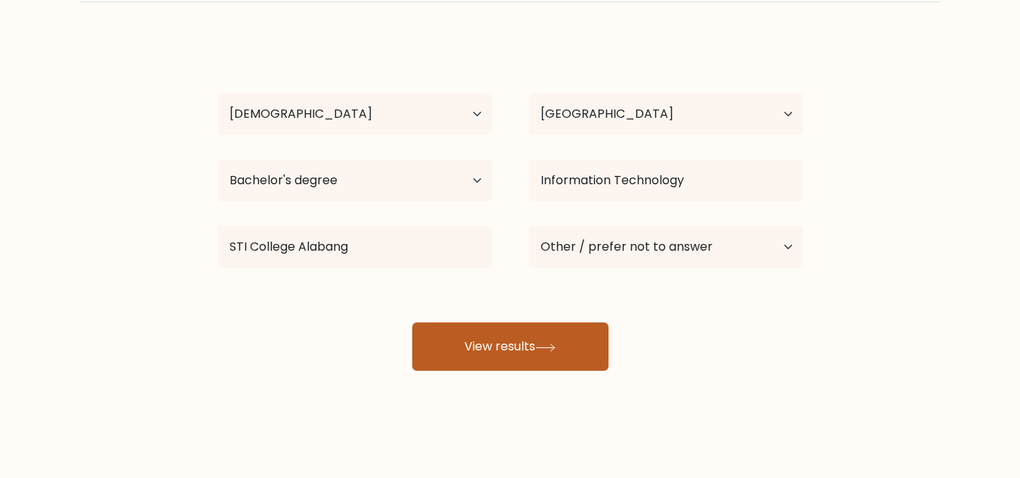
click at [524, 322] on button "View results" at bounding box center [510, 346] width 196 height 48
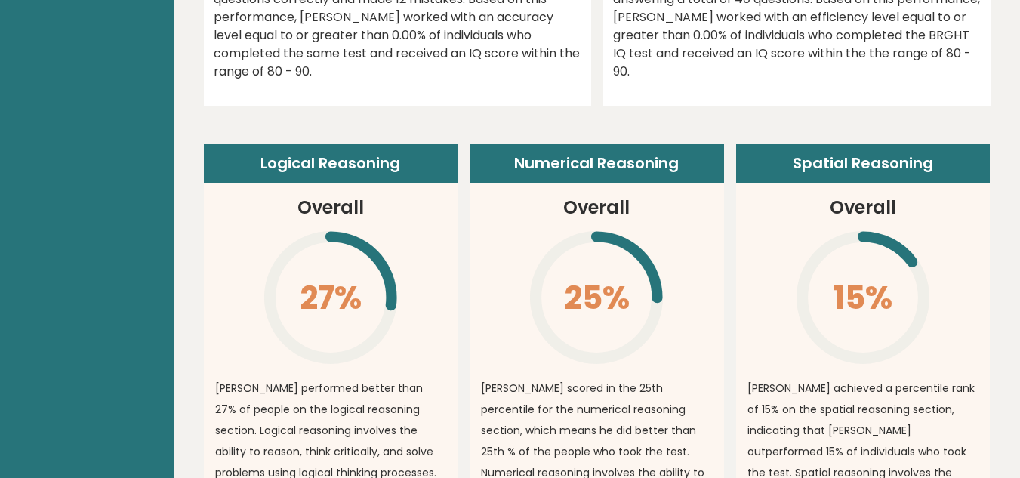
scroll to position [987, 0]
